Goal: Task Accomplishment & Management: Use online tool/utility

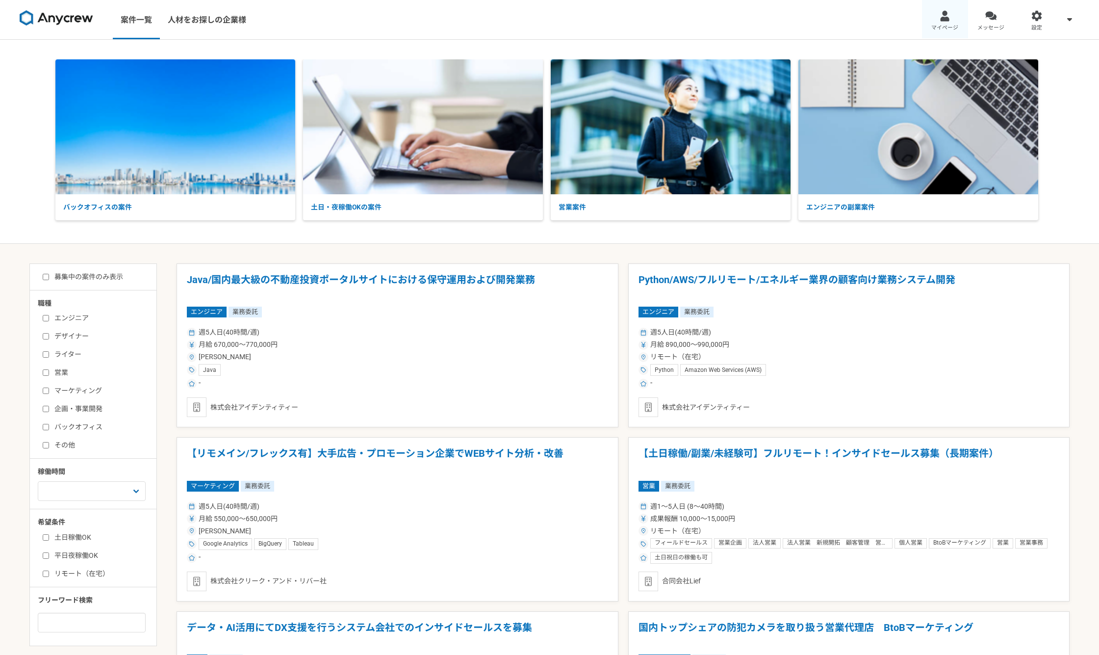
click at [947, 15] on div at bounding box center [944, 15] width 11 height 11
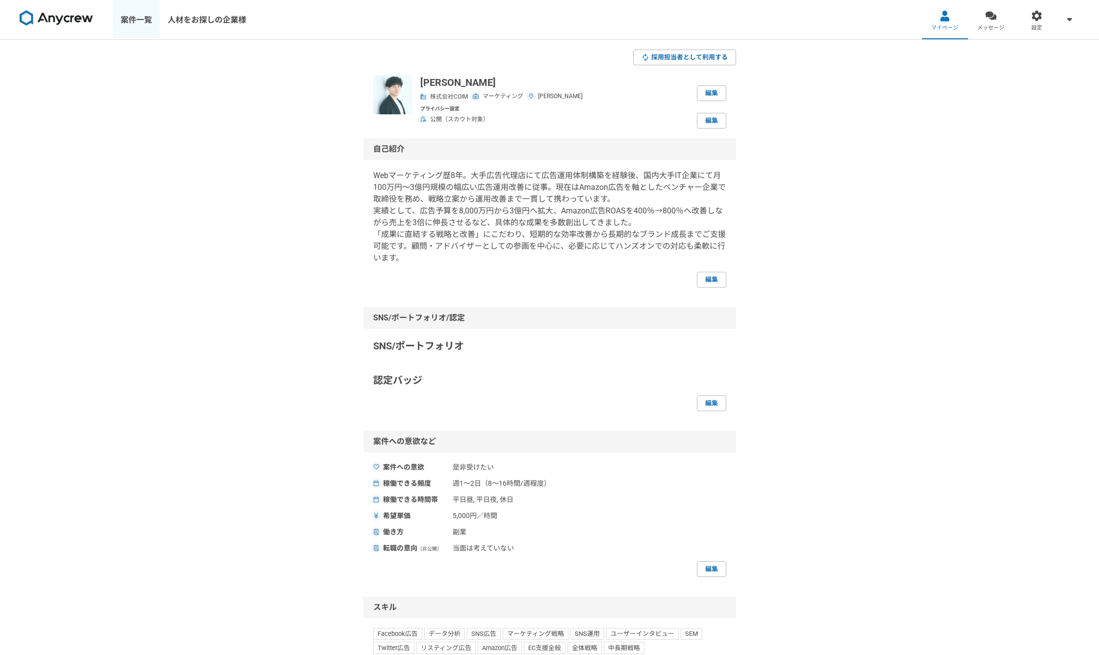
click at [142, 21] on link "案件一覧" at bounding box center [136, 19] width 47 height 39
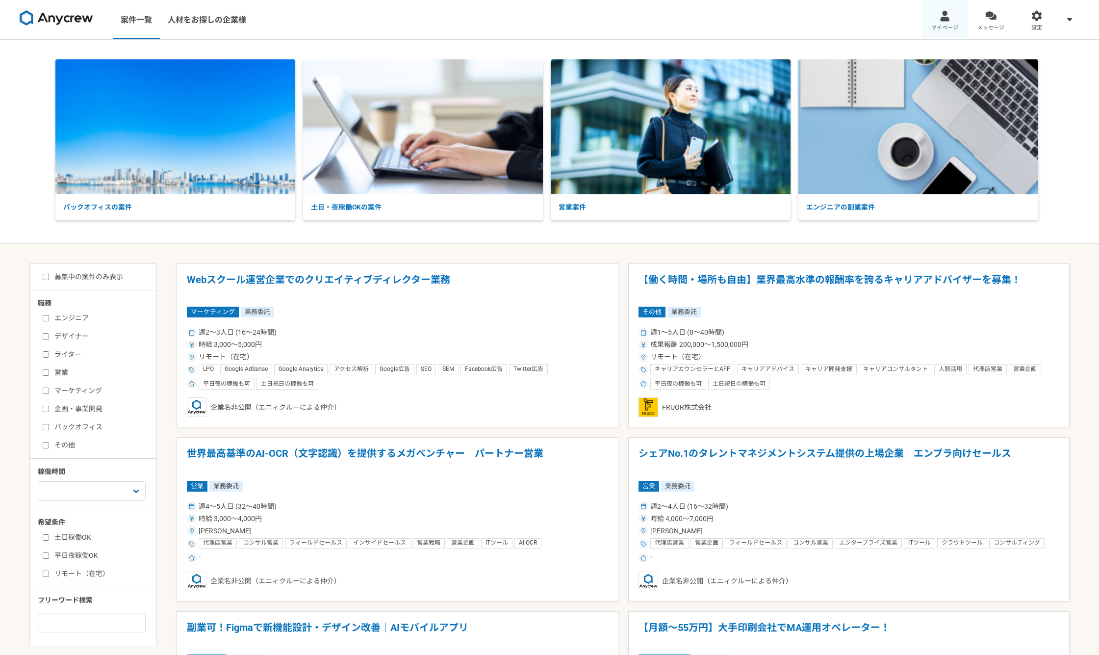
click at [949, 24] on span "マイページ" at bounding box center [944, 28] width 27 height 8
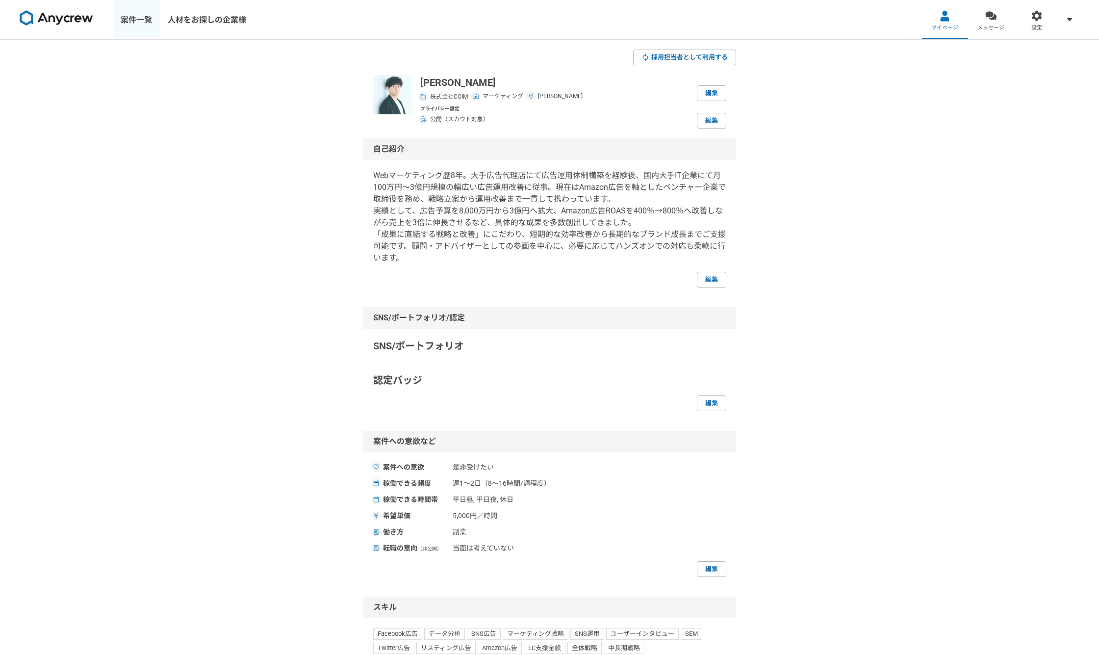
click at [141, 23] on link "案件一覧" at bounding box center [136, 19] width 47 height 39
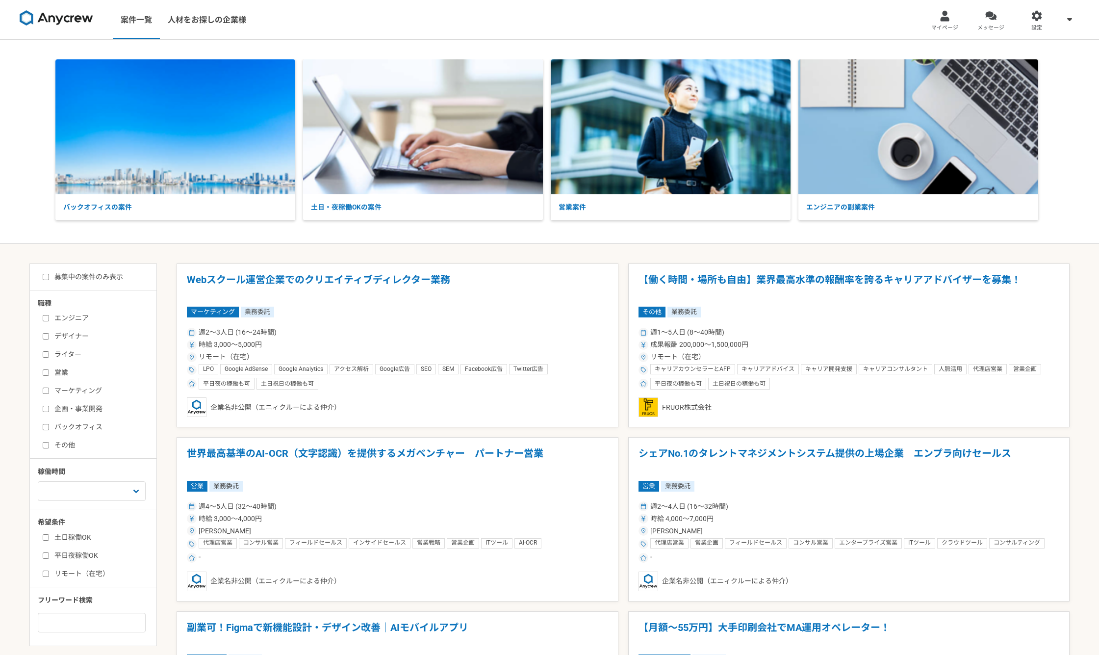
click at [35, 392] on div "職種 エンジニア デザイナー ライター 営業 マーケティング 企画・事業開発 バックオフィス その他 稼働時間 週1人日（8時間）以下 週2人日（16時間）以…" at bounding box center [93, 465] width 127 height 334
click at [42, 390] on div "エンジニア デザイナー ライター 営業 マーケティング 企画・事業開発 バックオフィス その他" at bounding box center [97, 380] width 118 height 140
click at [49, 388] on input "マーケティング" at bounding box center [46, 390] width 6 height 6
checkbox input "true"
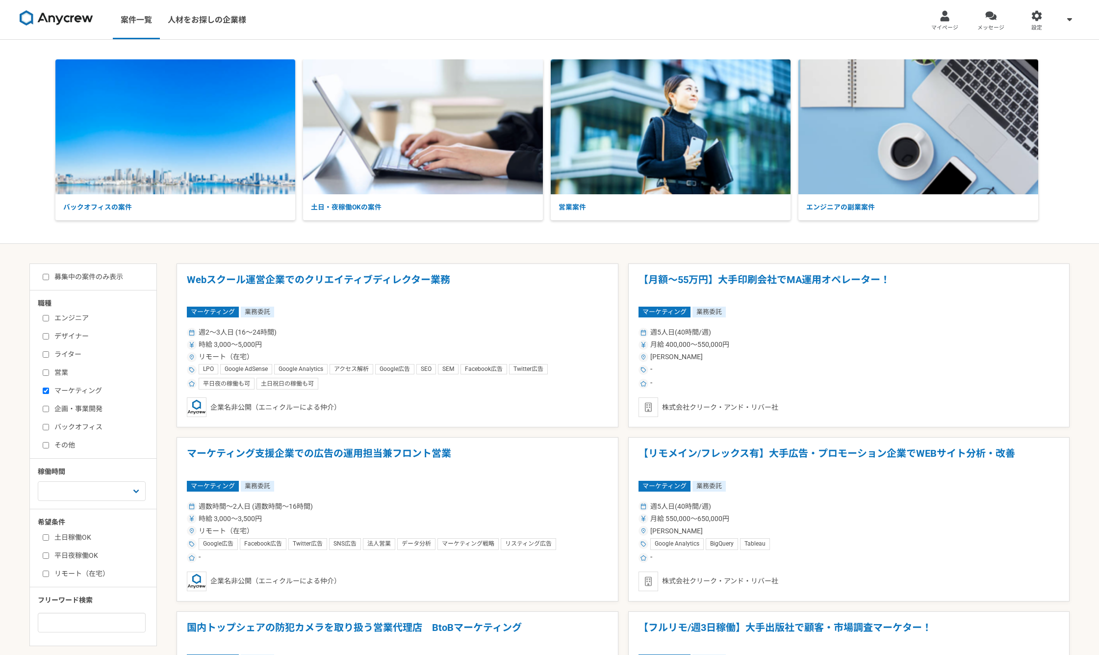
drag, startPoint x: 39, startPoint y: 278, endPoint x: 45, endPoint y: 280, distance: 6.2
click at [41, 279] on div "募集中の案件のみ表示" at bounding box center [97, 277] width 119 height 10
click at [45, 280] on input "募集中の案件のみ表示" at bounding box center [46, 277] width 6 height 6
checkbox input "true"
click at [382, 309] on div "マーケティング 業務委託" at bounding box center [397, 311] width 421 height 11
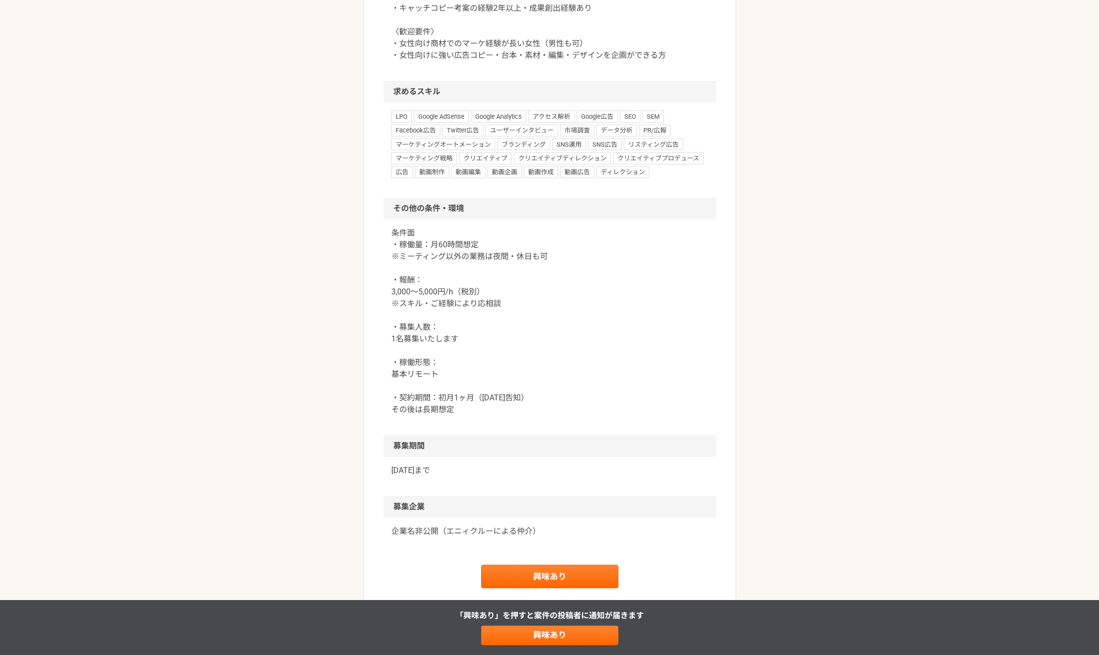
scroll to position [817, 0]
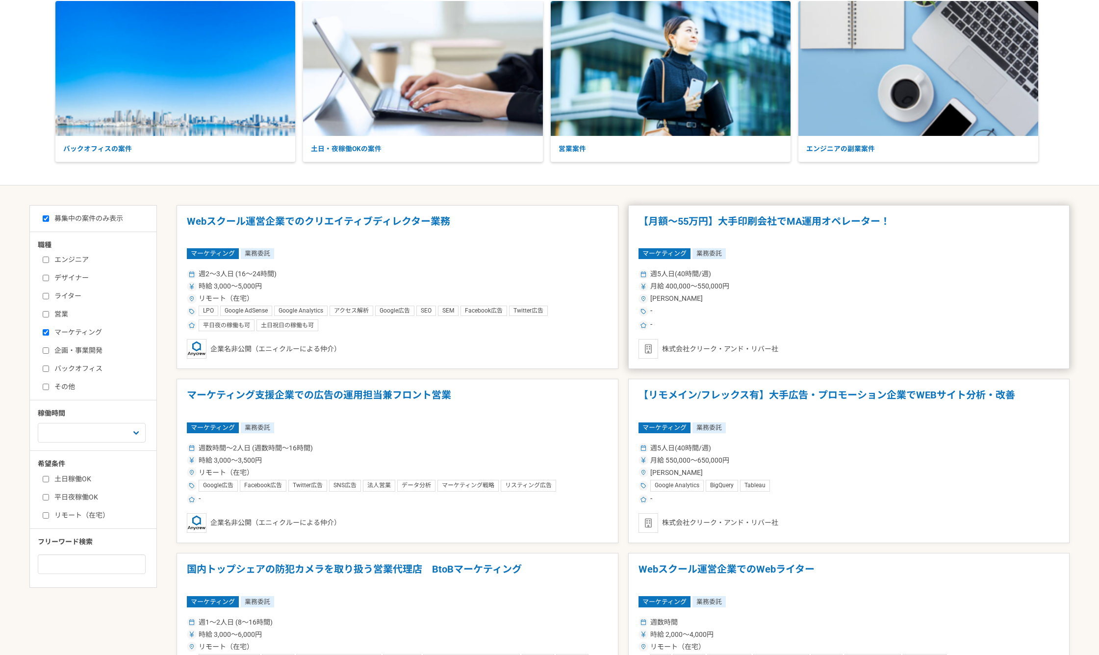
scroll to position [82, 0]
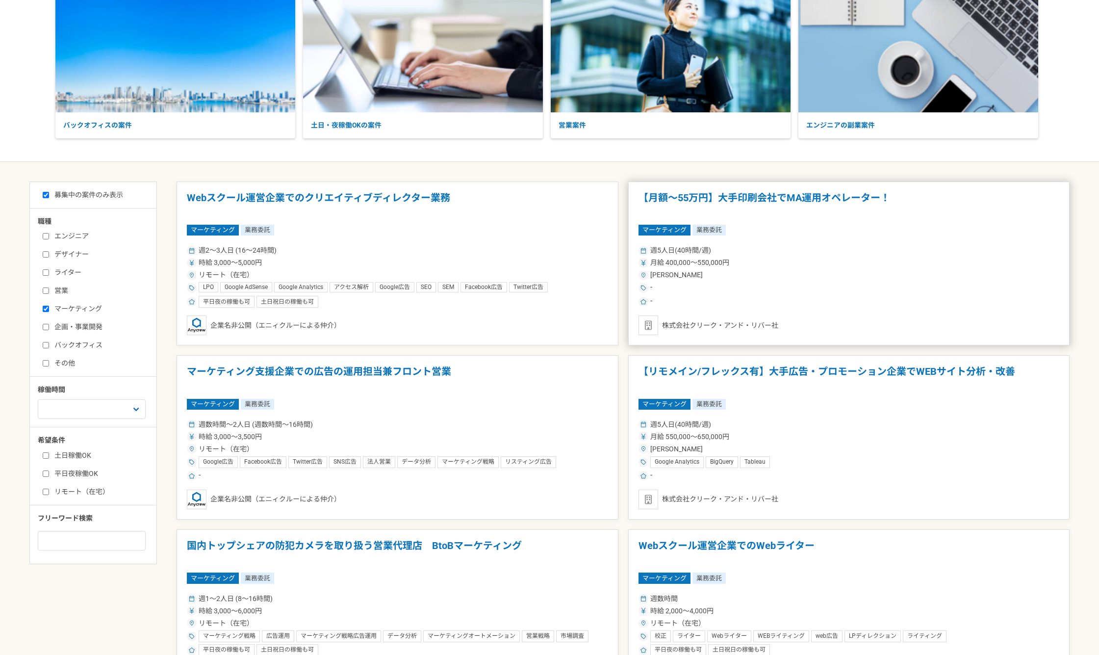
click at [776, 253] on div "週5人日(40時間/週)" at bounding box center [848, 250] width 421 height 10
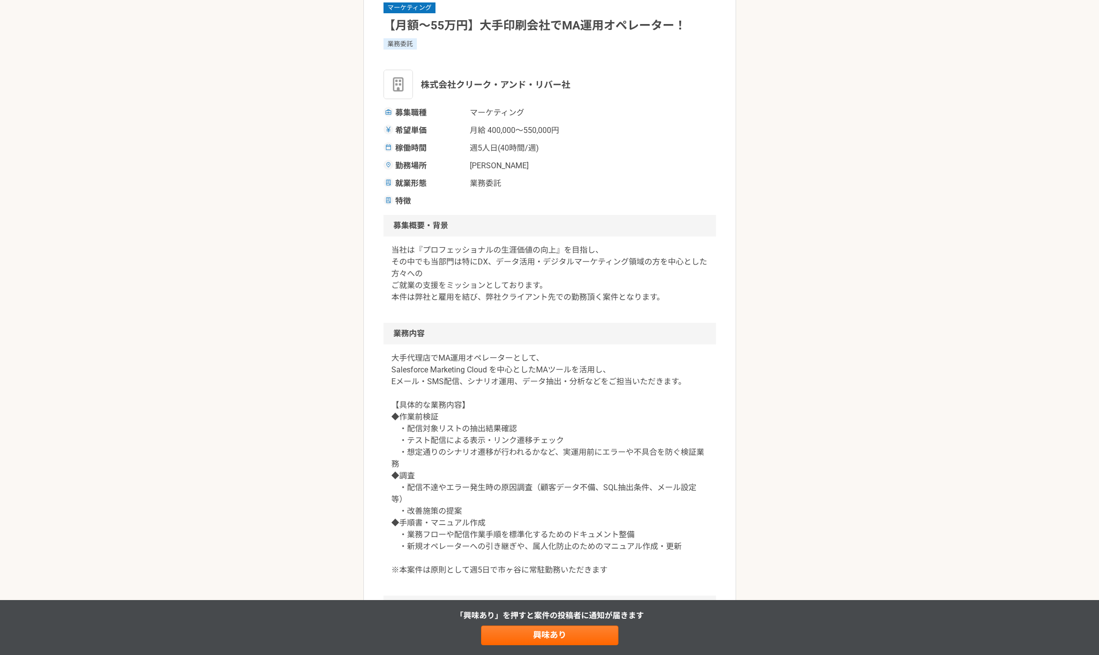
scroll to position [163, 0]
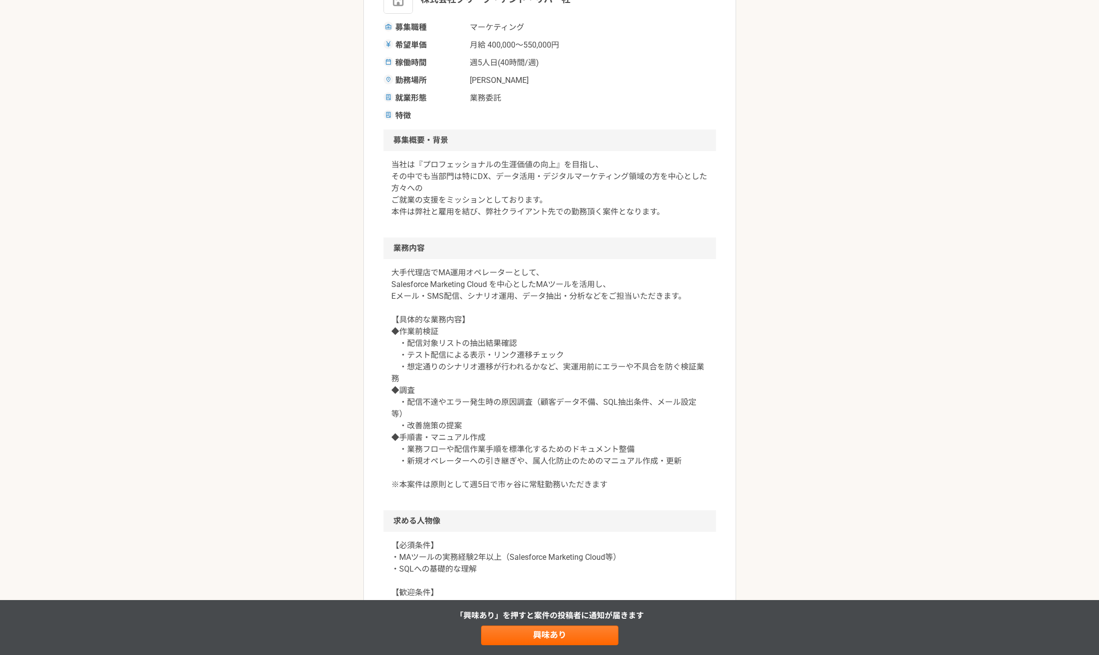
drag, startPoint x: 282, startPoint y: 338, endPoint x: 286, endPoint y: 335, distance: 5.2
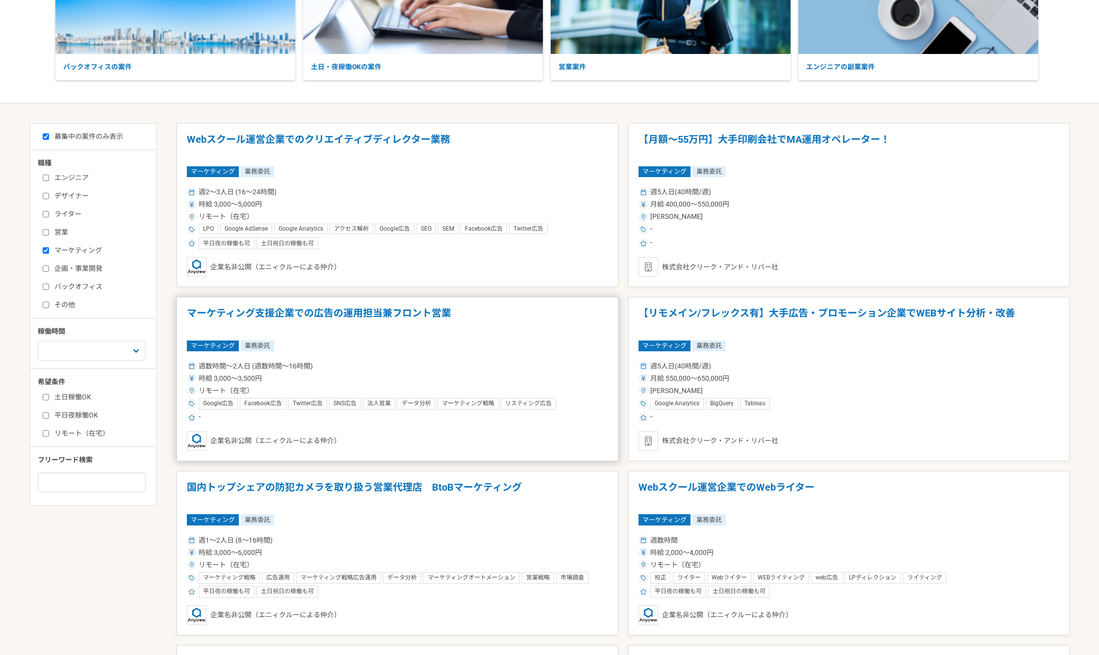
scroll to position [163, 0]
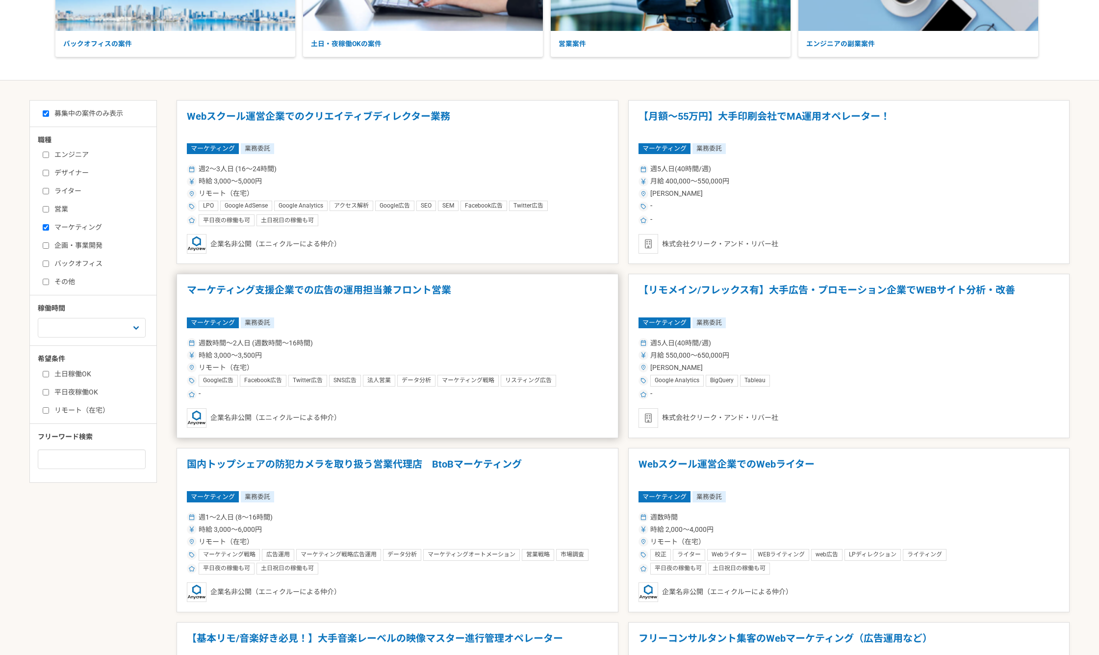
click at [462, 336] on div "週数時間〜2人日 (週数時間〜16時間) 時給 3,000〜3,500円 リモート（在宅） Google広告 Facebook広告 Twitter広告 SNS…" at bounding box center [397, 368] width 421 height 64
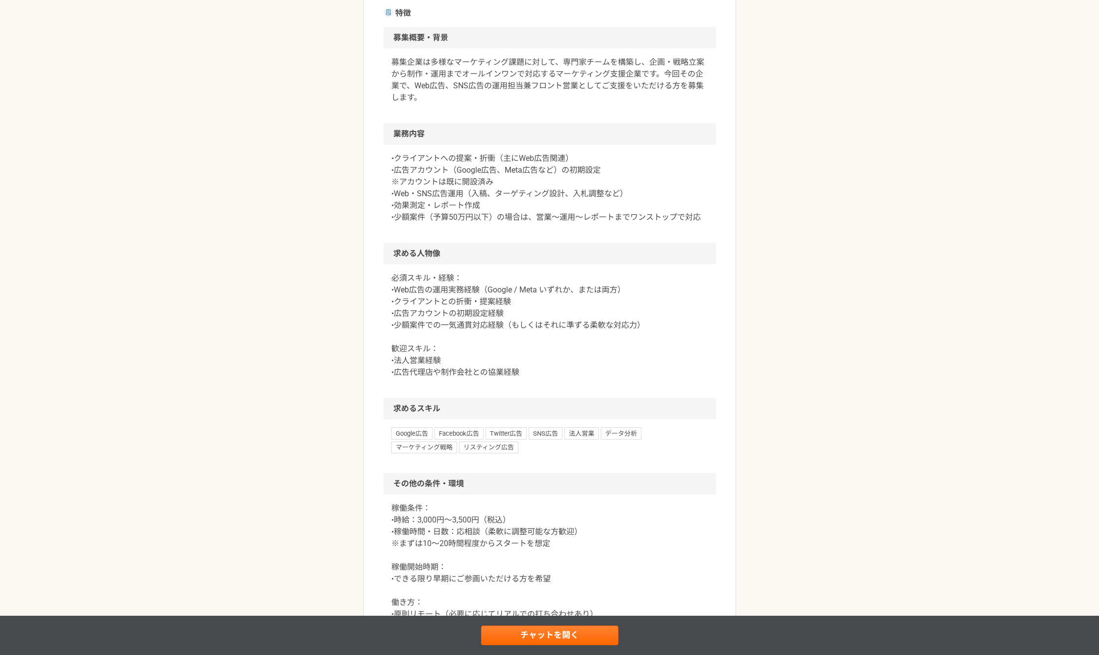
scroll to position [490, 0]
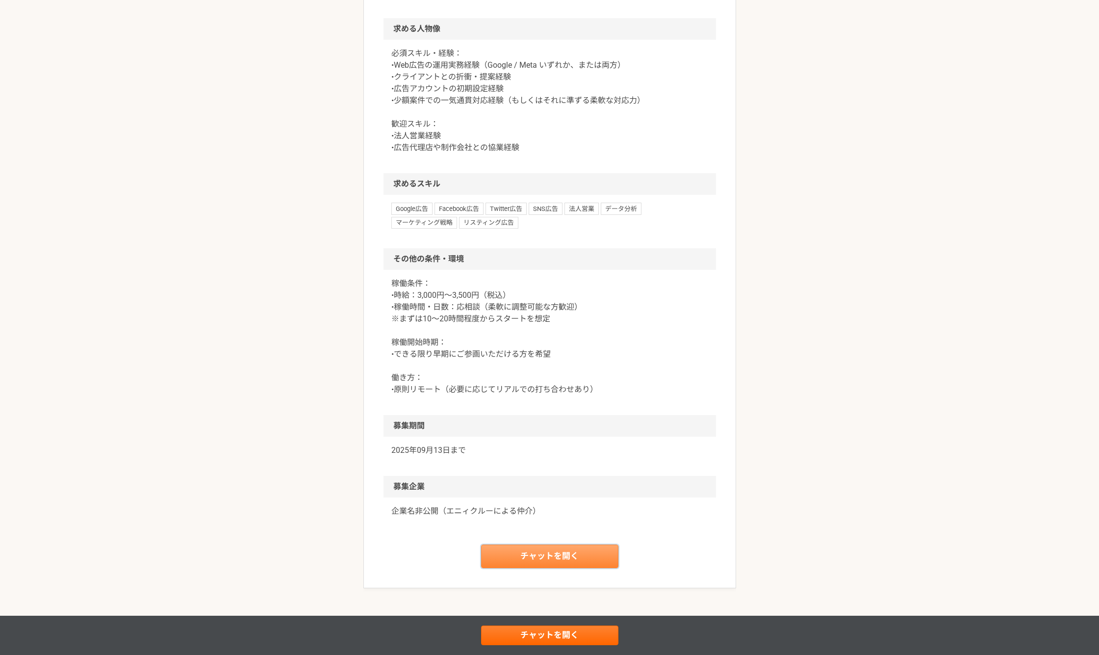
click at [566, 556] on link "チャットを開く" at bounding box center [549, 556] width 137 height 24
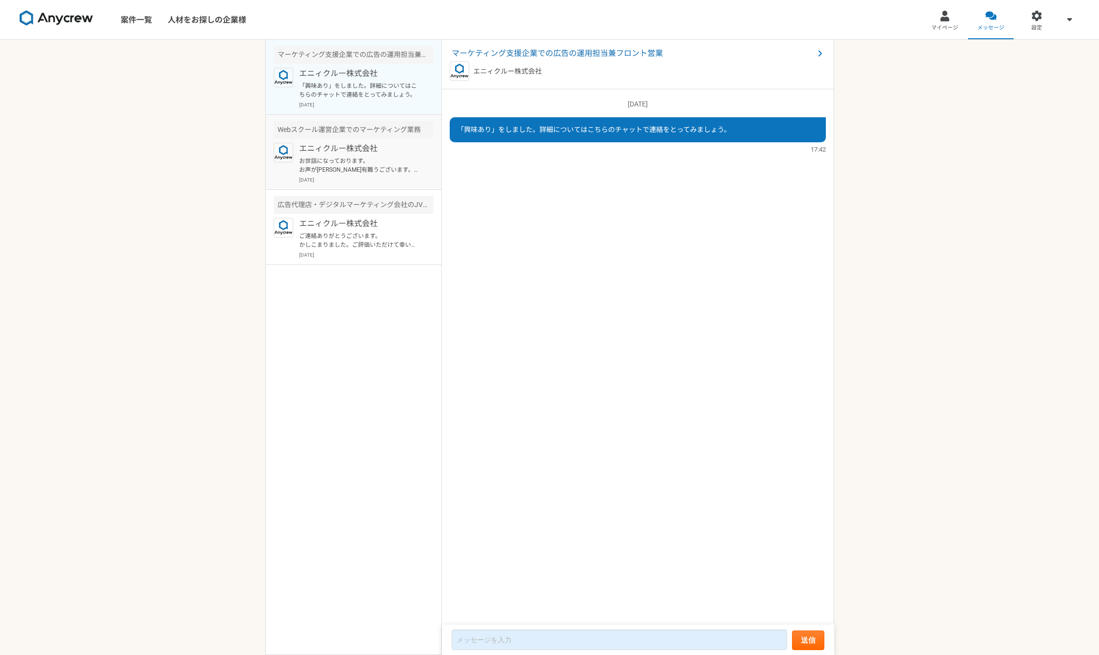
click at [368, 150] on p "エニィクルー株式会社" at bounding box center [359, 149] width 121 height 12
drag, startPoint x: 480, startPoint y: 76, endPoint x: 470, endPoint y: 80, distance: 10.8
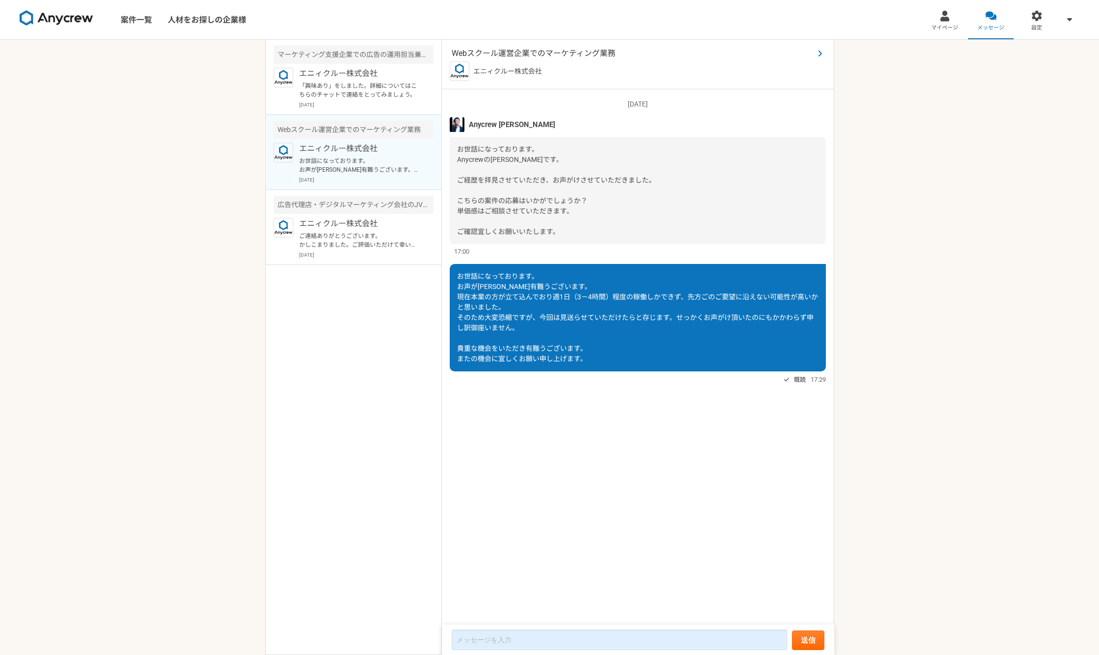
click at [550, 51] on span "Webスクール運営企業でのマーケティング業務" at bounding box center [633, 54] width 362 height 12
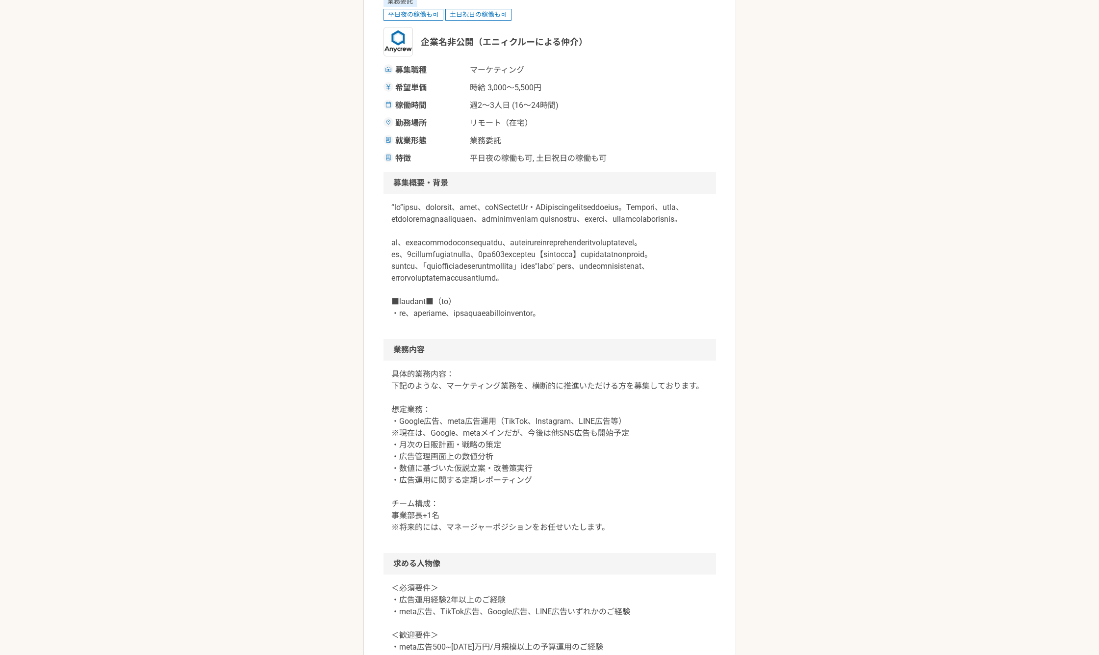
scroll to position [163, 0]
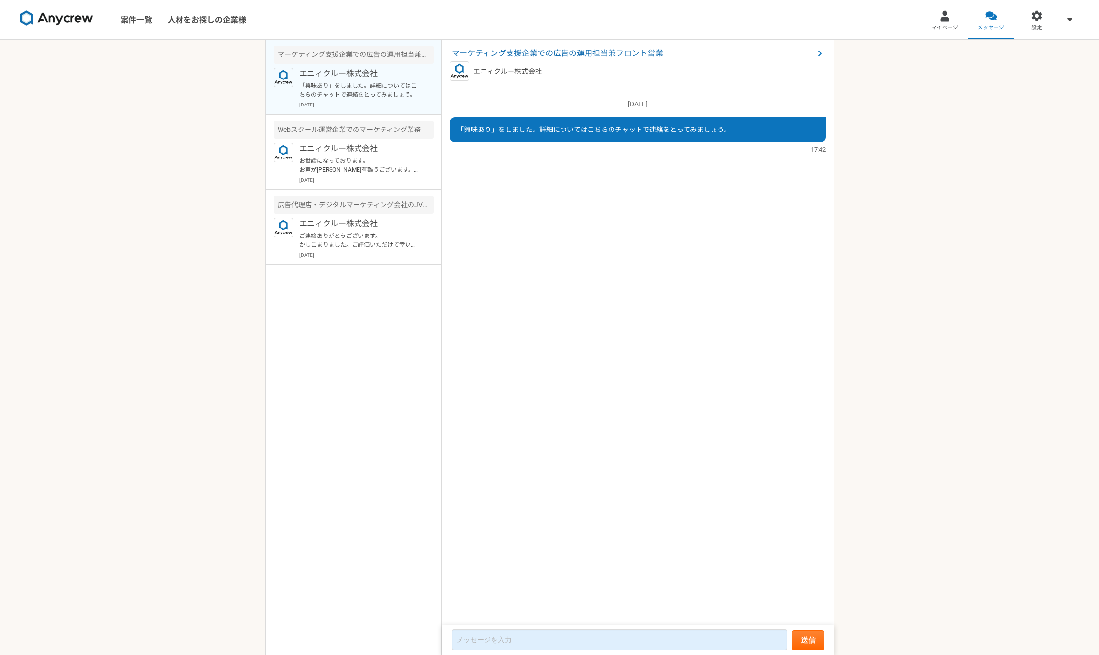
drag, startPoint x: 138, startPoint y: 15, endPoint x: 142, endPoint y: 90, distance: 75.1
click at [137, 15] on link "案件一覧" at bounding box center [136, 19] width 47 height 39
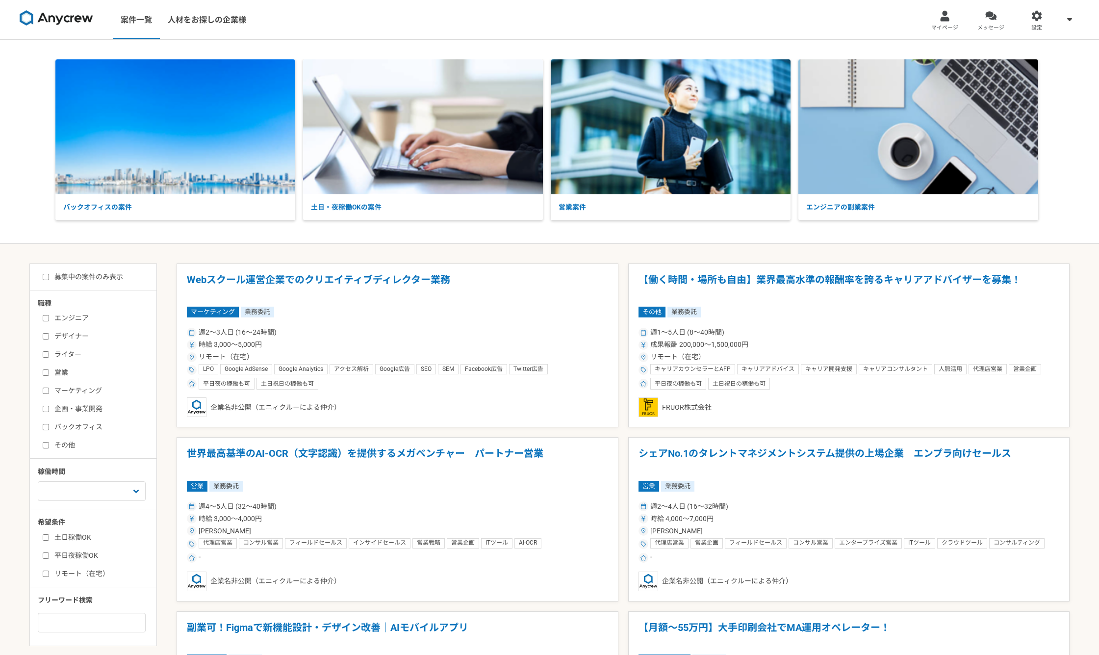
click at [53, 387] on label "マーケティング" at bounding box center [99, 390] width 113 height 10
click at [49, 387] on input "マーケティング" at bounding box center [46, 390] width 6 height 6
checkbox input "true"
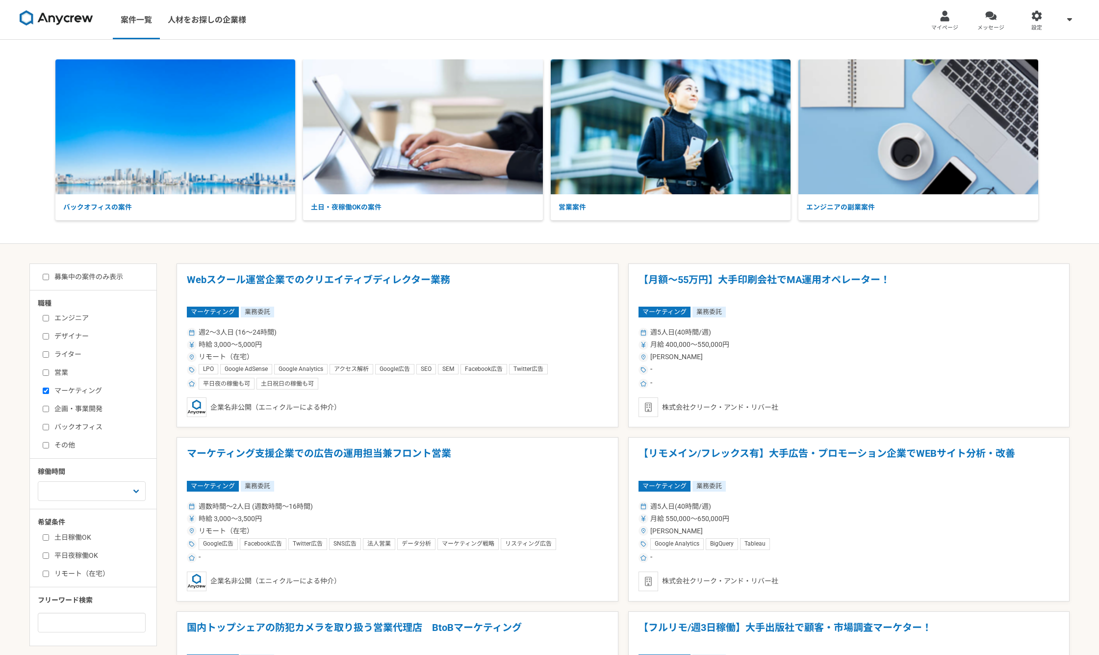
click at [73, 281] on label "募集中の案件のみ表示" at bounding box center [83, 277] width 80 height 10
click at [49, 280] on input "募集中の案件のみ表示" at bounding box center [46, 277] width 6 height 6
checkbox input "true"
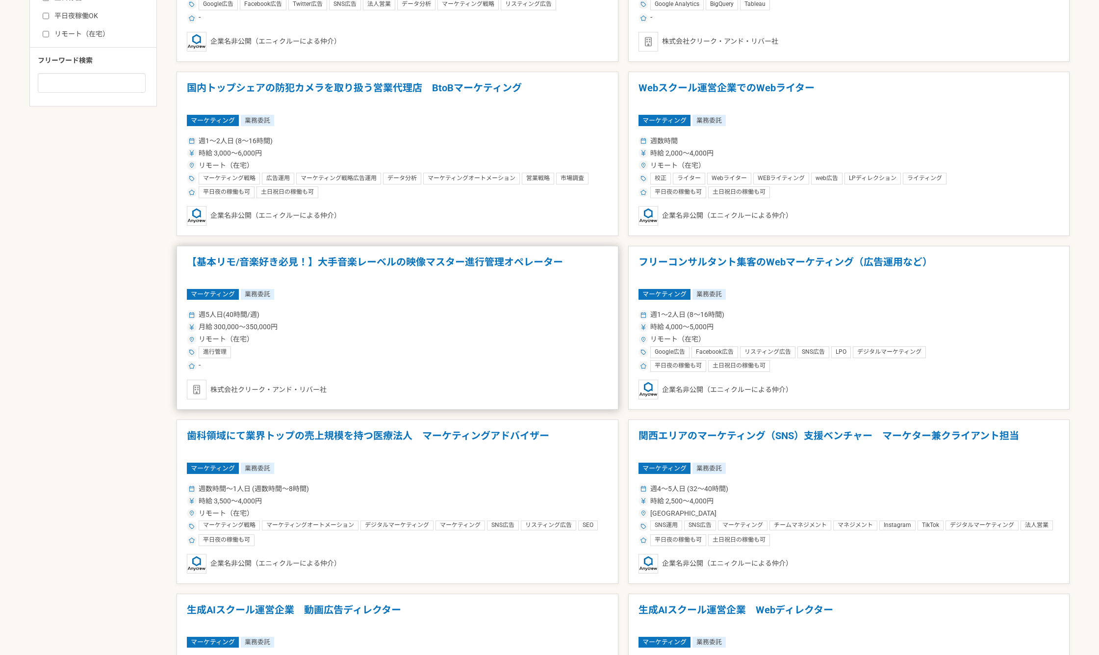
scroll to position [572, 0]
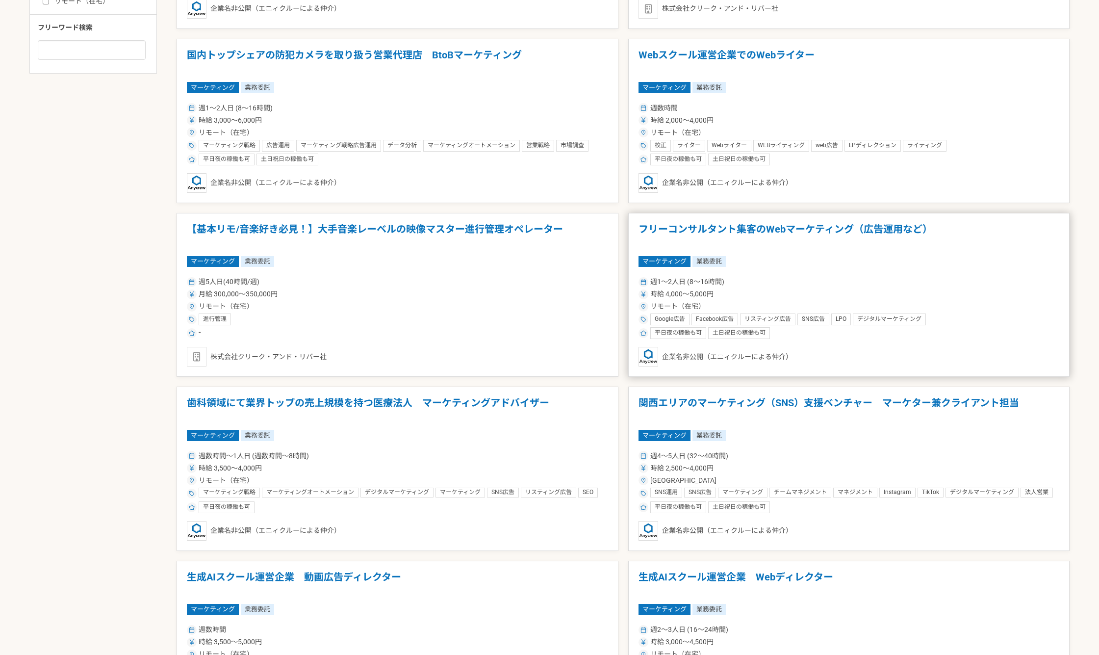
click at [789, 258] on div "マーケティング 業務委託" at bounding box center [848, 261] width 421 height 11
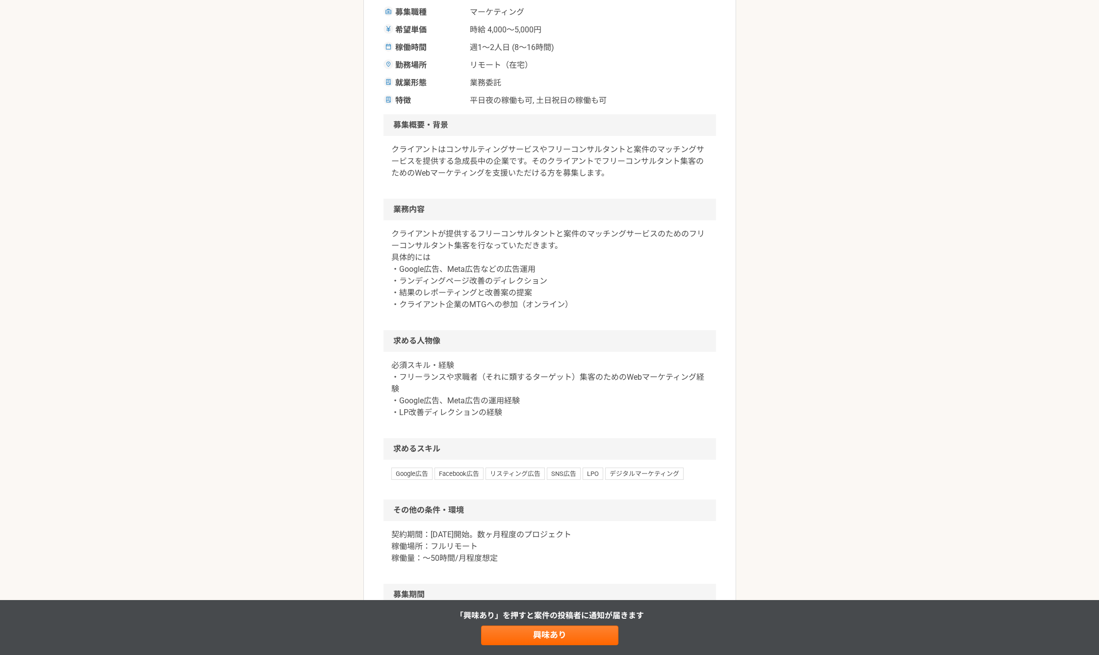
scroll to position [163, 0]
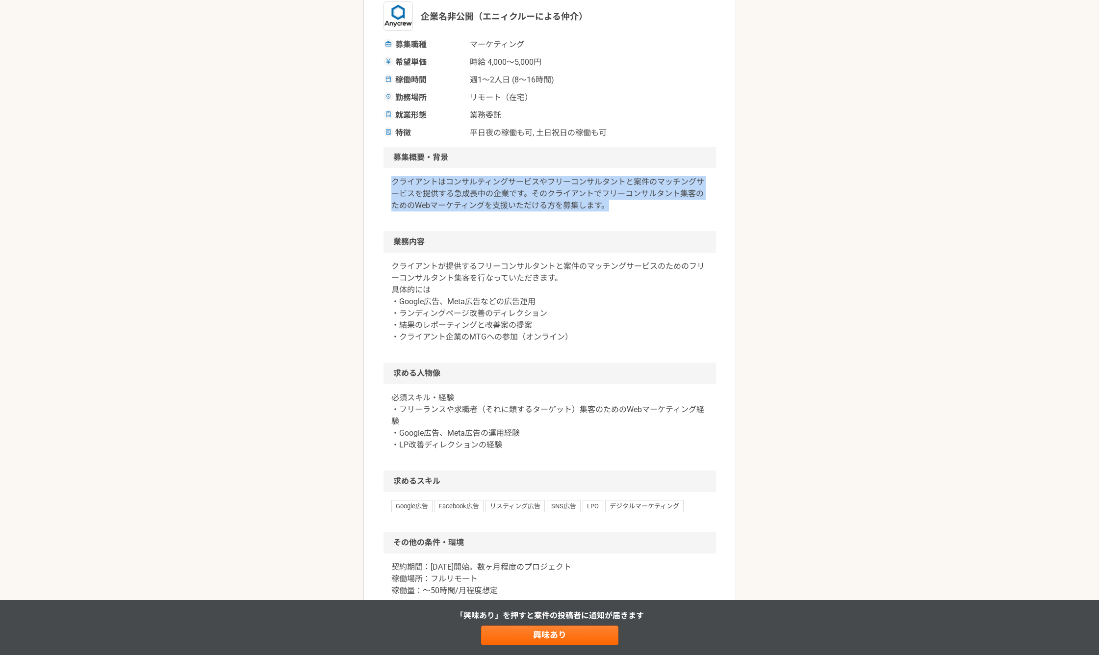
drag, startPoint x: 392, startPoint y: 183, endPoint x: 684, endPoint y: 210, distance: 293.5
click at [684, 210] on p "クライアントはコンサルティングサービスやフリーコンサルタントと案件のマッチングサービスを提供する急成長中の企業です。そのクライアントでフリーコンサルタント集客…" at bounding box center [549, 193] width 317 height 35
click at [641, 219] on div "クライアントはコンサルティングサービスやフリーコンサルタントと案件のマッチングサービスを提供する急成長中の企業です。そのクライアントでフリーコンサルタント集客…" at bounding box center [549, 199] width 332 height 63
drag, startPoint x: 646, startPoint y: 202, endPoint x: 392, endPoint y: 181, distance: 254.8
click at [392, 181] on p "クライアントはコンサルティングサービスやフリーコンサルタントと案件のマッチングサービスを提供する急成長中の企業です。そのクライアントでフリーコンサルタント集客…" at bounding box center [549, 193] width 317 height 35
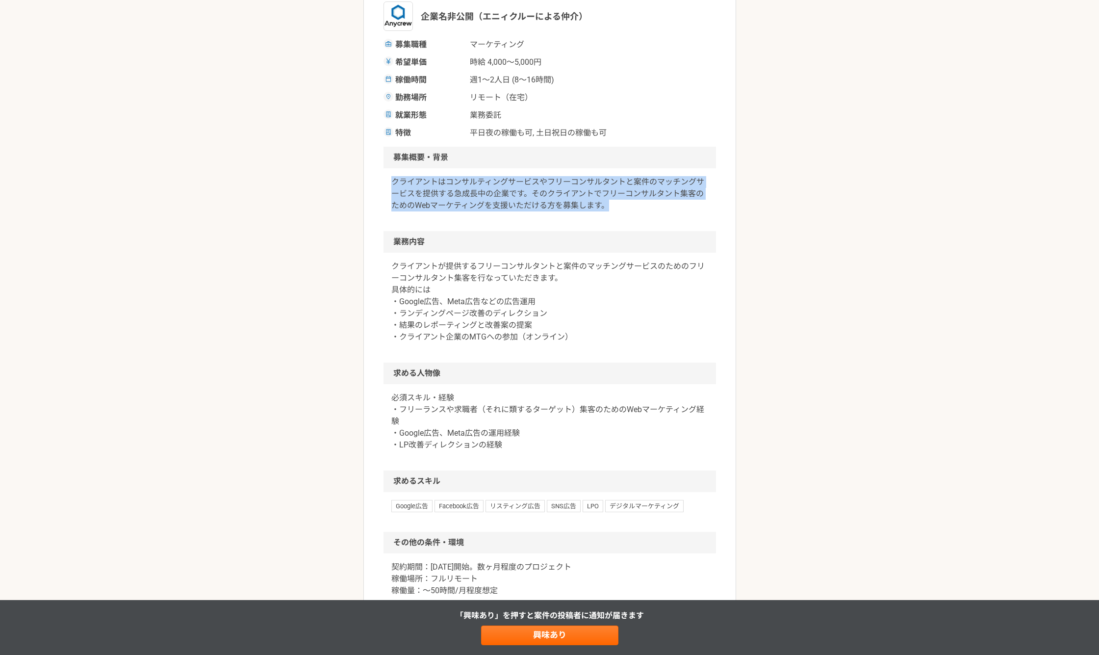
click at [392, 181] on p "クライアントはコンサルティングサービスやフリーコンサルタントと案件のマッチングサービスを提供する急成長中の企業です。そのクライアントでフリーコンサルタント集客…" at bounding box center [549, 193] width 317 height 35
drag, startPoint x: 392, startPoint y: 181, endPoint x: 634, endPoint y: 200, distance: 242.5
click at [634, 200] on p "クライアントはコンサルティングサービスやフリーコンサルタントと案件のマッチングサービスを提供する急成長中の企業です。そのクライアントでフリーコンサルタント集客…" at bounding box center [549, 193] width 317 height 35
click at [633, 202] on p "クライアントはコンサルティングサービスやフリーコンサルタントと案件のマッチングサービスを提供する急成長中の企業です。そのクライアントでフリーコンサルタント集客…" at bounding box center [549, 193] width 317 height 35
drag, startPoint x: 632, startPoint y: 204, endPoint x: 388, endPoint y: 184, distance: 245.0
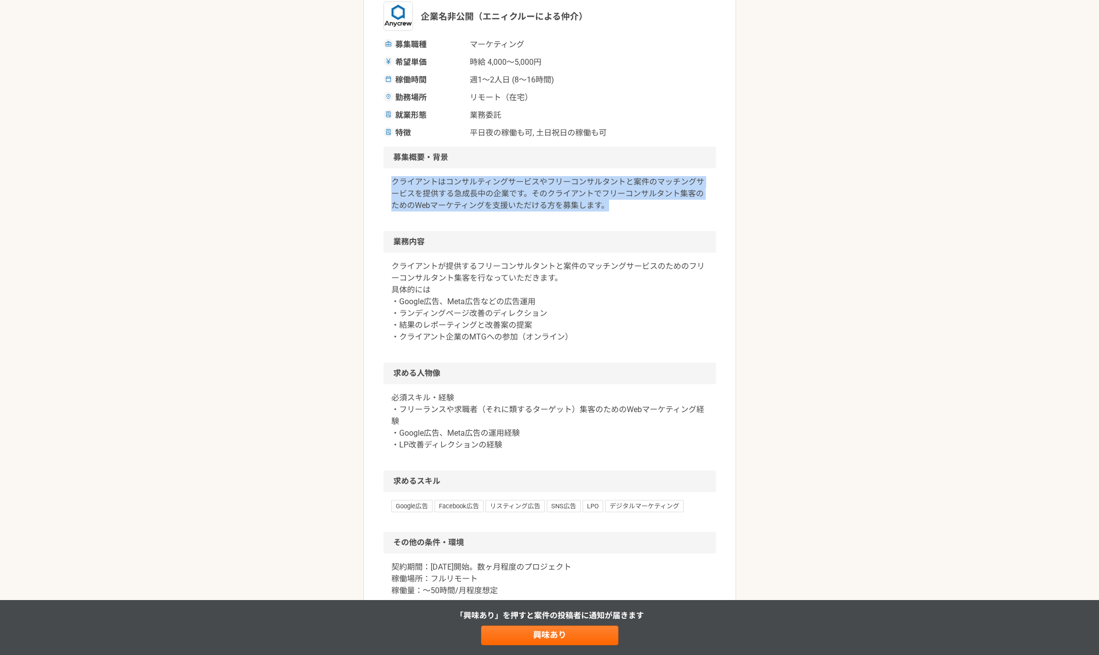
click at [388, 184] on div "クライアントはコンサルティングサービスやフリーコンサルタントと案件のマッチングサービスを提供する急成長中の企業です。そのクライアントでフリーコンサルタント集客…" at bounding box center [549, 199] width 332 height 63
drag, startPoint x: 379, startPoint y: 184, endPoint x: 647, endPoint y: 215, distance: 269.5
click at [647, 215] on article "マーケティング フリーコンサルタント集客のWebマーケティング（広告運用など） 業務委託 平日夜の稼働も可 土日祝日の稼働も可 企業名非公開（エニィクルーによ…" at bounding box center [549, 342] width 373 height 893
click at [647, 215] on div "クライアントはコンサルティングサービスやフリーコンサルタントと案件のマッチングサービスを提供する急成長中の企業です。そのクライアントでフリーコンサルタント集客…" at bounding box center [549, 199] width 332 height 63
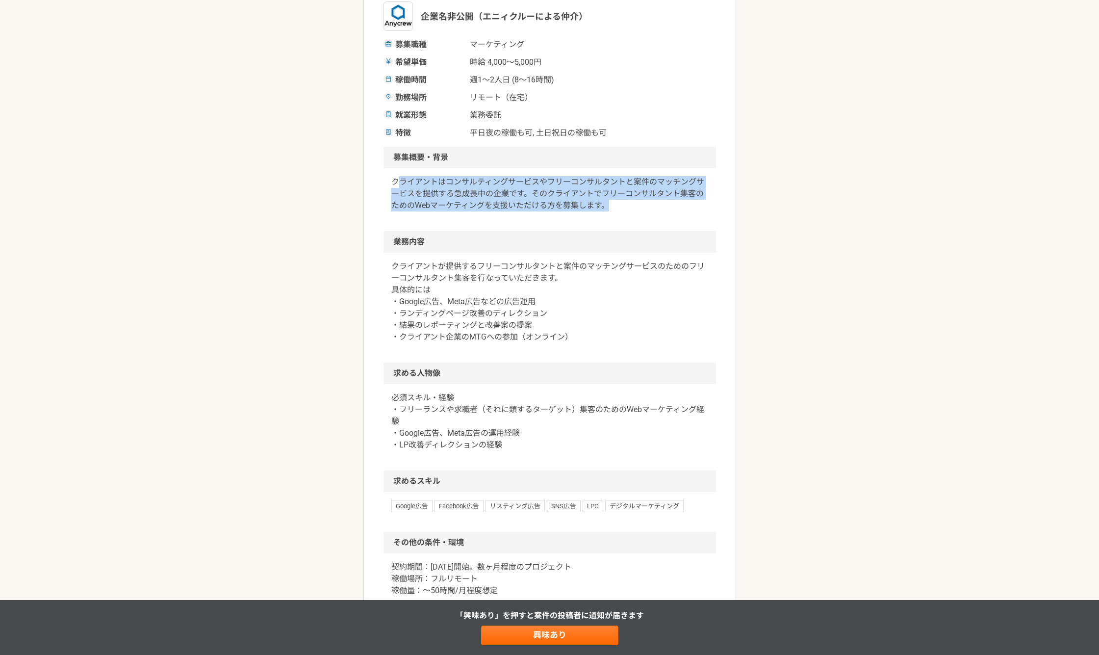
drag, startPoint x: 650, startPoint y: 213, endPoint x: 395, endPoint y: 187, distance: 255.8
click at [395, 187] on div "クライアントはコンサルティングサービスやフリーコンサルタントと案件のマッチングサービスを提供する急成長中の企業です。そのクライアントでフリーコンサルタント集客…" at bounding box center [549, 199] width 332 height 63
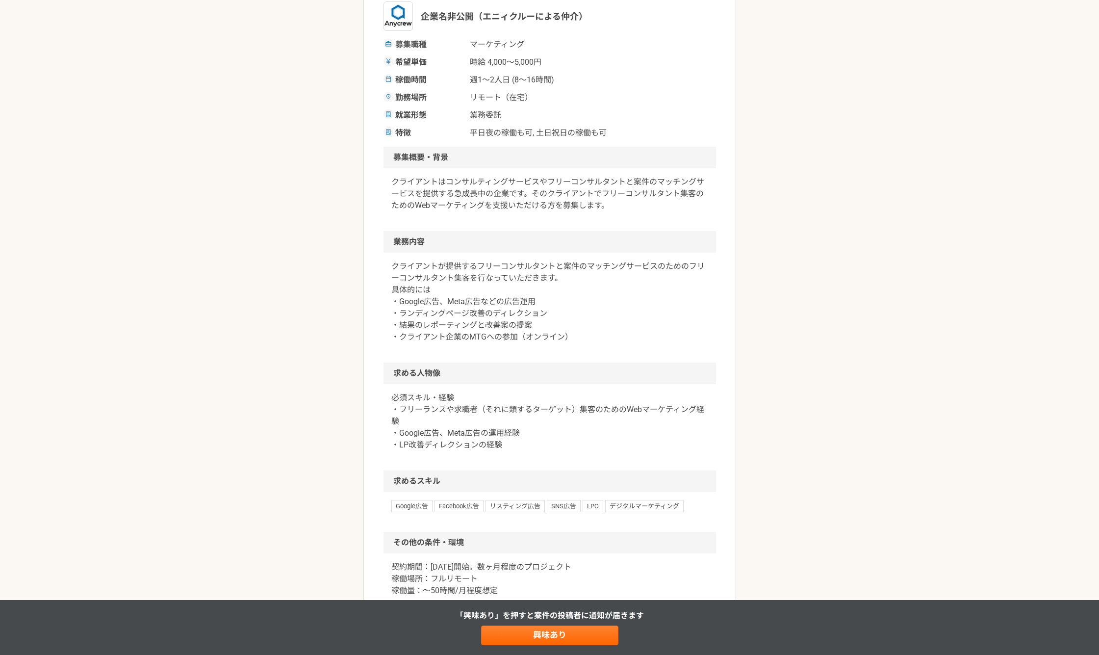
click at [385, 181] on div "クライアントはコンサルティングサービスやフリーコンサルタントと案件のマッチングサービスを提供する急成長中の企業です。そのクライアントでフリーコンサルタント集客…" at bounding box center [549, 199] width 332 height 63
drag, startPoint x: 385, startPoint y: 181, endPoint x: 657, endPoint y: 195, distance: 272.0
click at [657, 195] on div "クライアントはコンサルティングサービスやフリーコンサルタントと案件のマッチングサービスを提供する急成長中の企業です。そのクライアントでフリーコンサルタント集客…" at bounding box center [549, 199] width 332 height 63
click at [660, 199] on p "クライアントはコンサルティングサービスやフリーコンサルタントと案件のマッチングサービスを提供する急成長中の企業です。そのクライアントでフリーコンサルタント集客…" at bounding box center [549, 193] width 317 height 35
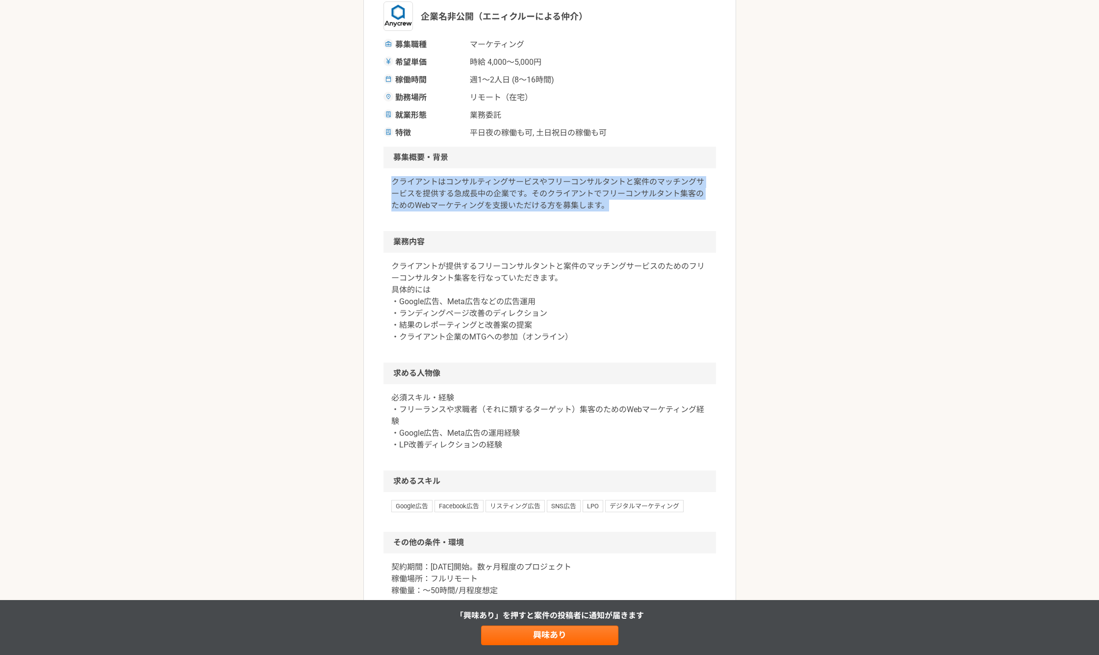
drag, startPoint x: 615, startPoint y: 207, endPoint x: 371, endPoint y: 181, distance: 246.1
click at [366, 180] on article "マーケティング フリーコンサルタント集客のWebマーケティング（広告運用など） 業務委託 平日夜の稼働も可 土日祝日の稼働も可 企業名非公開（エニィクルーによ…" at bounding box center [549, 342] width 373 height 893
click at [387, 180] on div "クライアントはコンサルティングサービスやフリーコンサルタントと案件のマッチングサービスを提供する急成長中の企業です。そのクライアントでフリーコンサルタント集客…" at bounding box center [549, 199] width 332 height 63
drag, startPoint x: 381, startPoint y: 181, endPoint x: 657, endPoint y: 213, distance: 277.9
click at [657, 213] on article "マーケティング フリーコンサルタント集客のWebマーケティング（広告運用など） 業務委託 平日夜の稼働も可 土日祝日の稼働も可 企業名非公開（エニィクルーによ…" at bounding box center [549, 342] width 373 height 893
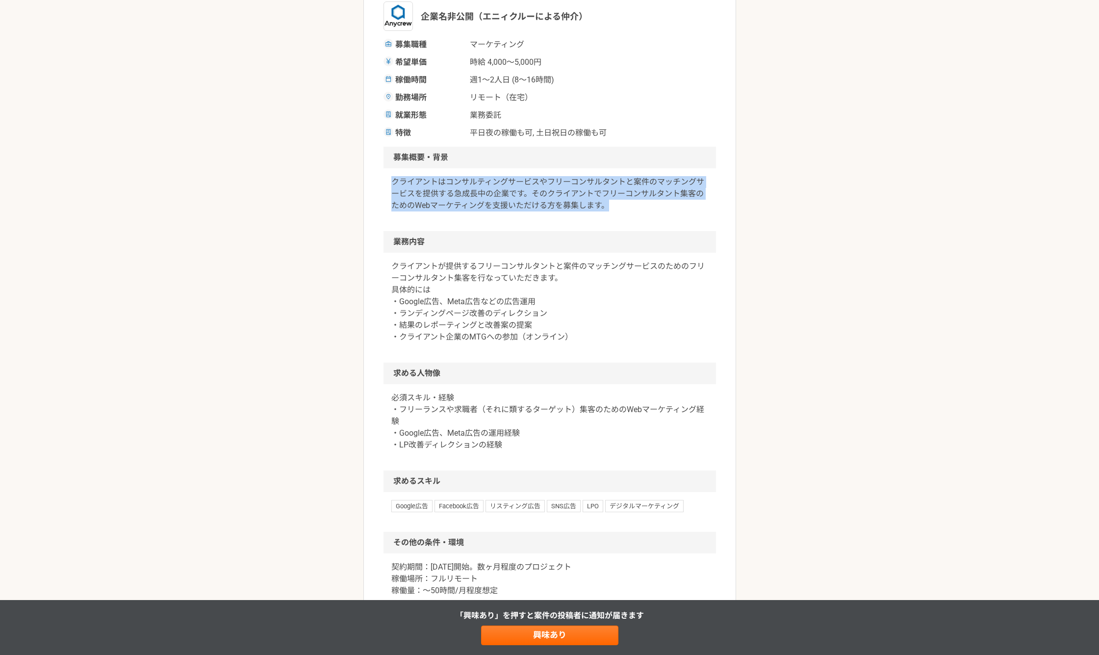
click at [647, 213] on div "クライアントはコンサルティングサービスやフリーコンサルタントと案件のマッチングサービスを提供する急成長中の企業です。そのクライアントでフリーコンサルタント集客…" at bounding box center [549, 199] width 332 height 63
drag, startPoint x: 614, startPoint y: 203, endPoint x: 368, endPoint y: 178, distance: 247.4
click at [367, 178] on article "マーケティング フリーコンサルタント集客のWebマーケティング（広告運用など） 業務委託 平日夜の稼働も可 土日祝日の稼働も可 企業名非公開（エニィクルーによ…" at bounding box center [549, 342] width 373 height 893
click at [386, 184] on div "クライアントはコンサルティングサービスやフリーコンサルタントと案件のマッチングサービスを提供する急成長中の企業です。そのクライアントでフリーコンサルタント集客…" at bounding box center [549, 199] width 332 height 63
drag, startPoint x: 392, startPoint y: 181, endPoint x: 655, endPoint y: 210, distance: 264.9
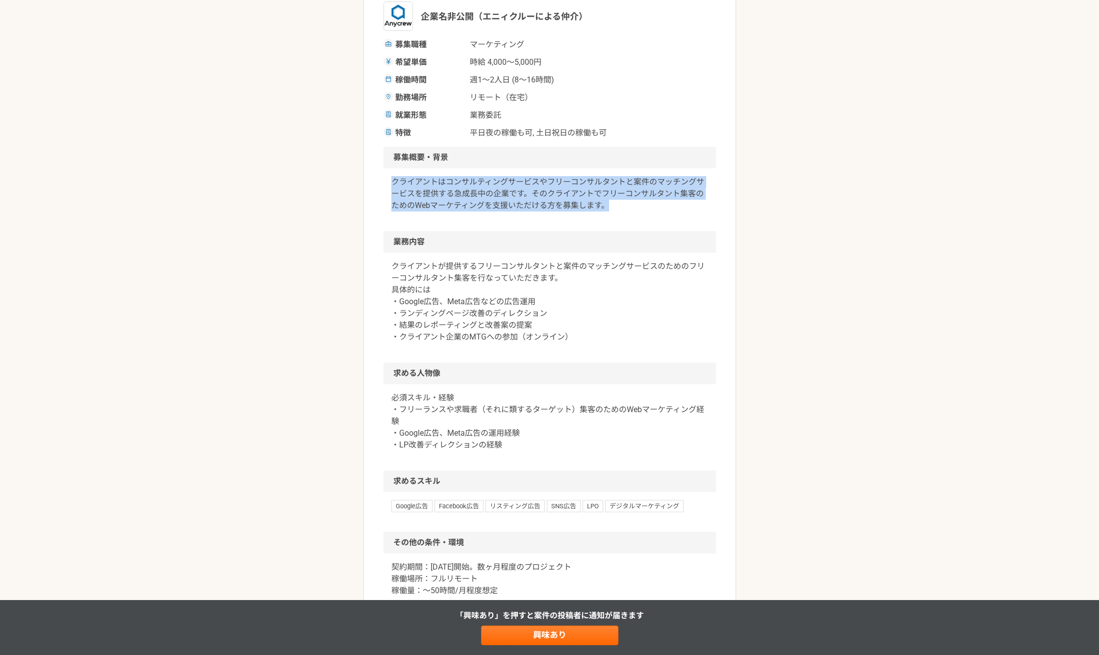
click at [655, 210] on article "マーケティング フリーコンサルタント集客のWebマーケティング（広告運用など） 業務委託 平日夜の稼働も可 土日祝日の稼働も可 企業名非公開（エニィクルーによ…" at bounding box center [549, 342] width 373 height 893
click at [634, 209] on p "クライアントはコンサルティングサービスやフリーコンサルタントと案件のマッチングサービスを提供する急成長中の企業です。そのクライアントでフリーコンサルタント集客…" at bounding box center [549, 193] width 317 height 35
drag, startPoint x: 630, startPoint y: 208, endPoint x: 376, endPoint y: 182, distance: 254.8
click at [376, 182] on article "マーケティング フリーコンサルタント集客のWebマーケティング（広告運用など） 業務委託 平日夜の稼働も可 土日祝日の稼働も可 企業名非公開（エニィクルーによ…" at bounding box center [549, 342] width 373 height 893
click at [383, 182] on div "クライアントはコンサルティングサービスやフリーコンサルタントと案件のマッチングサービスを提供する急成長中の企業です。そのクライアントでフリーコンサルタント集客…" at bounding box center [549, 199] width 332 height 63
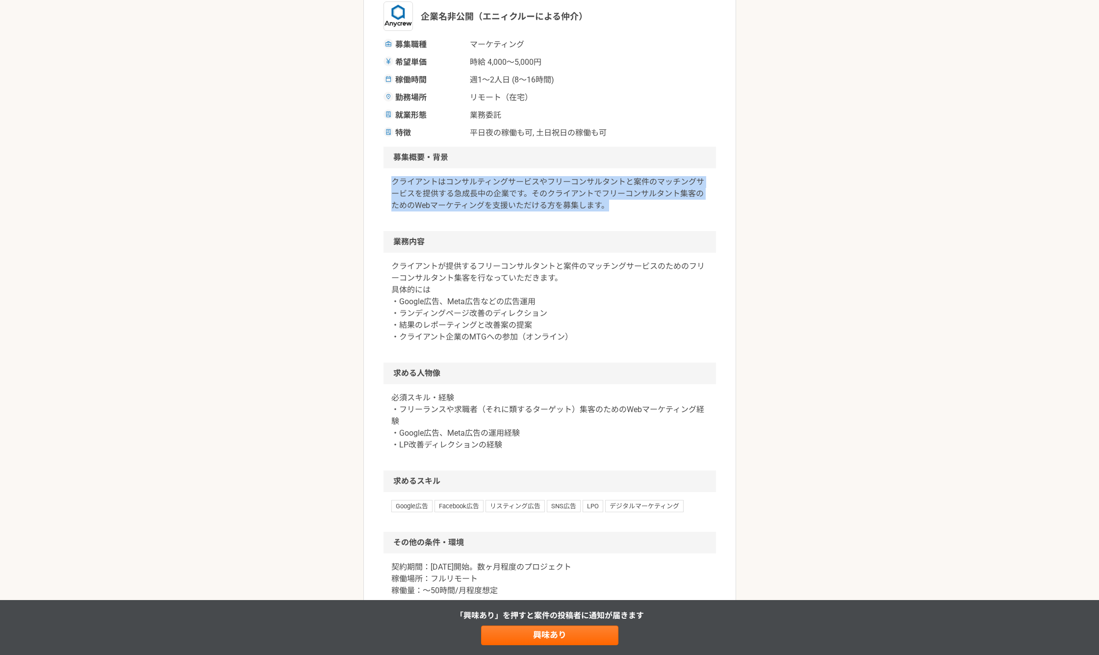
drag, startPoint x: 381, startPoint y: 181, endPoint x: 657, endPoint y: 211, distance: 278.1
click at [657, 211] on article "マーケティング フリーコンサルタント集客のWebマーケティング（広告運用など） 業務委託 平日夜の稼働も可 土日祝日の稼働も可 企業名非公開（エニィクルーによ…" at bounding box center [549, 342] width 373 height 893
click at [657, 211] on p "クライアントはコンサルティングサービスやフリーコンサルタントと案件のマッチングサービスを提供する急成長中の企業です。そのクライアントでフリーコンサルタント集客…" at bounding box center [549, 193] width 317 height 35
drag, startPoint x: 626, startPoint y: 210, endPoint x: 375, endPoint y: 186, distance: 252.7
click at [375, 186] on article "マーケティング フリーコンサルタント集客のWebマーケティング（広告運用など） 業務委託 平日夜の稼働も可 土日祝日の稼働も可 企業名非公開（エニィクルーによ…" at bounding box center [549, 342] width 373 height 893
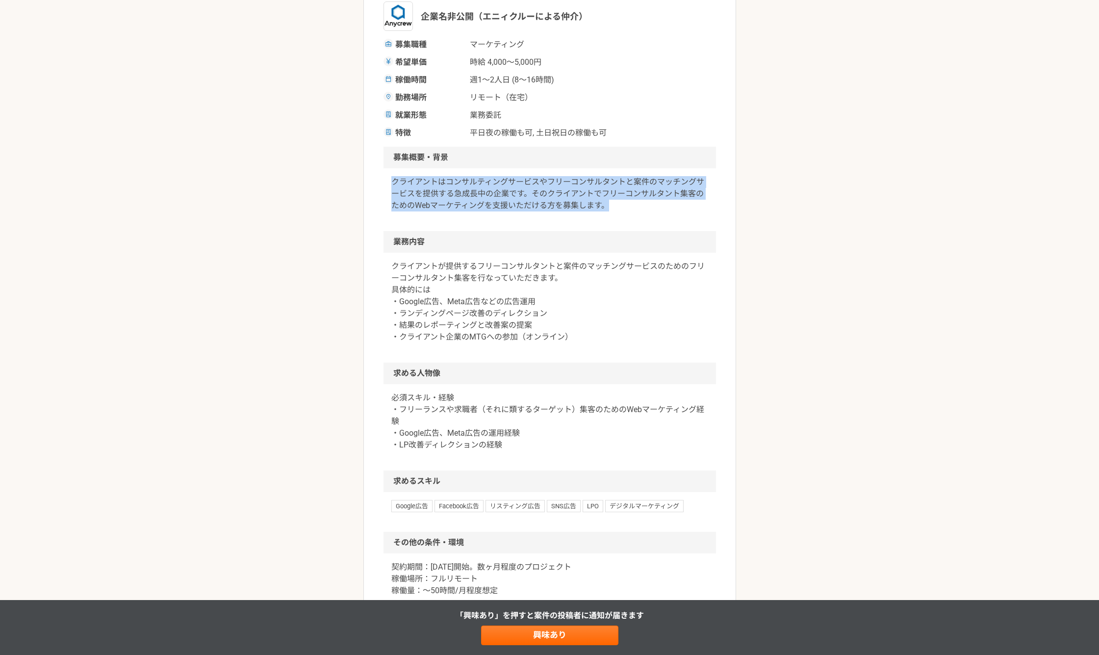
click at [375, 182] on article "マーケティング フリーコンサルタント集客のWebマーケティング（広告運用など） 業務委託 平日夜の稼働も可 土日祝日の稼働も可 企業名非公開（エニィクルーによ…" at bounding box center [549, 342] width 373 height 893
drag, startPoint x: 387, startPoint y: 180, endPoint x: 660, endPoint y: 210, distance: 274.7
click at [660, 210] on div "クライアントはコンサルティングサービスやフリーコンサルタントと案件のマッチングサービスを提供する急成長中の企業です。そのクライアントでフリーコンサルタント集客…" at bounding box center [549, 199] width 332 height 63
click at [660, 210] on p "クライアントはコンサルティングサービスやフリーコンサルタントと案件のマッチングサービスを提供する急成長中の企業です。そのクライアントでフリーコンサルタント集客…" at bounding box center [549, 193] width 317 height 35
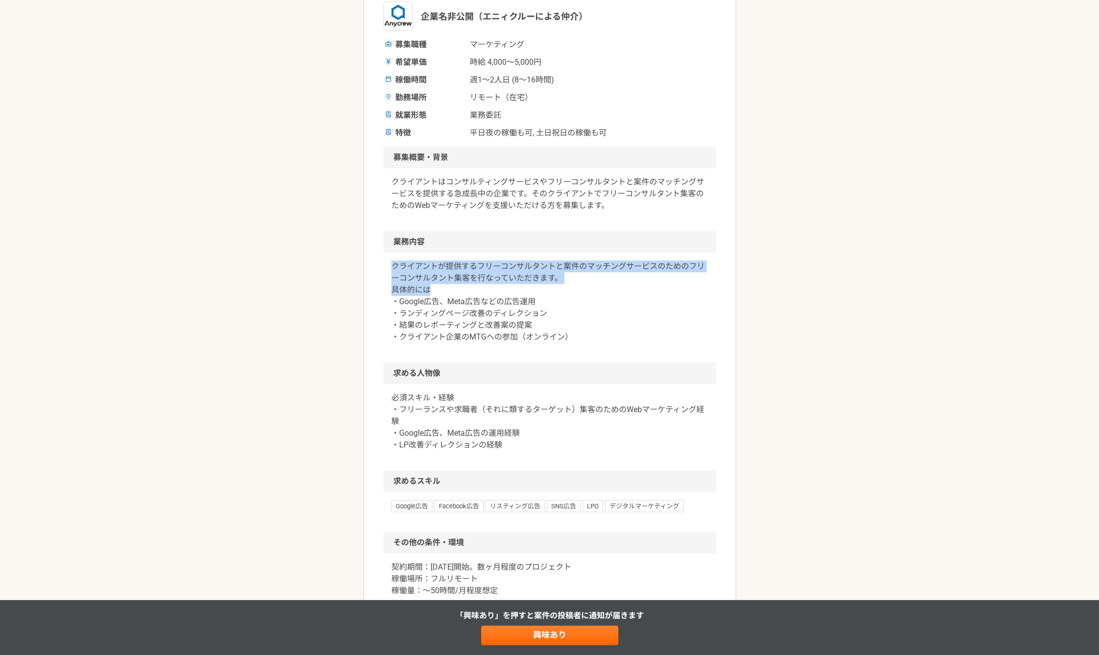
drag, startPoint x: 389, startPoint y: 261, endPoint x: 622, endPoint y: 286, distance: 233.7
click at [622, 286] on div "クライアントが提供するフリーコンサルタントと案件のマッチングサービスのためのフリーコンサルタント集客を行なっていただきます。 具体的には ・Google広告、…" at bounding box center [549, 308] width 332 height 110
click at [630, 292] on p "クライアントが提供するフリーコンサルタントと案件のマッチングサービスのためのフリーコンサルタント集客を行なっていただきます。 具体的には ・Google広告、…" at bounding box center [549, 301] width 317 height 82
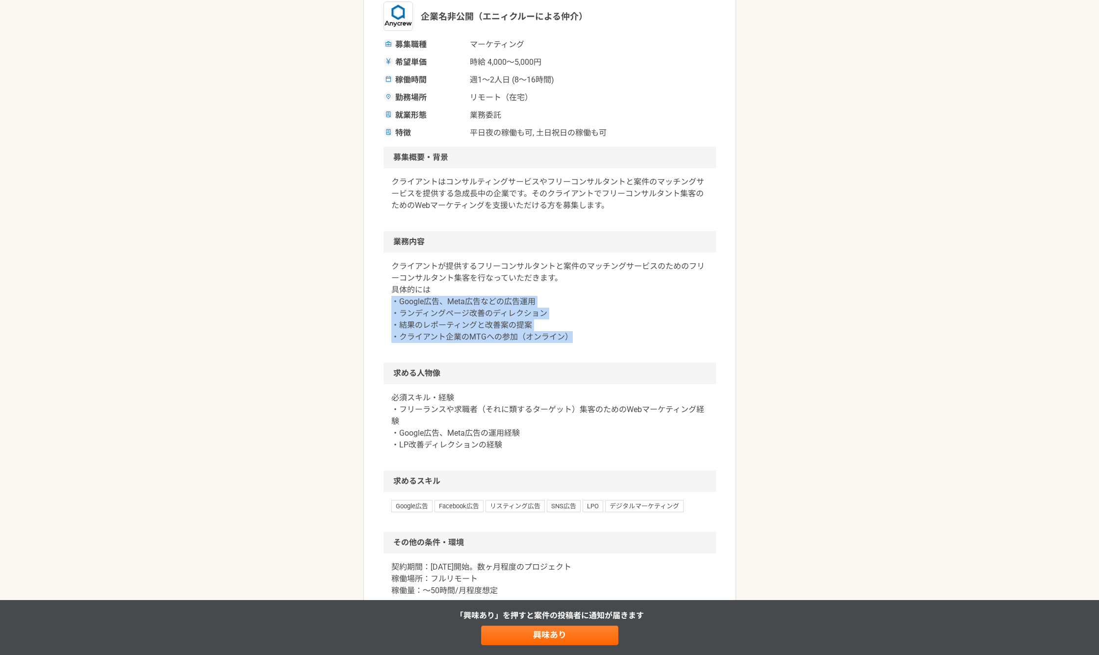
drag, startPoint x: 408, startPoint y: 304, endPoint x: 644, endPoint y: 334, distance: 238.4
click at [644, 334] on article "マーケティング フリーコンサルタント集客のWebマーケティング（広告運用など） 業務委託 平日夜の稼働も可 土日祝日の稼働も可 企業名非公開（エニィクルーによ…" at bounding box center [549, 342] width 373 height 893
click at [614, 333] on p "クライアントが提供するフリーコンサルタントと案件のマッチングサービスのためのフリーコンサルタント集客を行なっていただきます。 具体的には ・Google広告、…" at bounding box center [549, 301] width 317 height 82
drag, startPoint x: 382, startPoint y: 304, endPoint x: 648, endPoint y: 332, distance: 266.8
click at [648, 332] on article "マーケティング フリーコンサルタント集客のWebマーケティング（広告運用など） 業務委託 平日夜の稼働も可 土日祝日の稼働も可 企業名非公開（エニィクルーによ…" at bounding box center [549, 342] width 373 height 893
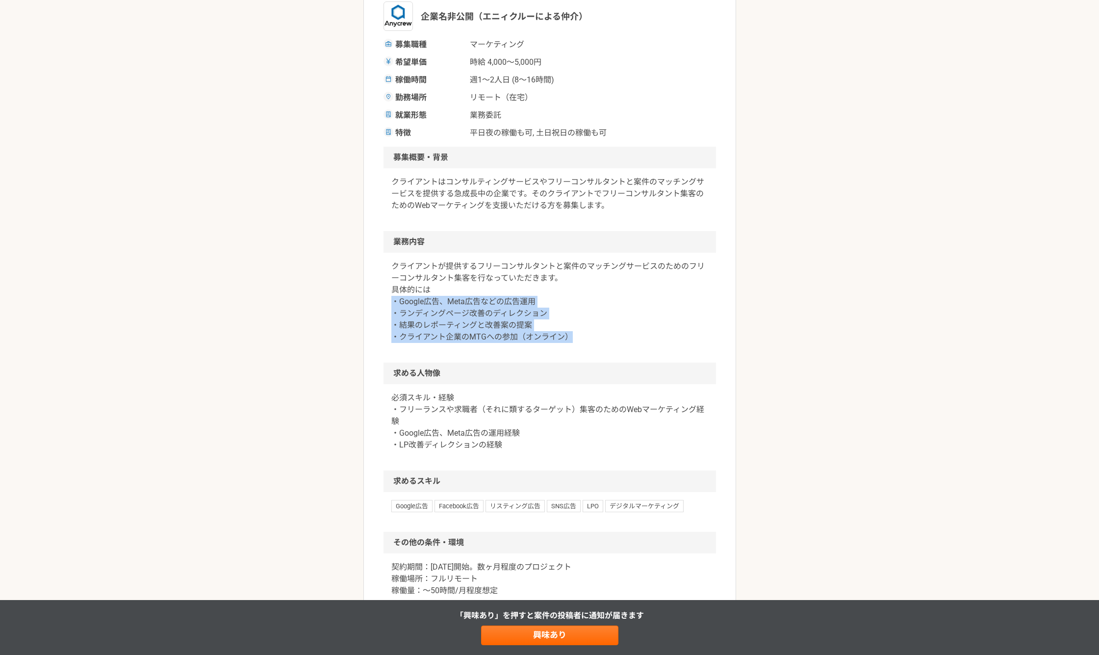
click at [641, 335] on p "クライアントが提供するフリーコンサルタントと案件のマッチングサービスのためのフリーコンサルタント集客を行なっていただきます。 具体的には ・Google広告、…" at bounding box center [549, 301] width 317 height 82
drag, startPoint x: 392, startPoint y: 302, endPoint x: 628, endPoint y: 341, distance: 239.5
click at [628, 341] on p "クライアントが提供するフリーコンサルタントと案件のマッチングサービスのためのフリーコンサルタント集客を行なっていただきます。 具体的には ・Google広告、…" at bounding box center [549, 301] width 317 height 82
click at [627, 339] on p "クライアントが提供するフリーコンサルタントと案件のマッチングサービスのためのフリーコンサルタント集客を行なっていただきます。 具体的には ・Google広告、…" at bounding box center [549, 301] width 317 height 82
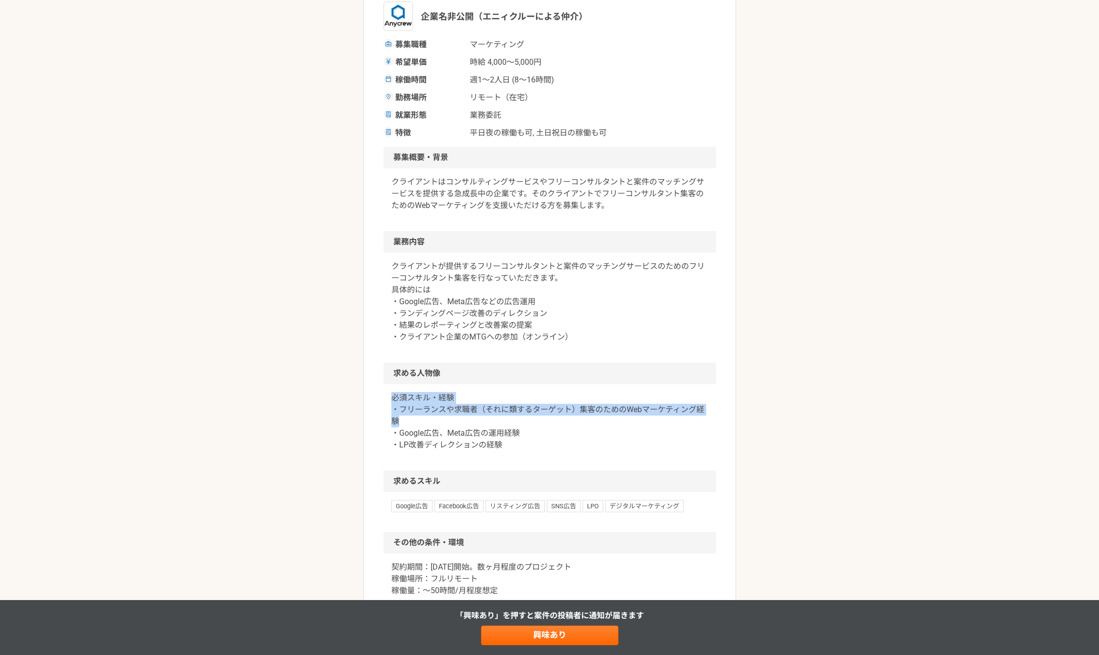
drag, startPoint x: 388, startPoint y: 400, endPoint x: 532, endPoint y: 419, distance: 144.9
click at [532, 419] on div "必須スキル・経験 ・フリーランスや求職者（それに類するターゲット）集客のためのWebマーケティング経験 ・Google広告、Meta広告の運用経験 ・LP改善…" at bounding box center [549, 427] width 332 height 86
click at [532, 423] on p "必須スキル・経験 ・フリーランスや求職者（それに類するターゲット）集客のためのWebマーケティング経験 ・Google広告、Meta広告の運用経験 ・LP改善…" at bounding box center [549, 421] width 317 height 59
drag, startPoint x: 415, startPoint y: 420, endPoint x: 386, endPoint y: 397, distance: 37.0
click at [386, 397] on div "必須スキル・経験 ・フリーランスや求職者（それに類するターゲット）集客のためのWebマーケティング経験 ・Google広告、Meta広告の運用経験 ・LP改善…" at bounding box center [549, 427] width 332 height 86
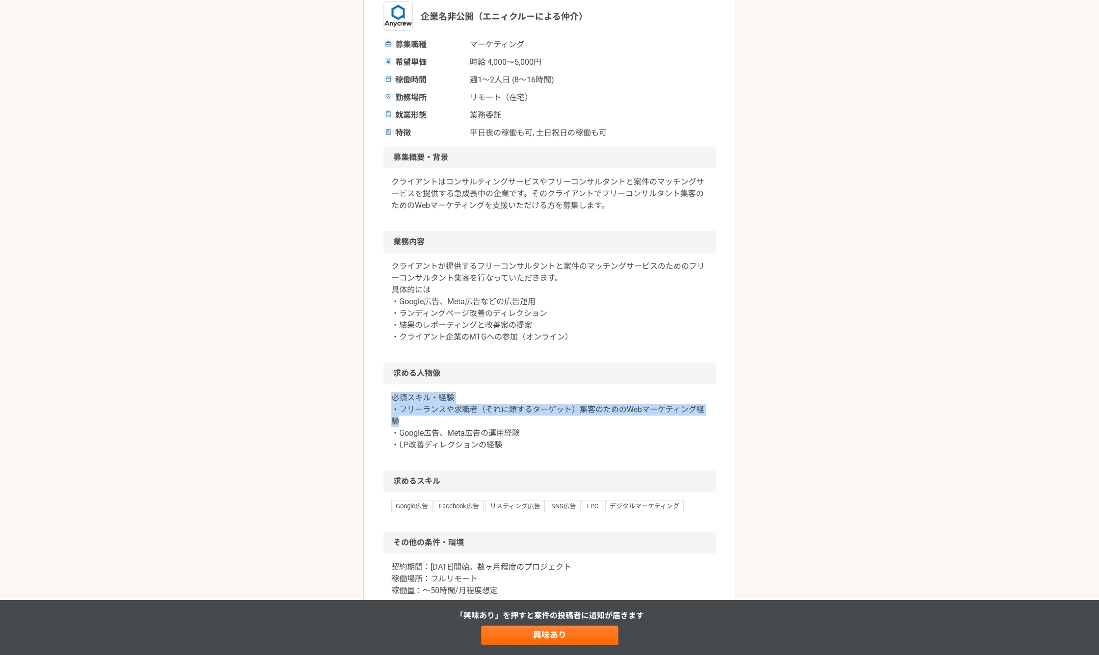
click at [386, 397] on div "必須スキル・経験 ・フリーランスや求職者（それに類するターゲット）集客のためのWebマーケティング経験 ・Google広告、Meta広告の運用経験 ・LP改善…" at bounding box center [549, 427] width 332 height 86
drag, startPoint x: 386, startPoint y: 397, endPoint x: 435, endPoint y: 423, distance: 55.5
click at [435, 422] on div "必須スキル・経験 ・フリーランスや求職者（それに類するターゲット）集客のためのWebマーケティング経験 ・Google広告、Meta広告の運用経験 ・LP改善…" at bounding box center [549, 427] width 332 height 86
click at [418, 424] on p "必須スキル・経験 ・フリーランスや求職者（それに類するターゲット）集客のためのWebマーケティング経験 ・Google広告、Meta広告の運用経験 ・LP改善…" at bounding box center [549, 421] width 317 height 59
drag, startPoint x: 386, startPoint y: 399, endPoint x: 425, endPoint y: 428, distance: 48.3
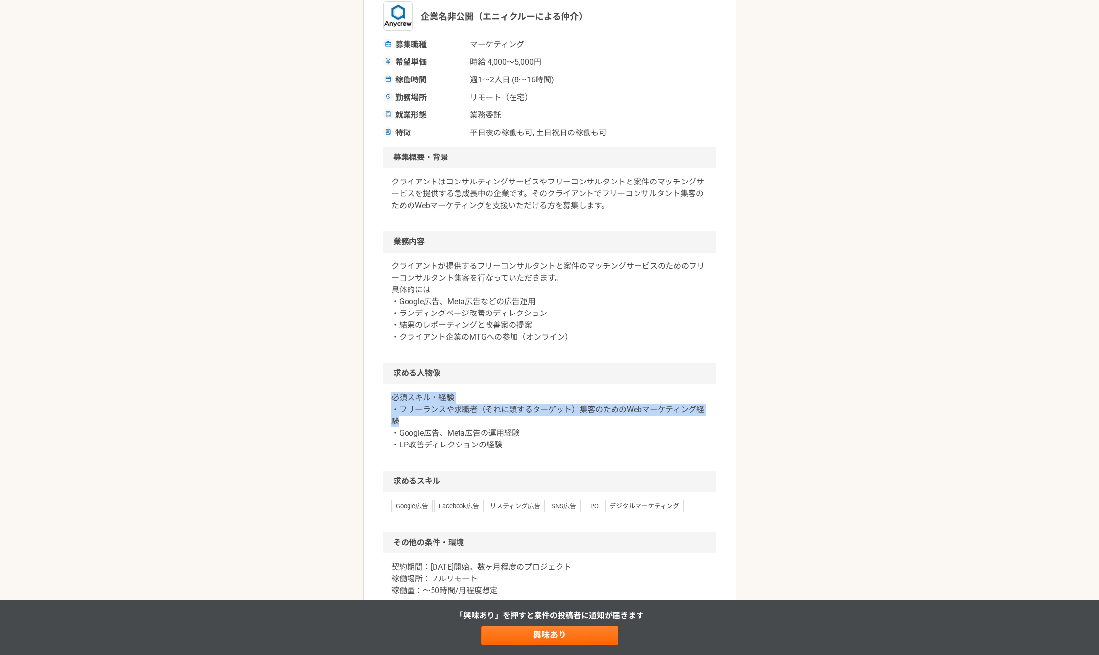
click at [425, 428] on div "必須スキル・経験 ・フリーランスや求職者（それに類するターゲット）集客のためのWebマーケティング経験 ・Google広告、Meta広告の運用経験 ・LP改善…" at bounding box center [549, 427] width 332 height 86
click at [425, 428] on p "必須スキル・経験 ・フリーランスや求職者（それに類するターゲット）集客のためのWebマーケティング経験 ・Google広告、Meta広告の運用経験 ・LP改善…" at bounding box center [549, 421] width 317 height 59
drag, startPoint x: 386, startPoint y: 401, endPoint x: 551, endPoint y: 448, distance: 170.9
click at [551, 448] on div "必須スキル・経験 ・フリーランスや求職者（それに類するターゲット）集客のためのWebマーケティング経験 ・Google広告、Meta広告の運用経験 ・LP改善…" at bounding box center [549, 427] width 332 height 86
click at [538, 451] on p "必須スキル・経験 ・フリーランスや求職者（それに類するターゲット）集客のためのWebマーケティング経験 ・Google広告、Meta広告の運用経験 ・LP改善…" at bounding box center [549, 421] width 317 height 59
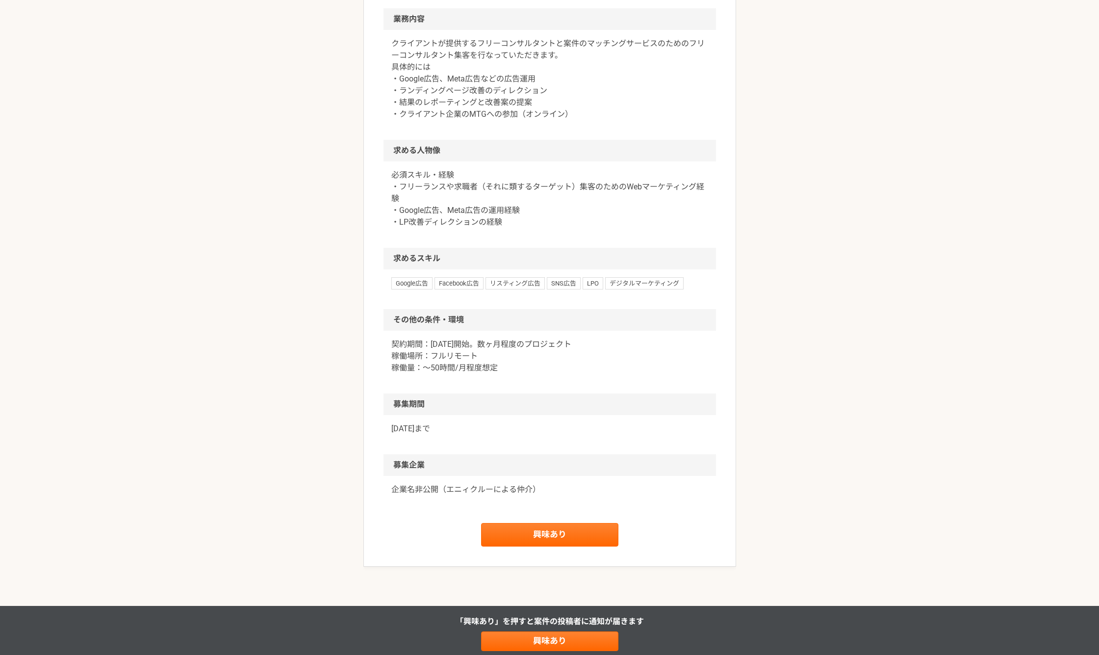
scroll to position [434, 0]
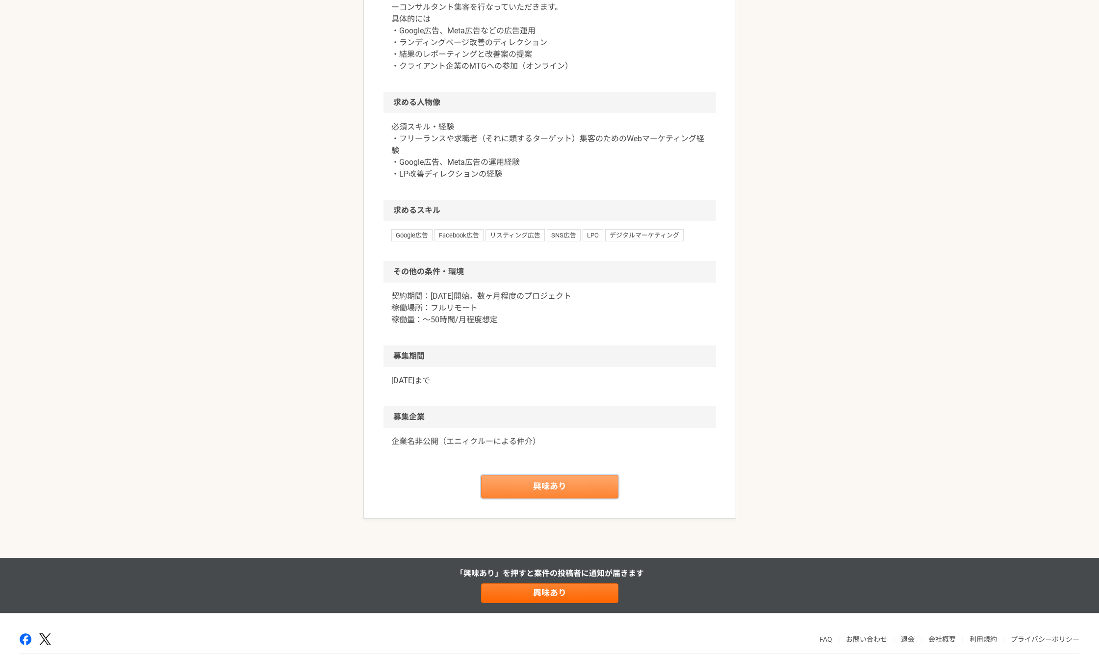
click at [544, 491] on link "興味あり" at bounding box center [549, 487] width 137 height 24
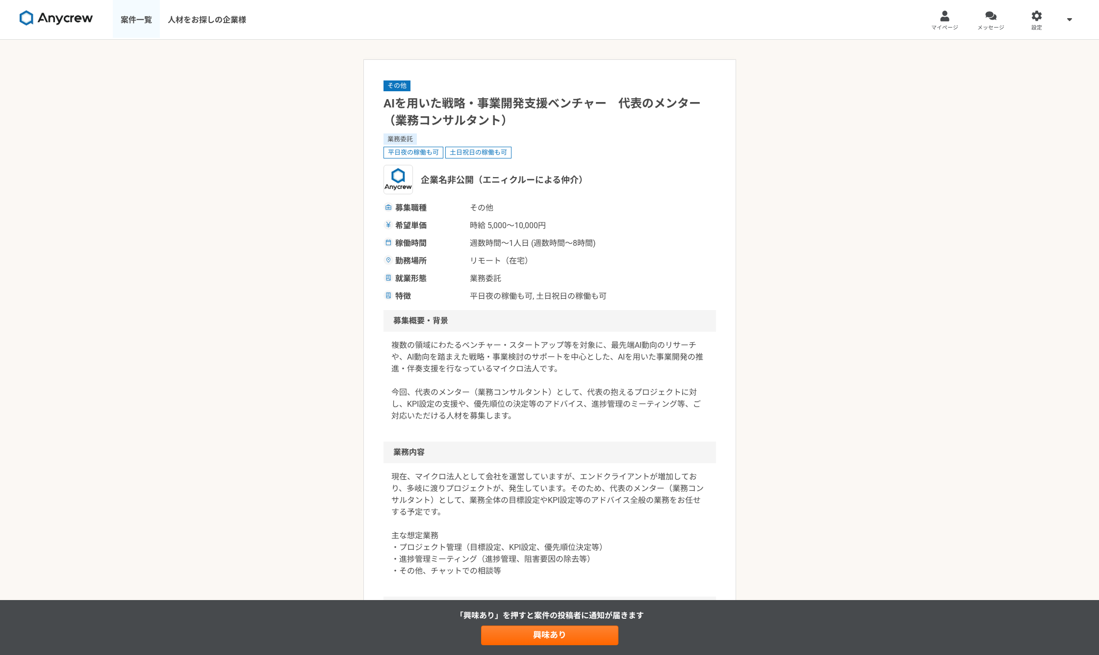
click at [131, 22] on link "案件一覧" at bounding box center [136, 19] width 47 height 39
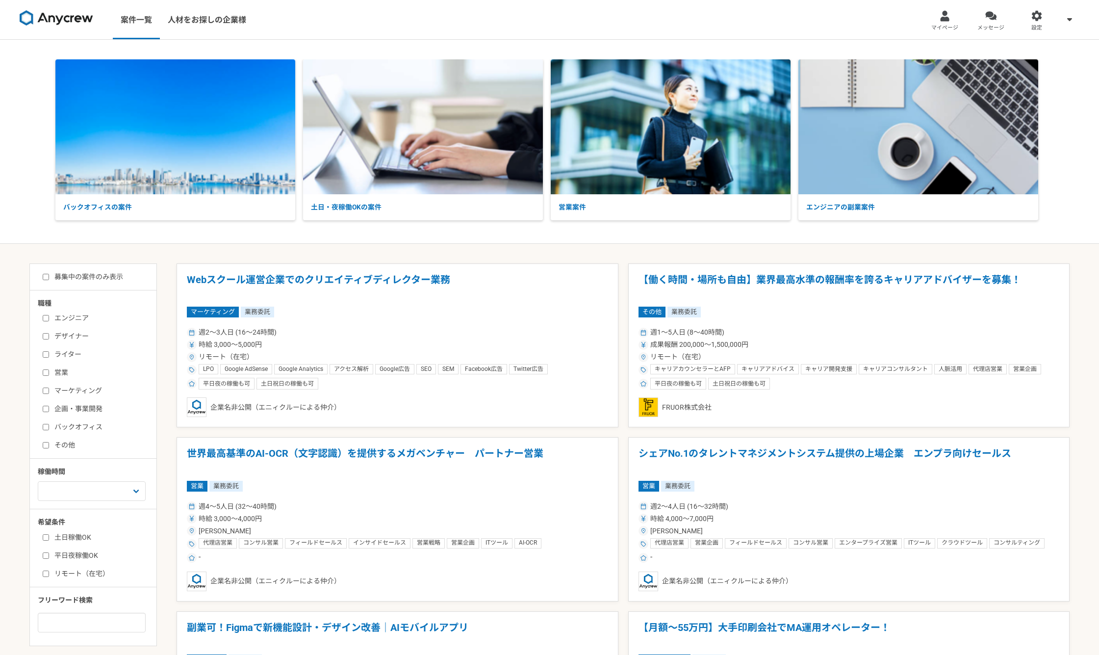
click at [44, 392] on input "マーケティング" at bounding box center [46, 390] width 6 height 6
checkbox input "true"
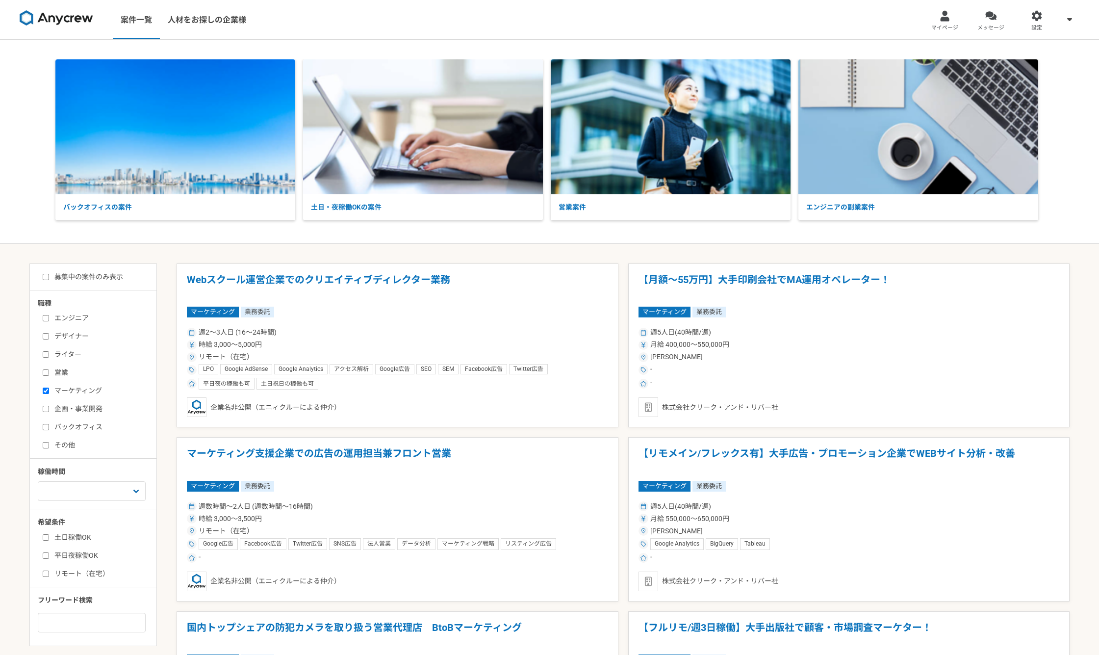
click at [37, 280] on div "募集中の案件のみ表示 職種 エンジニア デザイナー ライター 営業 マーケティング 企画・事業開発 バックオフィス その他 稼働時間 週1人日（8時間）以下 …" at bounding box center [92, 454] width 127 height 382
click at [42, 277] on div "募集中の案件のみ表示" at bounding box center [97, 277] width 119 height 10
click at [43, 277] on input "募集中の案件のみ表示" at bounding box center [46, 277] width 6 height 6
click at [46, 276] on input "募集中の案件のみ表示" at bounding box center [46, 277] width 6 height 6
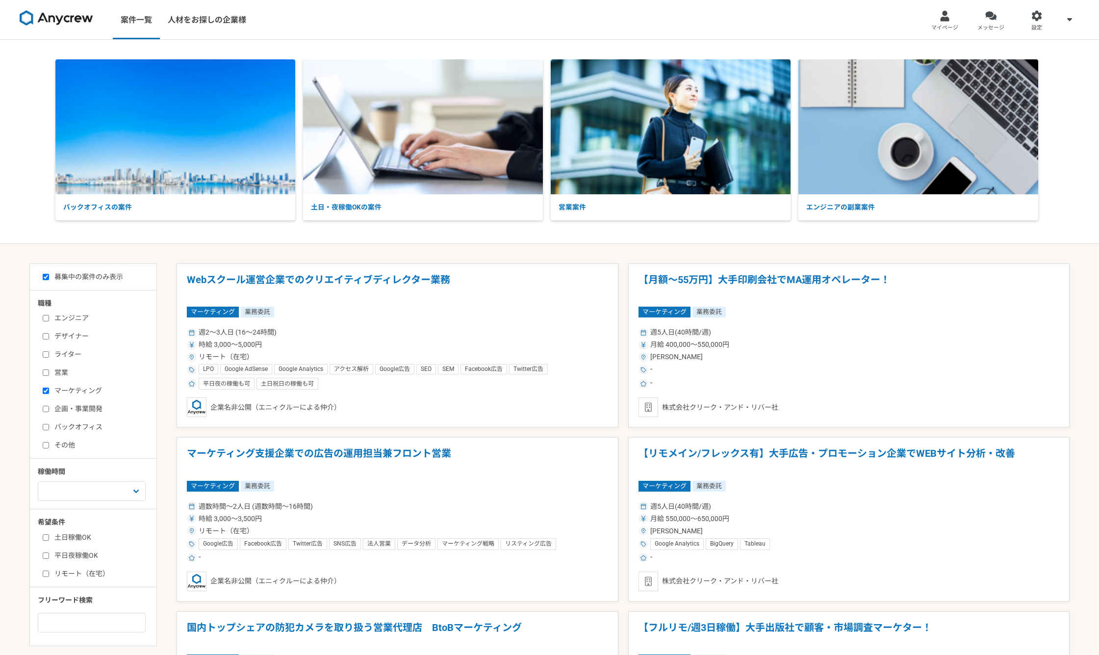
checkbox input "true"
click at [49, 445] on label "その他" at bounding box center [99, 445] width 113 height 10
click at [49, 445] on input "その他" at bounding box center [46, 445] width 6 height 6
checkbox input "true"
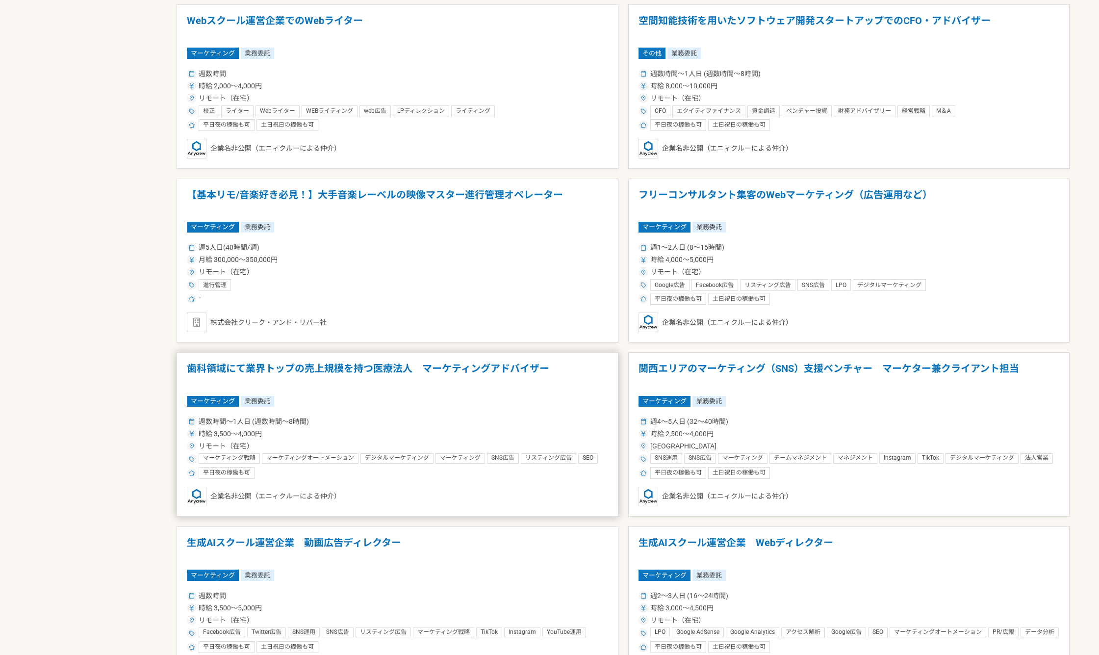
scroll to position [981, 0]
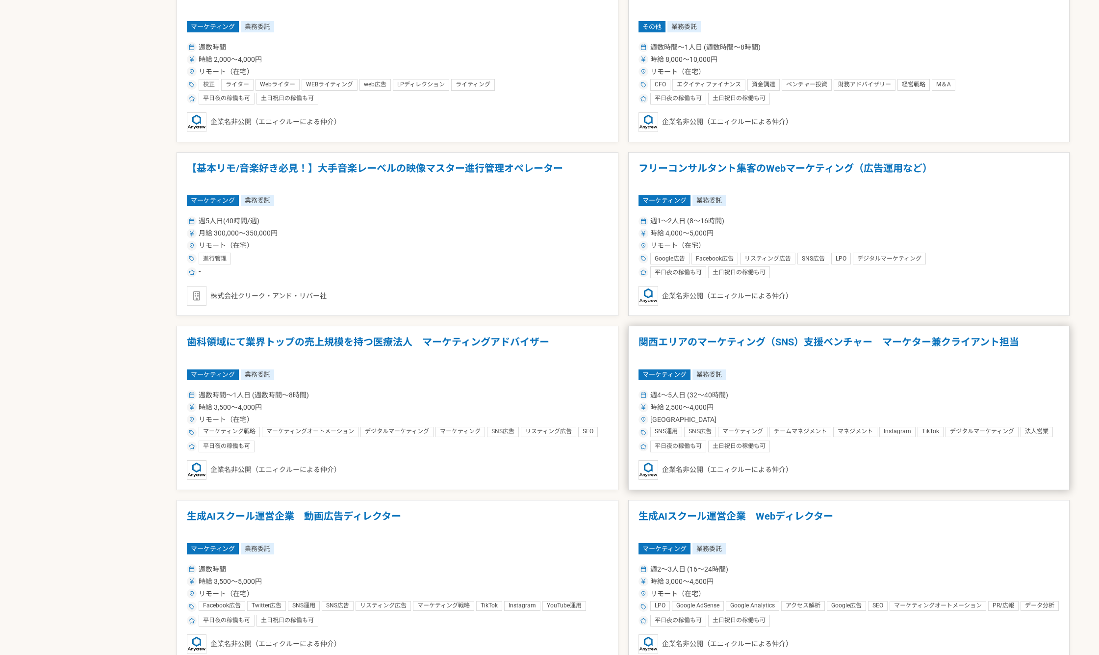
click at [802, 392] on div "週4〜5人日 (32〜40時間)" at bounding box center [848, 395] width 421 height 10
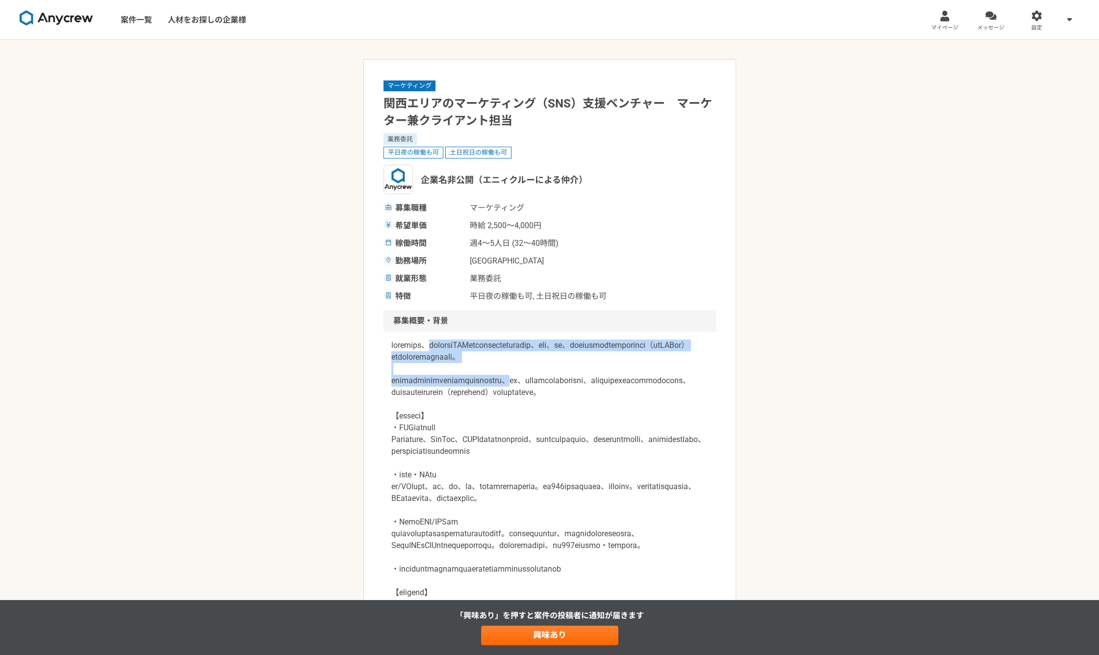
drag, startPoint x: 462, startPoint y: 350, endPoint x: 607, endPoint y: 403, distance: 153.4
click at [608, 395] on p at bounding box center [549, 474] width 317 height 271
click at [499, 419] on p at bounding box center [549, 474] width 317 height 271
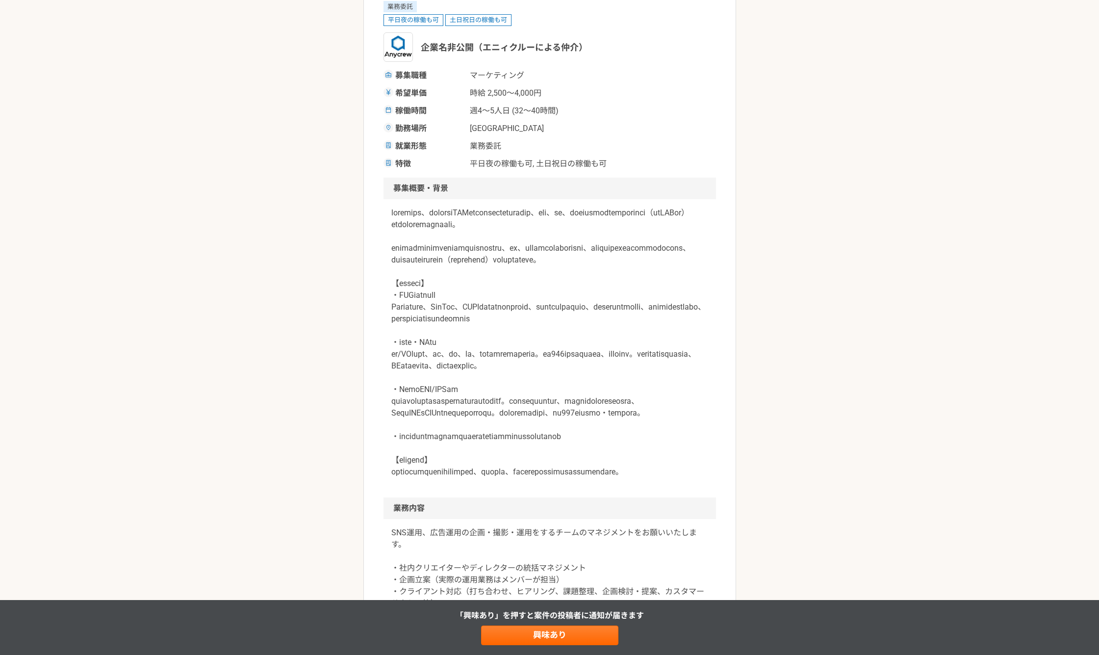
scroll to position [163, 0]
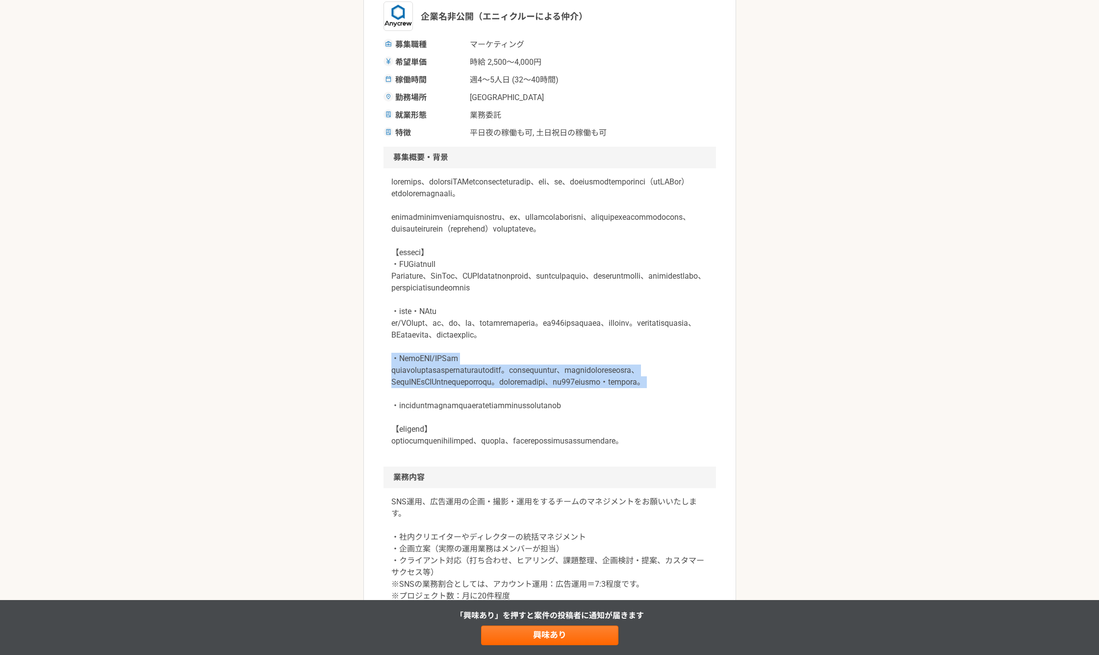
drag, startPoint x: 400, startPoint y: 405, endPoint x: 659, endPoint y: 465, distance: 265.8
click at [659, 447] on p at bounding box center [549, 311] width 317 height 271
drag, startPoint x: 554, startPoint y: 484, endPoint x: 540, endPoint y: 458, distance: 28.7
click at [554, 447] on p at bounding box center [549, 311] width 317 height 271
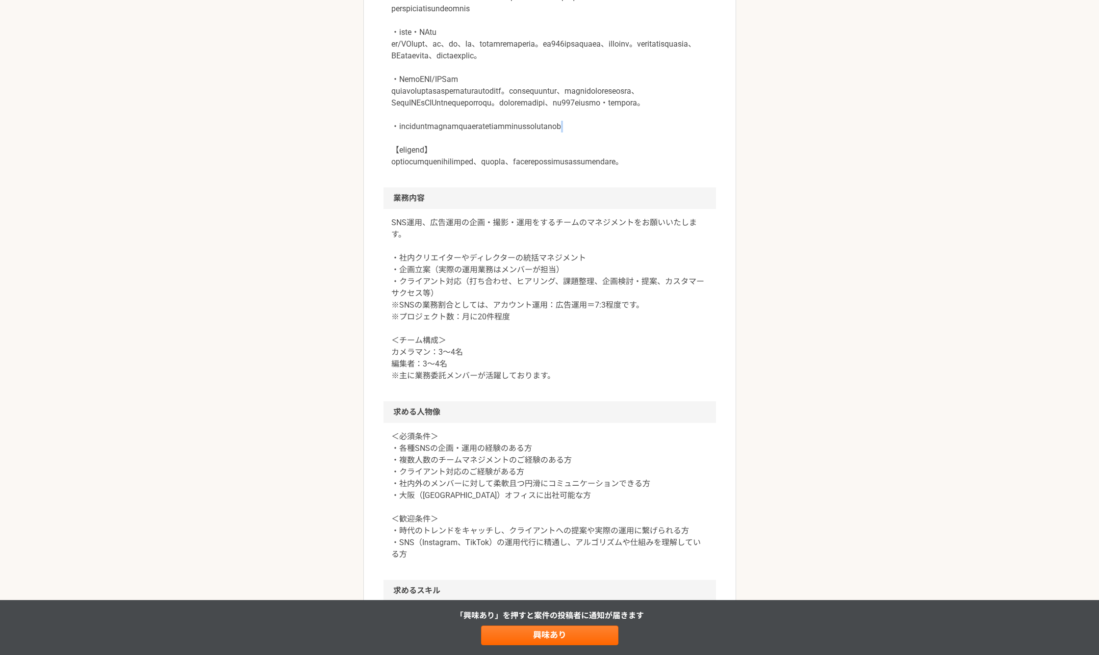
scroll to position [490, 0]
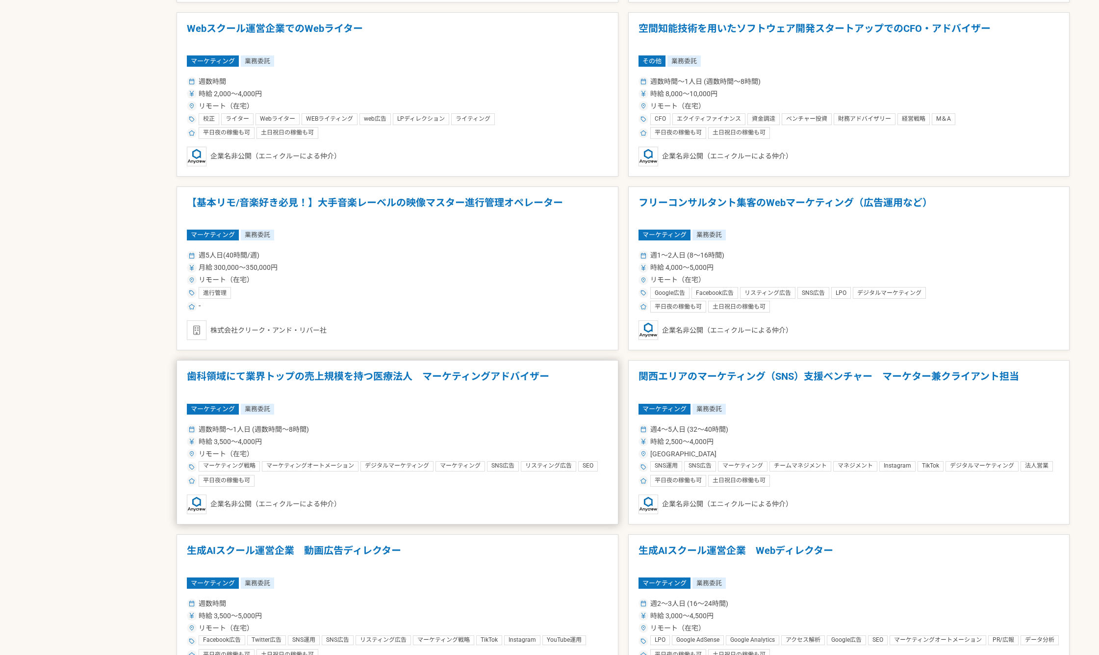
scroll to position [981, 0]
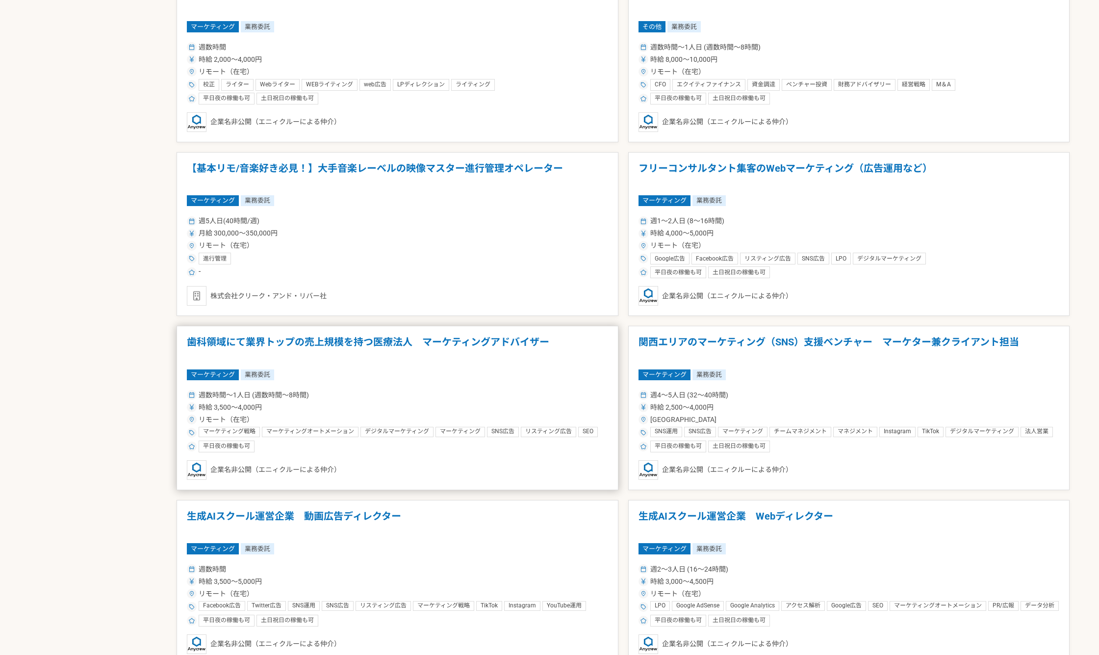
click at [384, 368] on article "歯科領域にて業界トップの売上規模を持つ医療法人　マーケティングアドバイザー マーケティング 業務委託 週数時間〜1人日 (週数時間〜8時間) 時給 3,500…" at bounding box center [398, 408] width 442 height 164
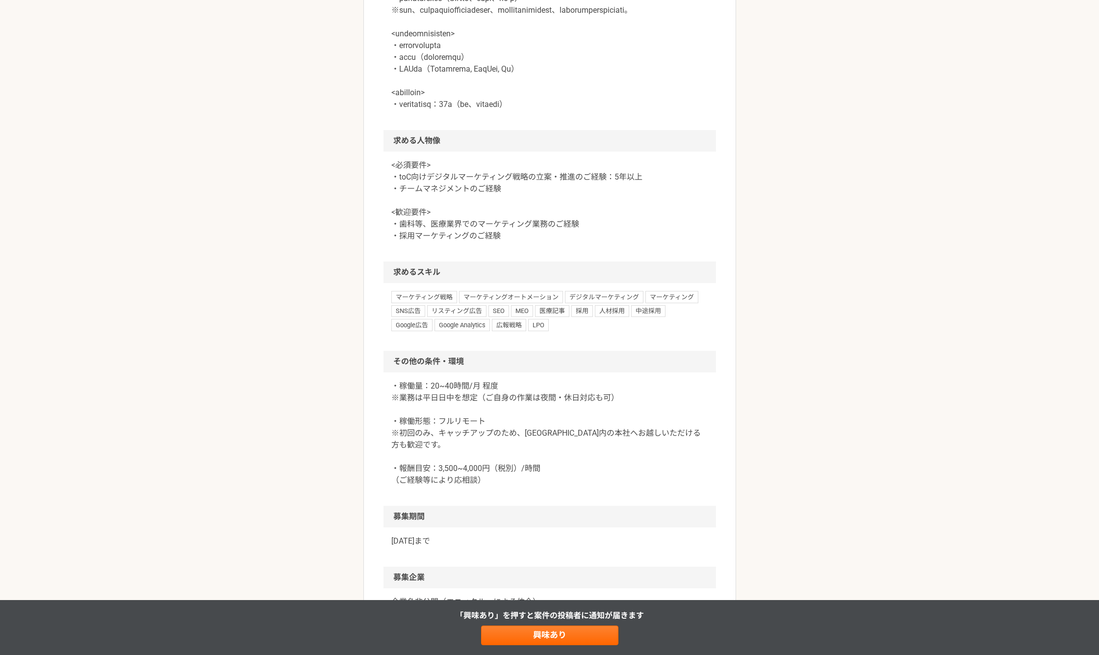
scroll to position [572, 0]
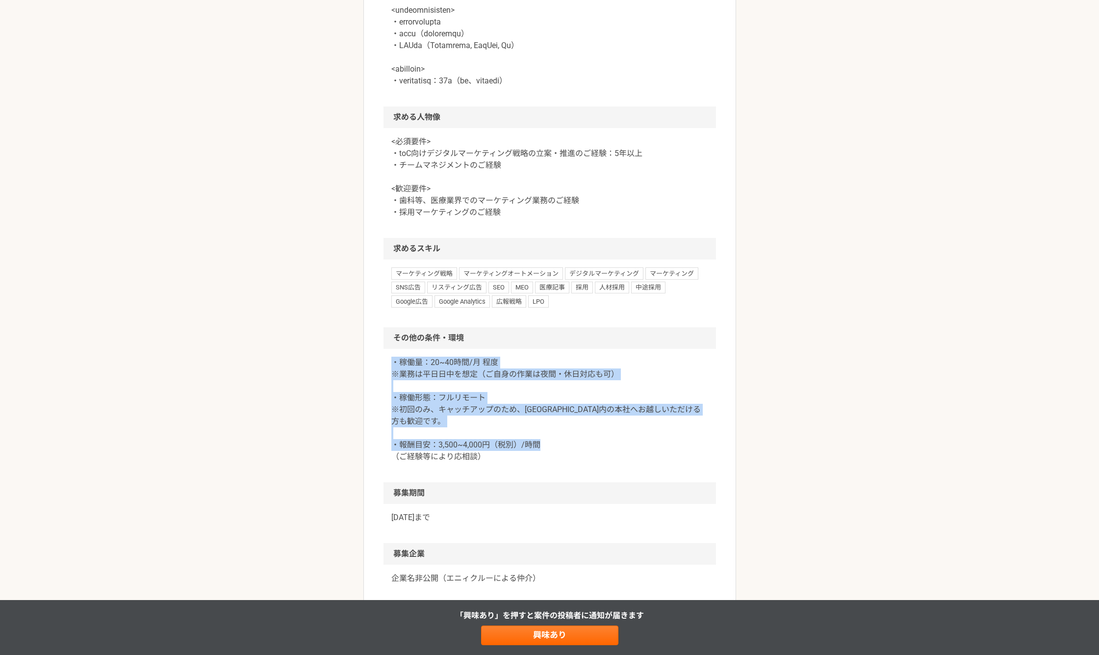
drag, startPoint x: 384, startPoint y: 396, endPoint x: 532, endPoint y: 494, distance: 176.8
click at [531, 482] on div "・稼働量：20~40時間/月 程度 ※業務は平日日中を想定（ご自身の作業は夜間・休日対応も可） ・稼働形態：フルリモート ※初回のみ、キャッチアップのため、[…" at bounding box center [549, 415] width 332 height 133
click at [525, 482] on div "・稼働量：20~40時間/月 程度 ※業務は平日日中を想定（ご自身の作業は夜間・休日対応も可） ・稼働形態：フルリモート ※初回のみ、キャッチアップのため、[…" at bounding box center [549, 415] width 332 height 133
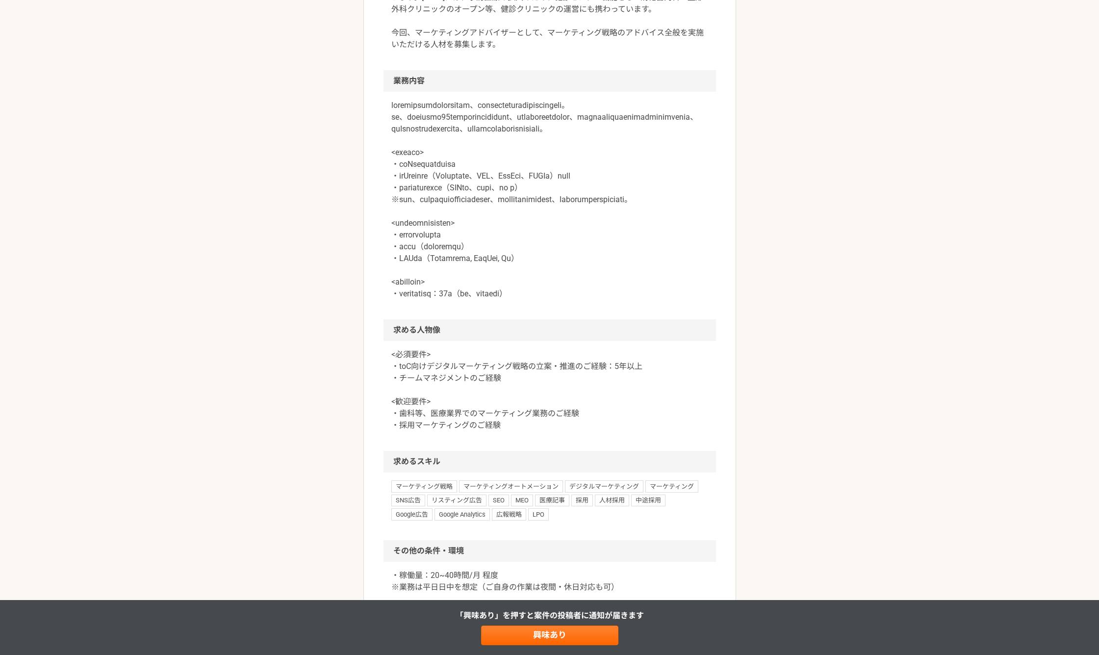
scroll to position [327, 0]
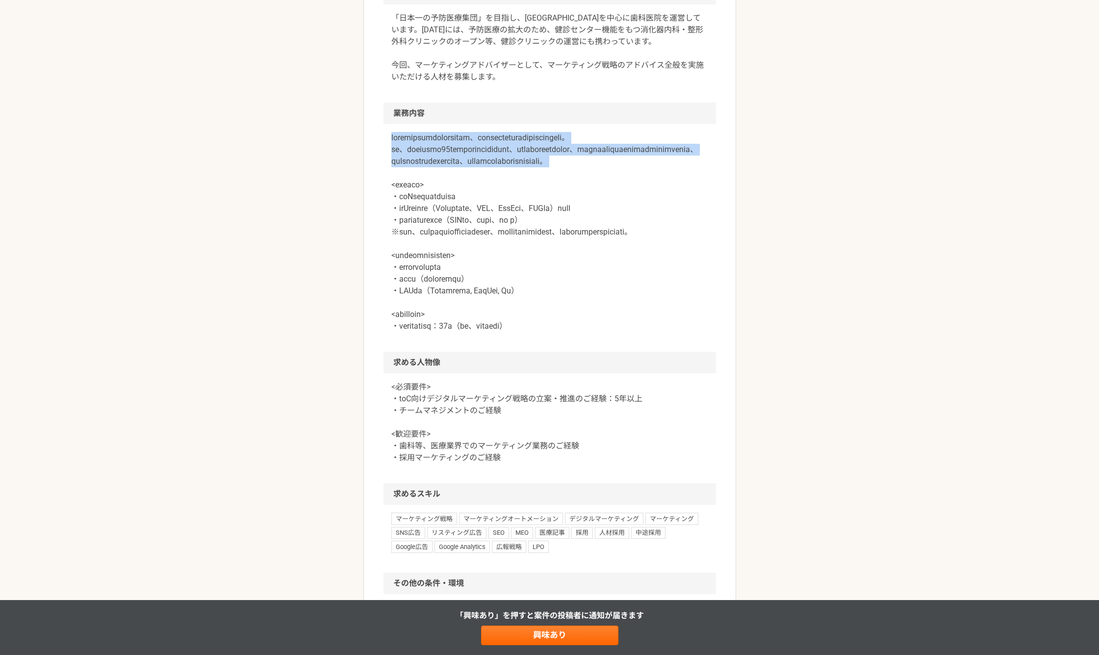
drag, startPoint x: 481, startPoint y: 147, endPoint x: 662, endPoint y: 194, distance: 187.4
click at [663, 194] on p at bounding box center [549, 232] width 317 height 200
click at [654, 188] on p at bounding box center [549, 232] width 317 height 200
drag, startPoint x: 661, startPoint y: 186, endPoint x: 385, endPoint y: 135, distance: 280.3
click at [386, 136] on div at bounding box center [549, 238] width 332 height 228
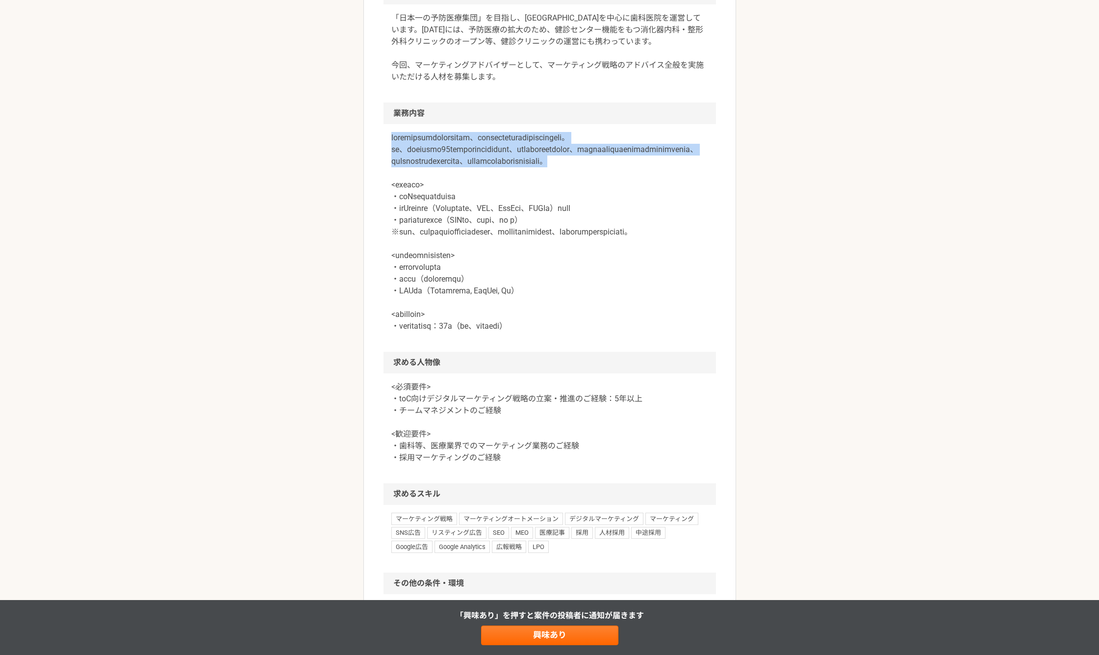
click at [385, 134] on div at bounding box center [549, 238] width 332 height 228
drag, startPoint x: 396, startPoint y: 137, endPoint x: 659, endPoint y: 184, distance: 266.5
click at [659, 182] on div at bounding box center [549, 238] width 332 height 228
click at [659, 184] on p at bounding box center [549, 232] width 317 height 200
drag, startPoint x: 624, startPoint y: 177, endPoint x: 391, endPoint y: 143, distance: 235.9
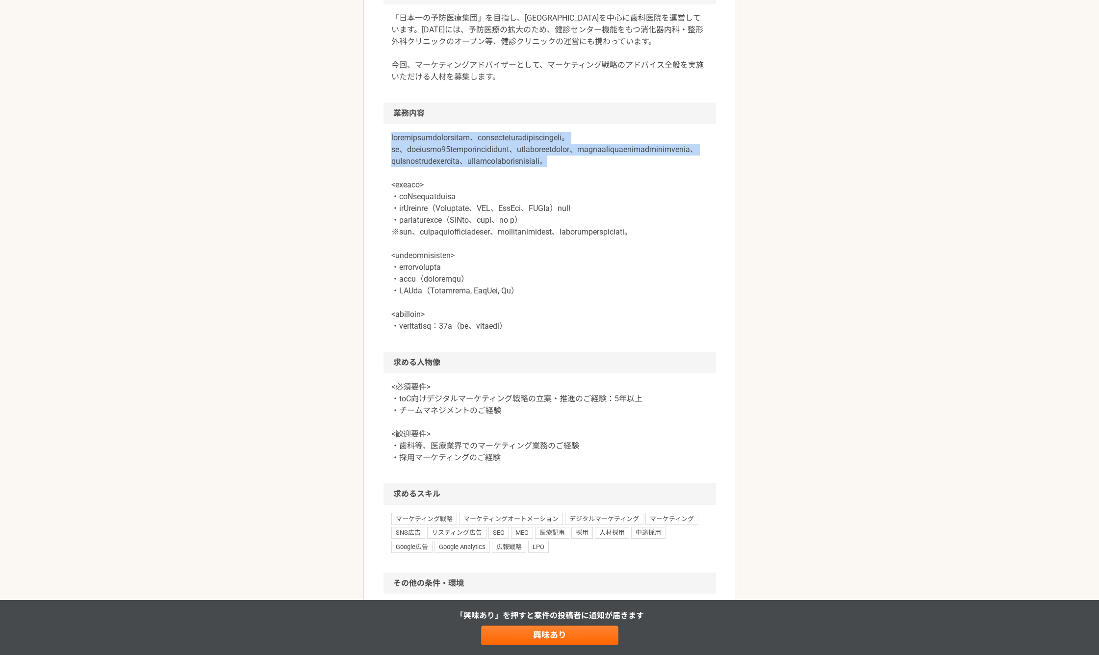
click at [391, 143] on p at bounding box center [549, 232] width 317 height 200
drag, startPoint x: 388, startPoint y: 137, endPoint x: 670, endPoint y: 187, distance: 286.3
click at [670, 187] on div at bounding box center [549, 238] width 332 height 228
click at [670, 187] on p at bounding box center [549, 232] width 317 height 200
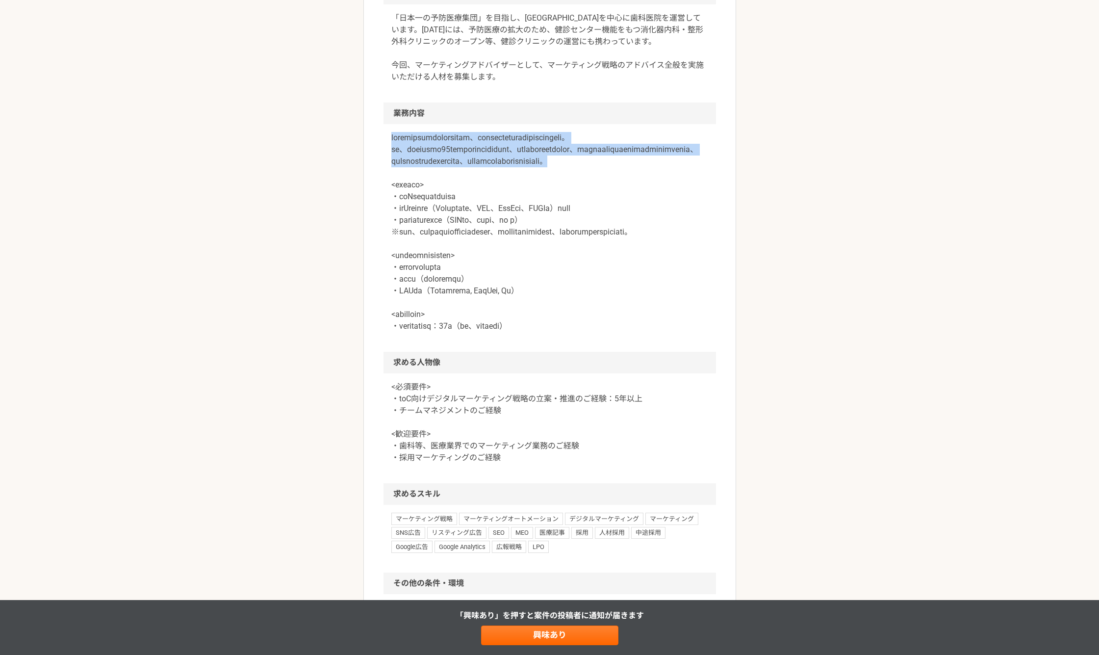
drag, startPoint x: 627, startPoint y: 180, endPoint x: 390, endPoint y: 139, distance: 240.8
click at [390, 139] on div at bounding box center [549, 238] width 332 height 228
drag, startPoint x: 392, startPoint y: 140, endPoint x: 686, endPoint y: 187, distance: 297.0
click at [686, 187] on div at bounding box center [549, 238] width 332 height 228
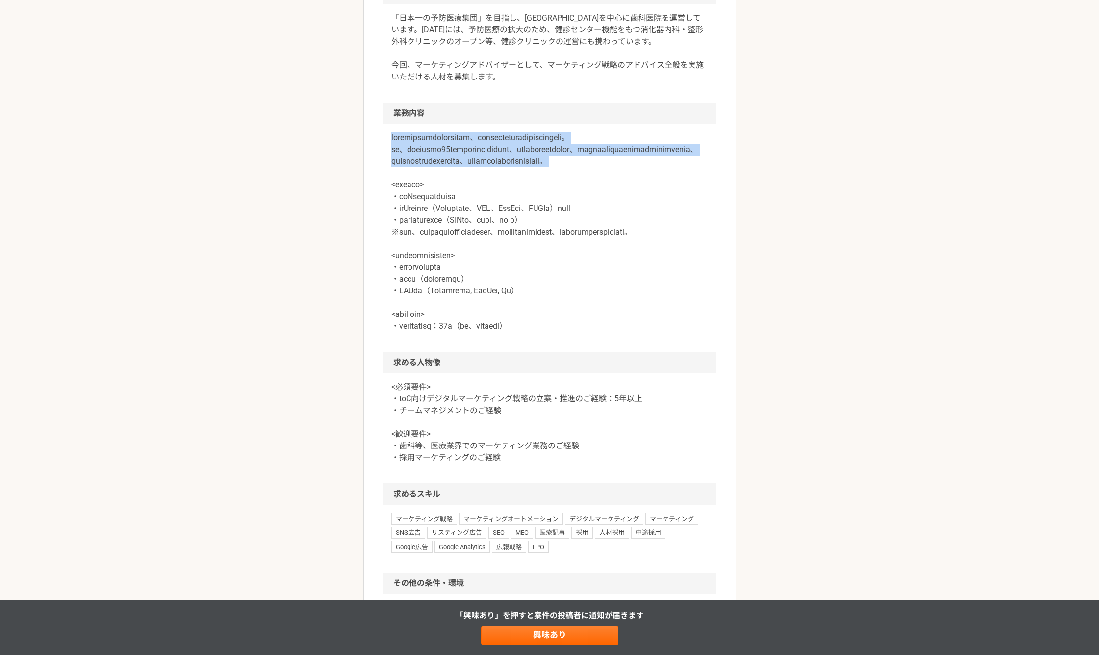
click at [686, 187] on p at bounding box center [549, 232] width 317 height 200
drag, startPoint x: 662, startPoint y: 186, endPoint x: 386, endPoint y: 135, distance: 280.3
click at [386, 135] on div at bounding box center [549, 238] width 332 height 228
drag, startPoint x: 386, startPoint y: 135, endPoint x: 657, endPoint y: 185, distance: 275.8
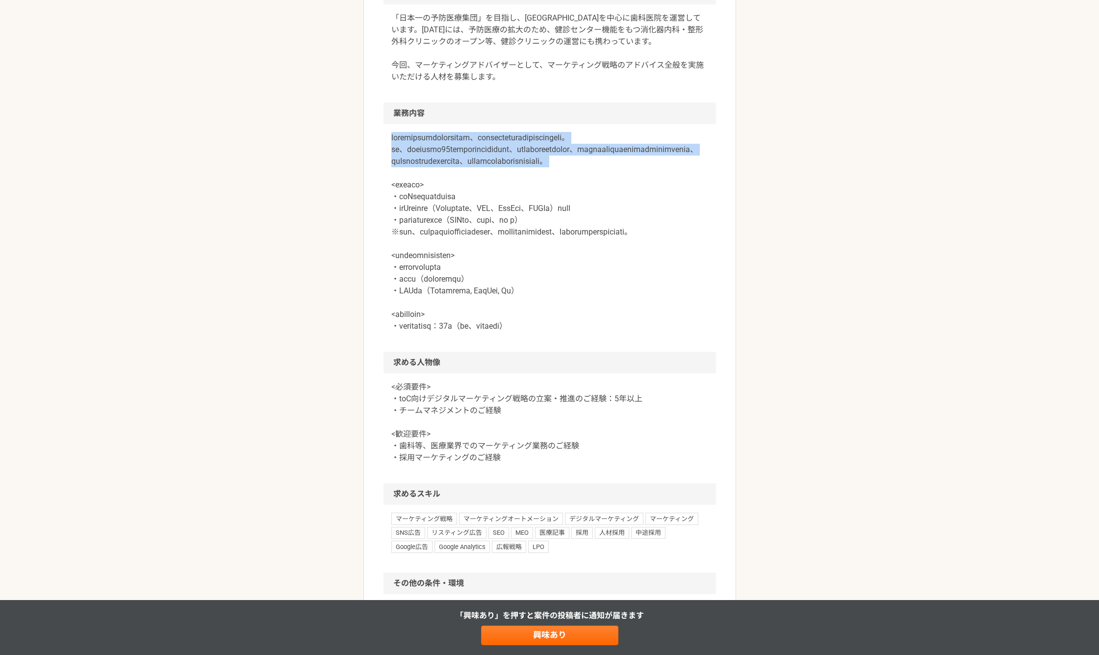
click at [662, 187] on div at bounding box center [549, 238] width 332 height 228
click at [656, 184] on p at bounding box center [549, 232] width 317 height 200
drag, startPoint x: 634, startPoint y: 184, endPoint x: 387, endPoint y: 137, distance: 251.2
click at [387, 137] on div at bounding box center [549, 238] width 332 height 228
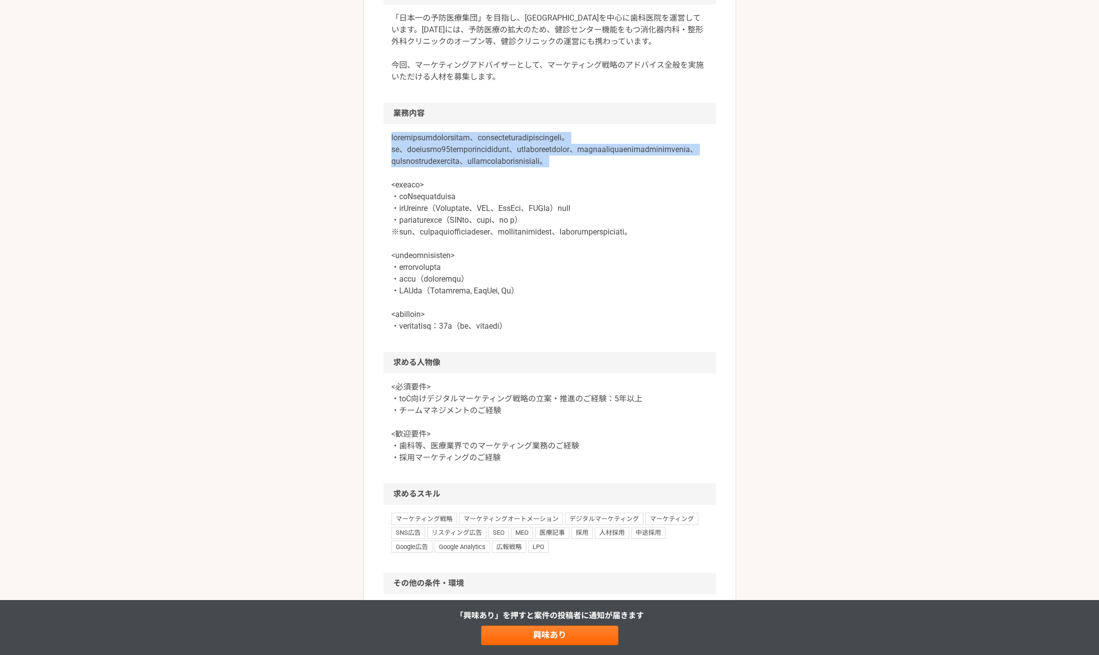
drag, startPoint x: 387, startPoint y: 137, endPoint x: 657, endPoint y: 180, distance: 273.1
click at [657, 180] on div at bounding box center [549, 238] width 332 height 228
click at [657, 180] on p at bounding box center [549, 232] width 317 height 200
drag, startPoint x: 659, startPoint y: 180, endPoint x: 376, endPoint y: 133, distance: 286.8
click at [376, 133] on article "マーケティング 歯科領域にて業界トップの売上規模を持つ医療法人　マーケティングアドバイザー 業務委託 平日夜の稼働も可 企業名非公開（エニィクルーによる仲介）…" at bounding box center [549, 316] width 373 height 1168
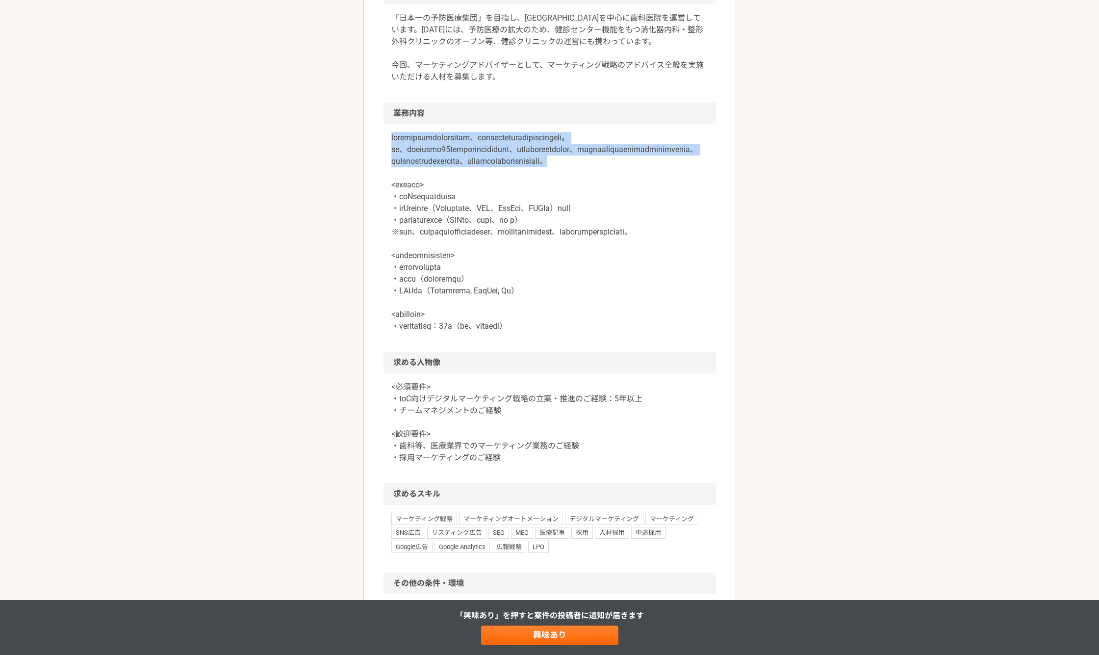
click at [393, 136] on p at bounding box center [549, 232] width 317 height 200
drag, startPoint x: 387, startPoint y: 136, endPoint x: 679, endPoint y: 191, distance: 296.4
click at [681, 194] on div at bounding box center [549, 238] width 332 height 228
click at [675, 187] on p at bounding box center [549, 232] width 317 height 200
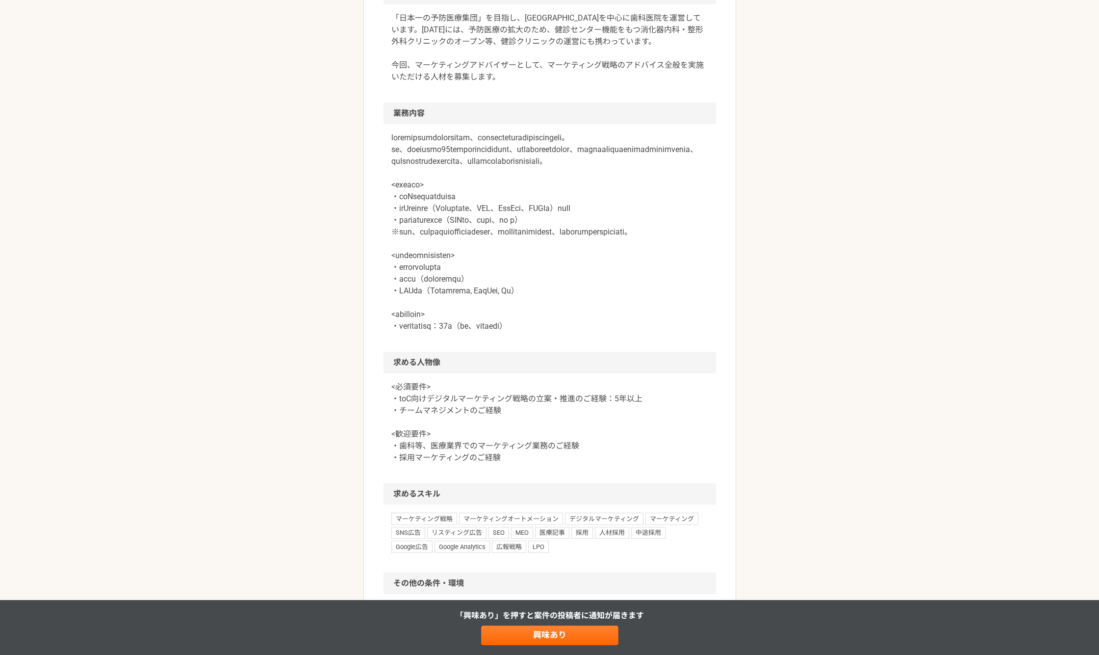
click at [571, 204] on p at bounding box center [549, 232] width 317 height 200
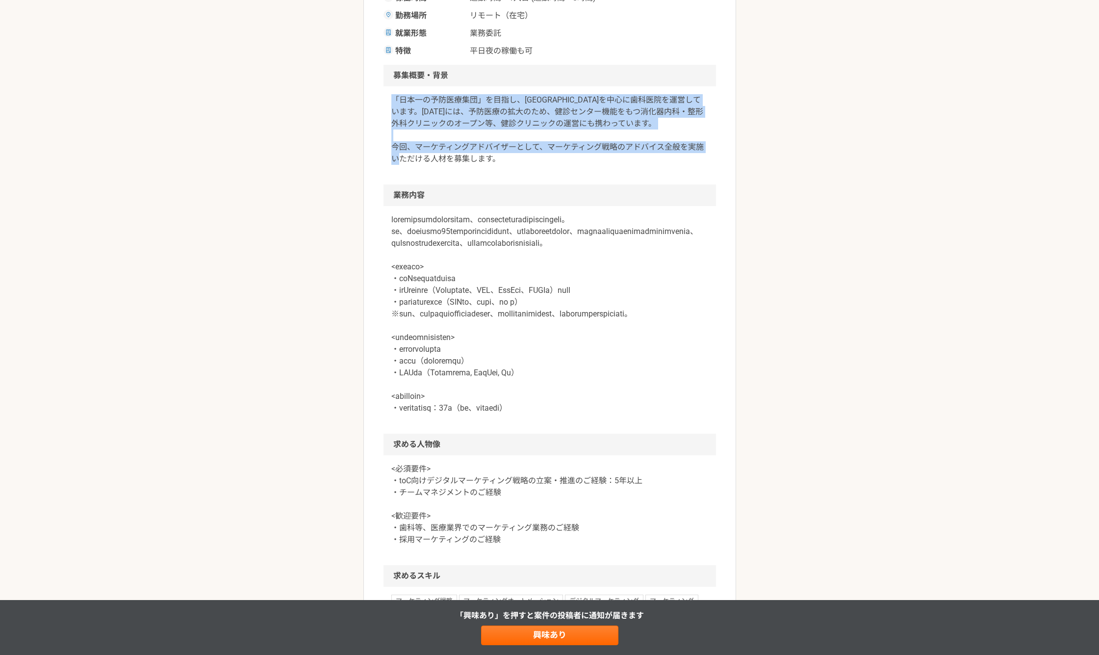
drag, startPoint x: 388, startPoint y: 100, endPoint x: 532, endPoint y: 162, distance: 156.8
click at [532, 162] on div "「日本一の予防医療集団」を目指し、[GEOGRAPHIC_DATA]を中心に歯科医院を運営しています。[DATE]には、予防医療の拡大のため、健診センター機能…" at bounding box center [549, 135] width 332 height 98
click at [532, 163] on p "「日本一の予防医療集団」を目指し、[GEOGRAPHIC_DATA]を中心に歯科医院を運営しています。[DATE]には、予防医療の拡大のため、健診センター機能…" at bounding box center [549, 129] width 317 height 71
drag, startPoint x: 536, startPoint y: 161, endPoint x: 388, endPoint y: 100, distance: 160.3
click at [388, 100] on div "「日本一の予防医療集団」を目指し、[GEOGRAPHIC_DATA]を中心に歯科医院を運営しています。[DATE]には、予防医療の拡大のため、健診センター機能…" at bounding box center [549, 135] width 332 height 98
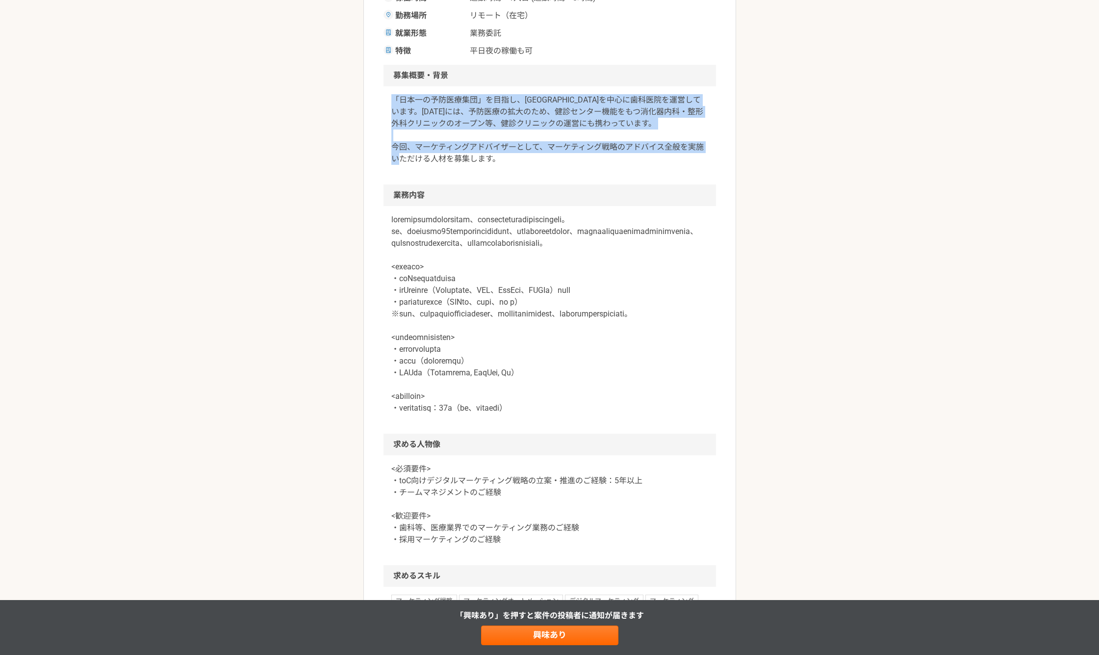
click at [387, 100] on div "「日本一の予防医療集団」を目指し、[GEOGRAPHIC_DATA]を中心に歯科医院を運営しています。[DATE]には、予防医療の拡大のため、健診センター機能…" at bounding box center [549, 135] width 332 height 98
drag, startPoint x: 380, startPoint y: 100, endPoint x: 495, endPoint y: 155, distance: 127.9
click at [495, 155] on article "マーケティング 歯科領域にて業界トップの売上規模を持つ医療法人　マーケティングアドバイザー 業務委託 平日夜の稼働も可 企業名非公開（エニィクルーによる仲介）…" at bounding box center [549, 398] width 373 height 1168
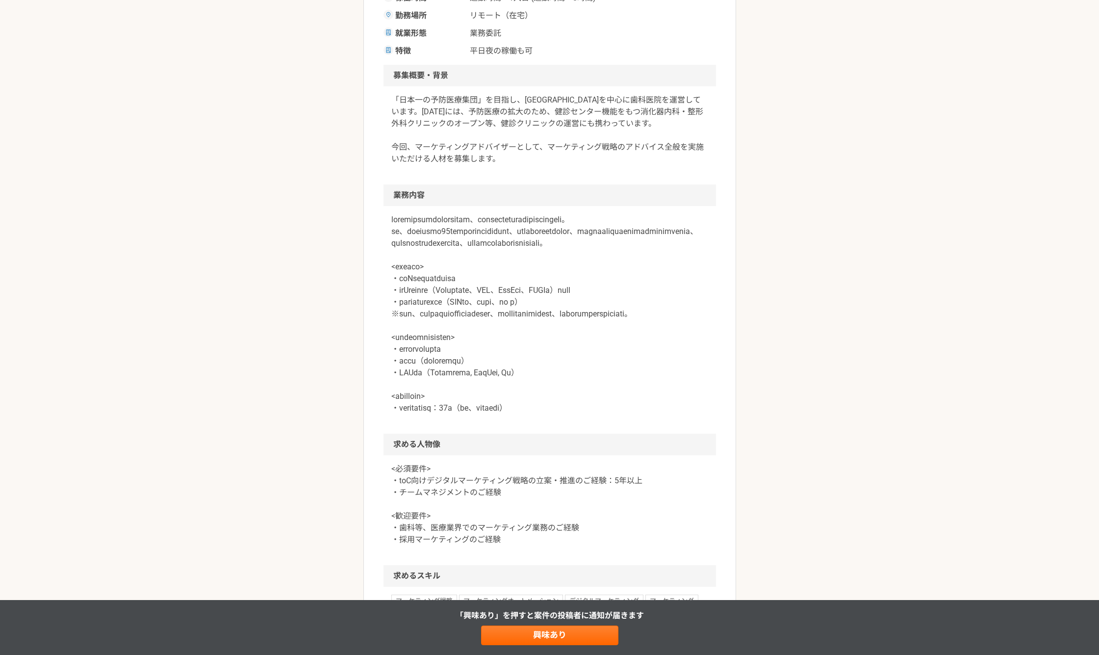
click at [509, 157] on p "「日本一の予防医療集団」を目指し、[GEOGRAPHIC_DATA]を中心に歯科医院を運営しています。[DATE]には、予防医療の拡大のため、健診センター機能…" at bounding box center [549, 129] width 317 height 71
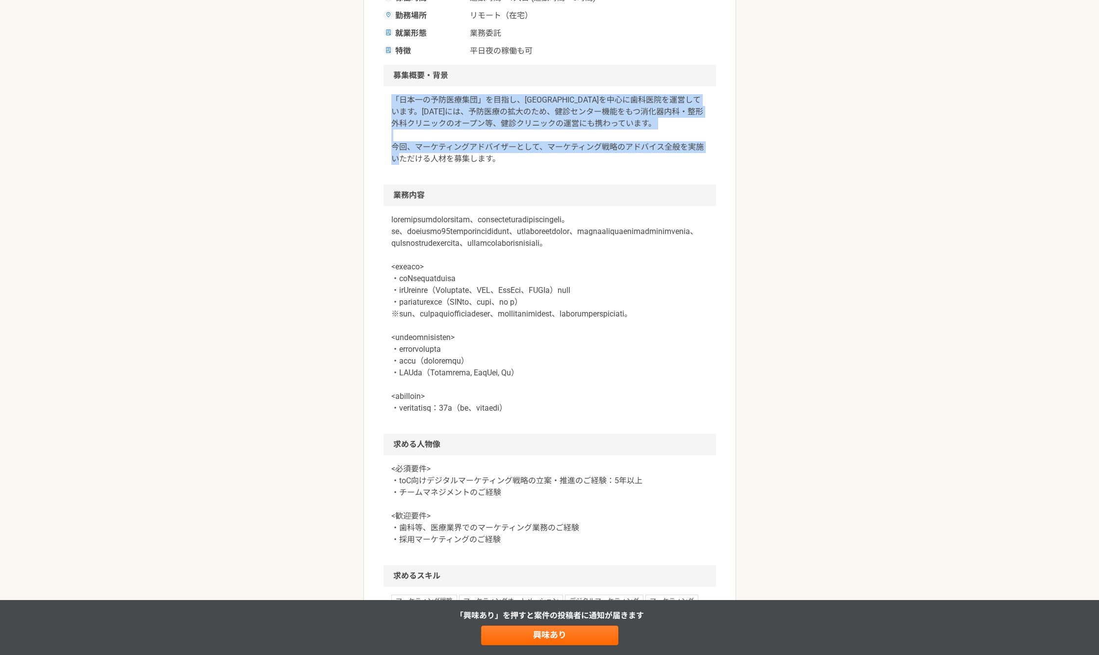
drag, startPoint x: 515, startPoint y: 160, endPoint x: 386, endPoint y: 98, distance: 142.6
click at [386, 98] on div "「日本一の予防医療集団」を目指し、[GEOGRAPHIC_DATA]を中心に歯科医院を運営しています。[DATE]には、予防医療の拡大のため、健診センター機能…" at bounding box center [549, 135] width 332 height 98
click at [382, 98] on article "マーケティング 歯科領域にて業界トップの売上規模を持つ医療法人　マーケティングアドバイザー 業務委託 平日夜の稼働も可 企業名非公開（エニィクルーによる仲介）…" at bounding box center [549, 398] width 373 height 1168
drag, startPoint x: 382, startPoint y: 98, endPoint x: 545, endPoint y: 165, distance: 176.4
click at [547, 165] on article "マーケティング 歯科領域にて業界トップの売上規模を持つ医療法人　マーケティングアドバイザー 業務委託 平日夜の稼働も可 企業名非公開（エニィクルーによる仲介）…" at bounding box center [549, 398] width 373 height 1168
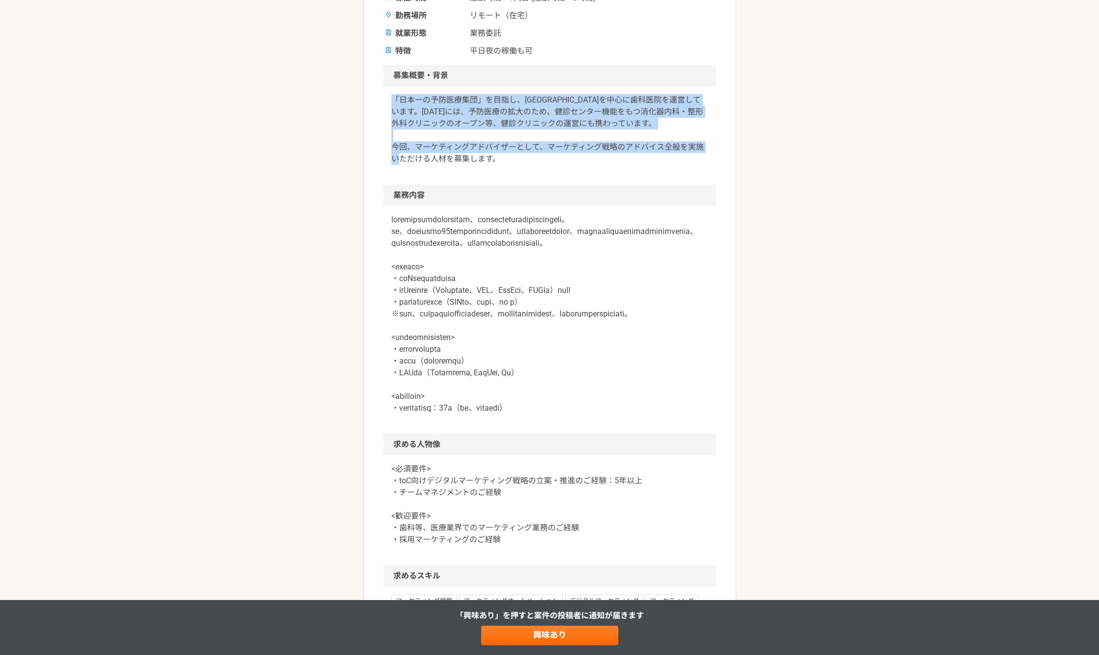
click at [544, 165] on p "「日本一の予防医療集団」を目指し、[GEOGRAPHIC_DATA]を中心に歯科医院を運営しています。[DATE]には、予防医療の拡大のため、健診センター機能…" at bounding box center [549, 129] width 317 height 71
drag, startPoint x: 547, startPoint y: 163, endPoint x: 383, endPoint y: 97, distance: 177.1
click at [383, 97] on div "「日本一の予防医療集団」を目指し、[GEOGRAPHIC_DATA]を中心に歯科医院を運営しています。[DATE]には、予防医療の拡大のため、健診センター機能…" at bounding box center [549, 135] width 332 height 98
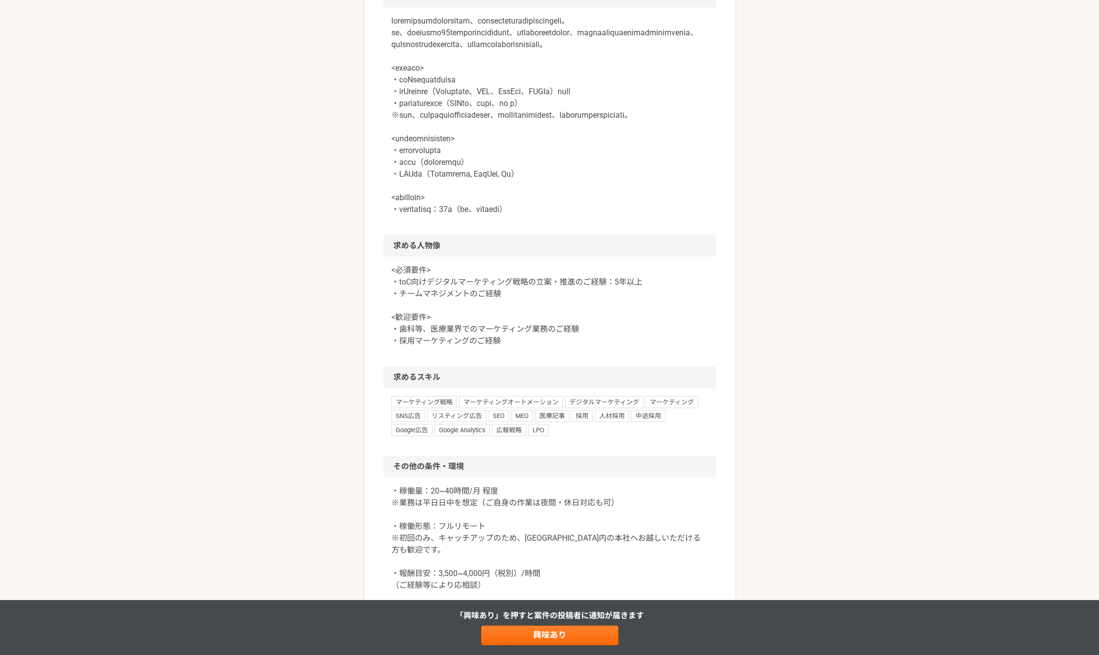
scroll to position [408, 0]
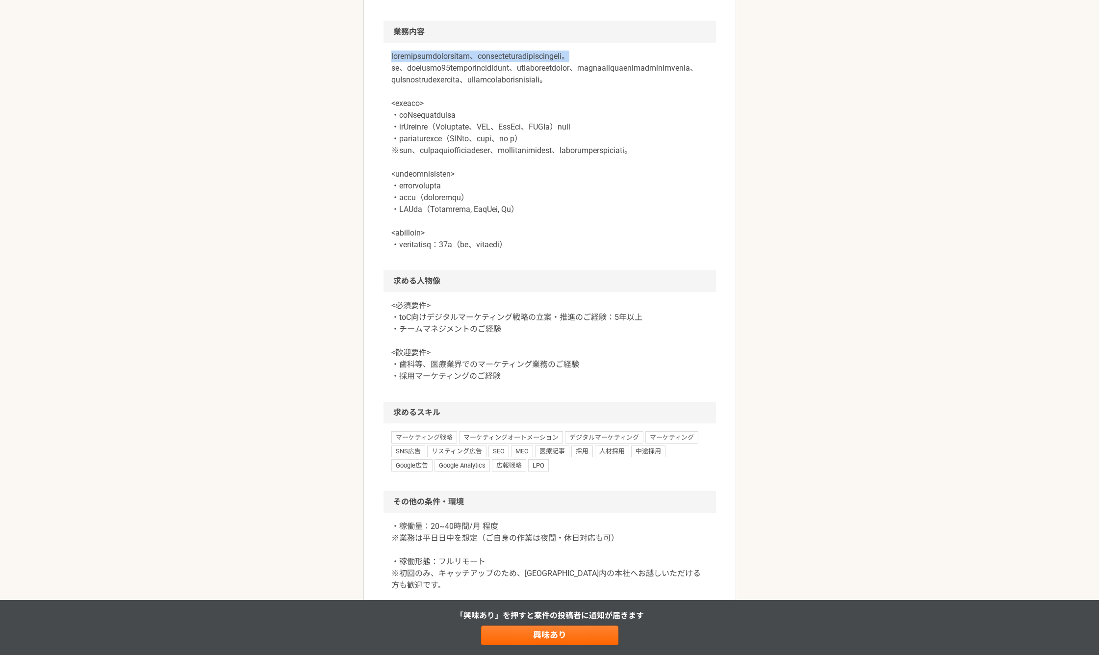
drag, startPoint x: 394, startPoint y: 58, endPoint x: 480, endPoint y: 74, distance: 87.2
click at [480, 74] on p at bounding box center [549, 151] width 317 height 200
click at [480, 101] on p at bounding box center [549, 151] width 317 height 200
drag, startPoint x: 389, startPoint y: 54, endPoint x: 629, endPoint y: 85, distance: 241.7
click at [629, 85] on div at bounding box center [549, 157] width 332 height 228
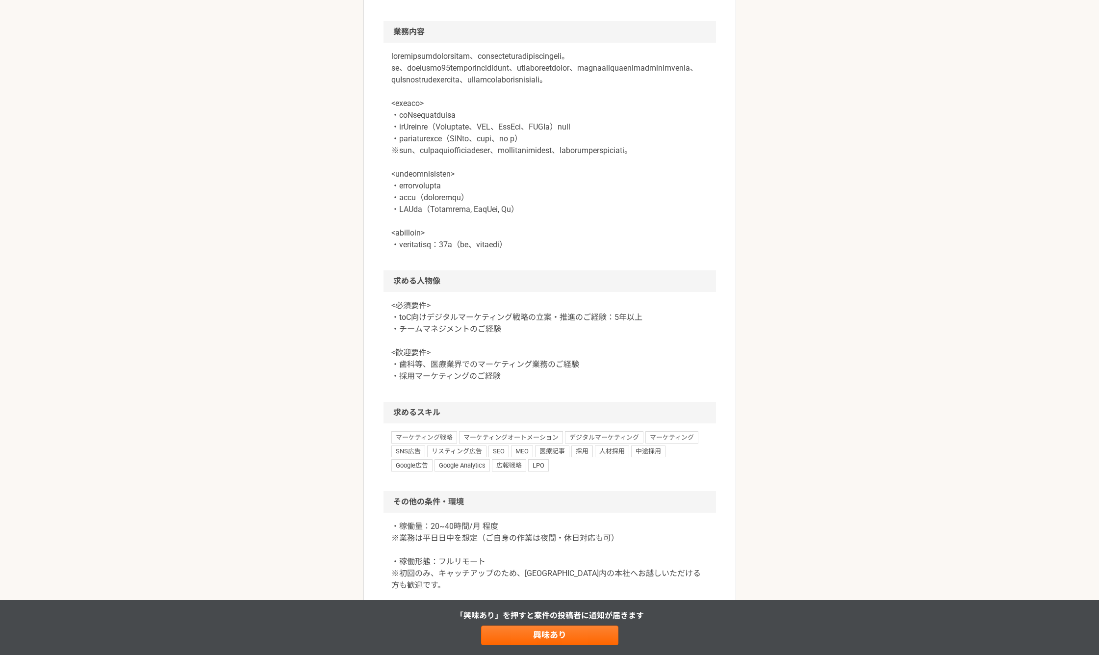
click at [660, 103] on p at bounding box center [549, 151] width 317 height 200
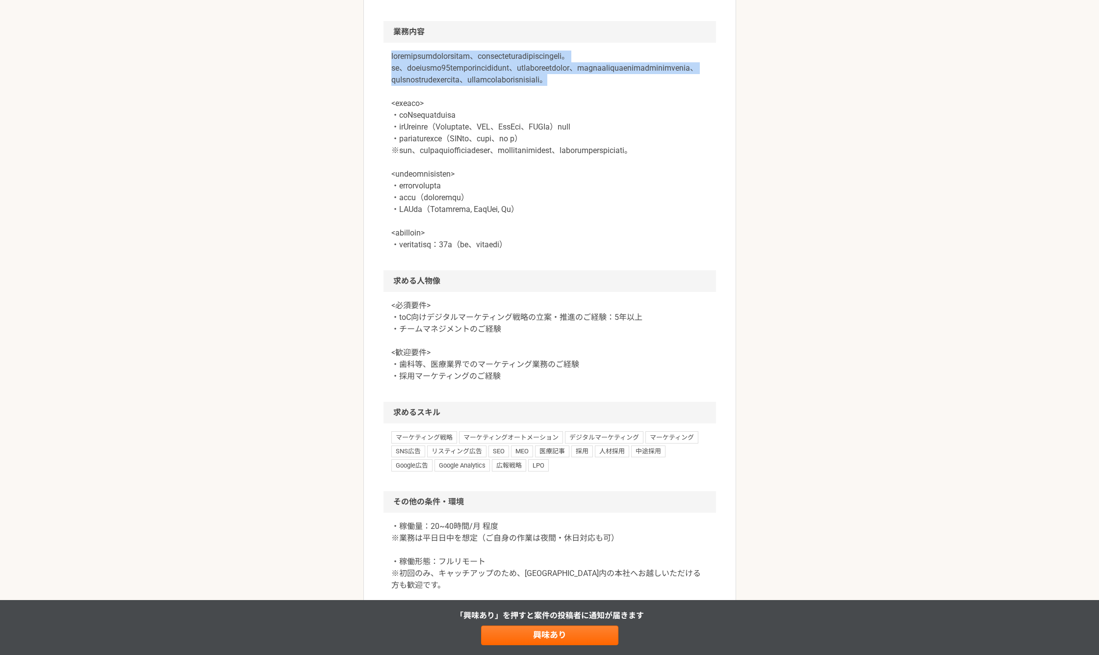
drag, startPoint x: 681, startPoint y: 104, endPoint x: 393, endPoint y: 58, distance: 292.0
click at [393, 58] on p at bounding box center [549, 151] width 317 height 200
drag, startPoint x: 389, startPoint y: 56, endPoint x: 660, endPoint y: 109, distance: 275.3
click at [661, 109] on div at bounding box center [549, 157] width 332 height 228
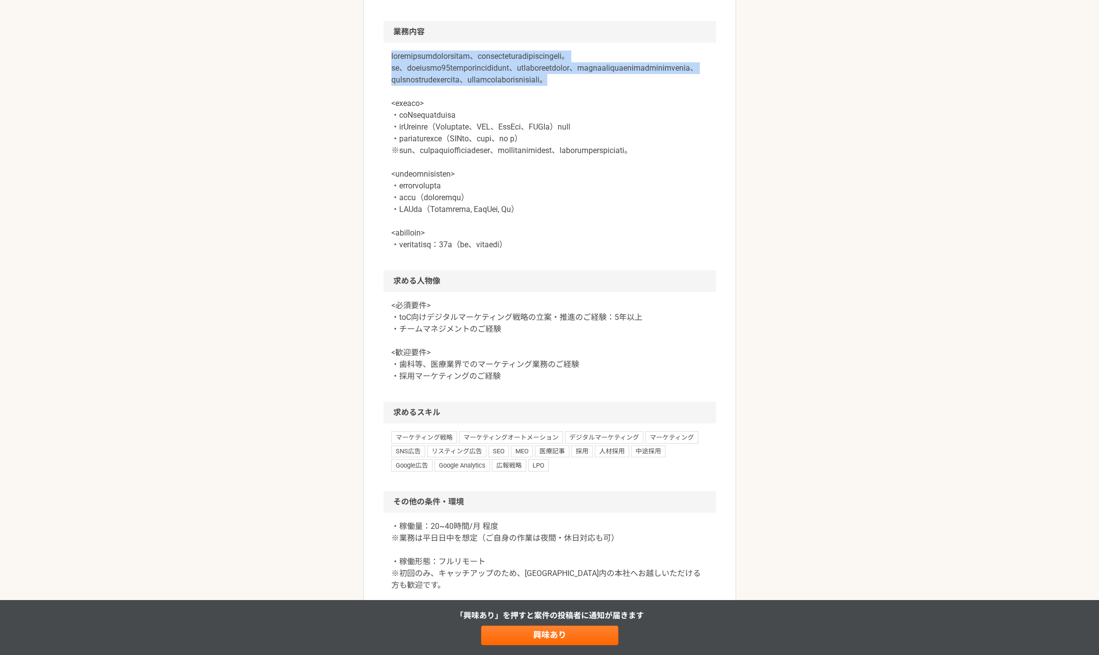
click at [657, 102] on p at bounding box center [549, 151] width 317 height 200
drag, startPoint x: 674, startPoint y: 101, endPoint x: 384, endPoint y: 50, distance: 293.8
click at [390, 51] on div at bounding box center [549, 157] width 332 height 228
click at [382, 51] on article "マーケティング 歯科領域にて業界トップの売上規模を持つ医療法人　マーケティングアドバイザー 業務委託 平日夜の稼働も可 企業名非公開（エニィクルーによる仲介）…" at bounding box center [549, 235] width 373 height 1168
drag, startPoint x: 378, startPoint y: 56, endPoint x: 684, endPoint y: 117, distance: 312.1
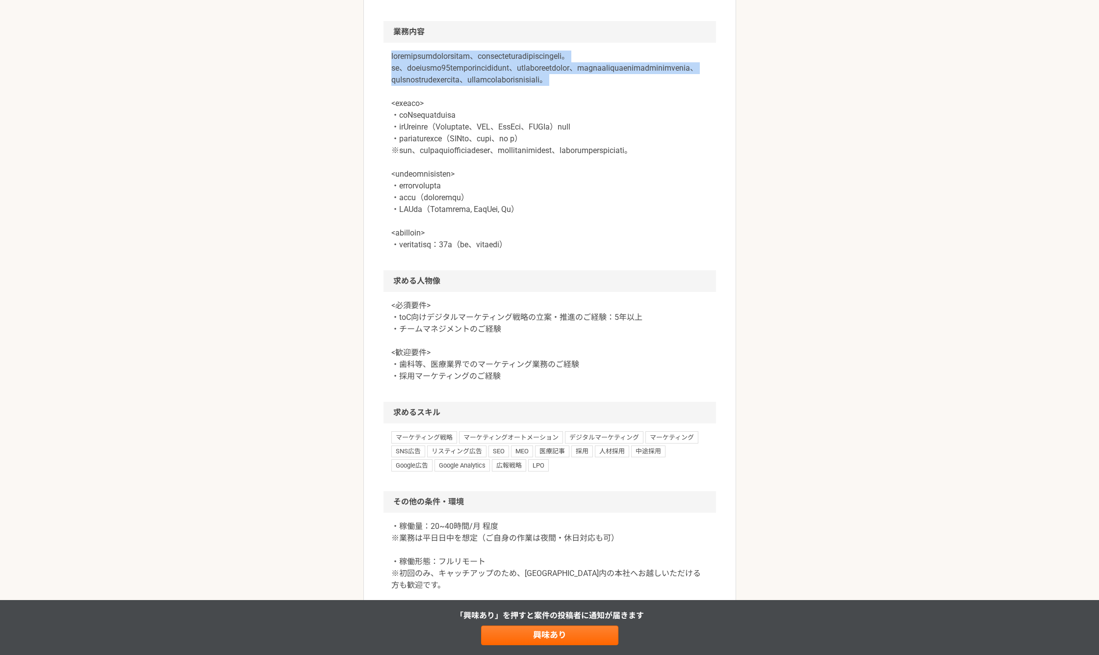
click at [684, 115] on article "マーケティング 歯科領域にて業界トップの売上規模を持つ医療法人　マーケティングアドバイザー 業務委託 平日夜の稼働も可 企業名非公開（エニィクルーによる仲介）…" at bounding box center [549, 235] width 373 height 1168
click at [684, 117] on p at bounding box center [549, 151] width 317 height 200
drag, startPoint x: 669, startPoint y: 101, endPoint x: 388, endPoint y: 53, distance: 285.4
click at [390, 53] on div at bounding box center [549, 157] width 332 height 228
click at [387, 53] on div at bounding box center [549, 157] width 332 height 228
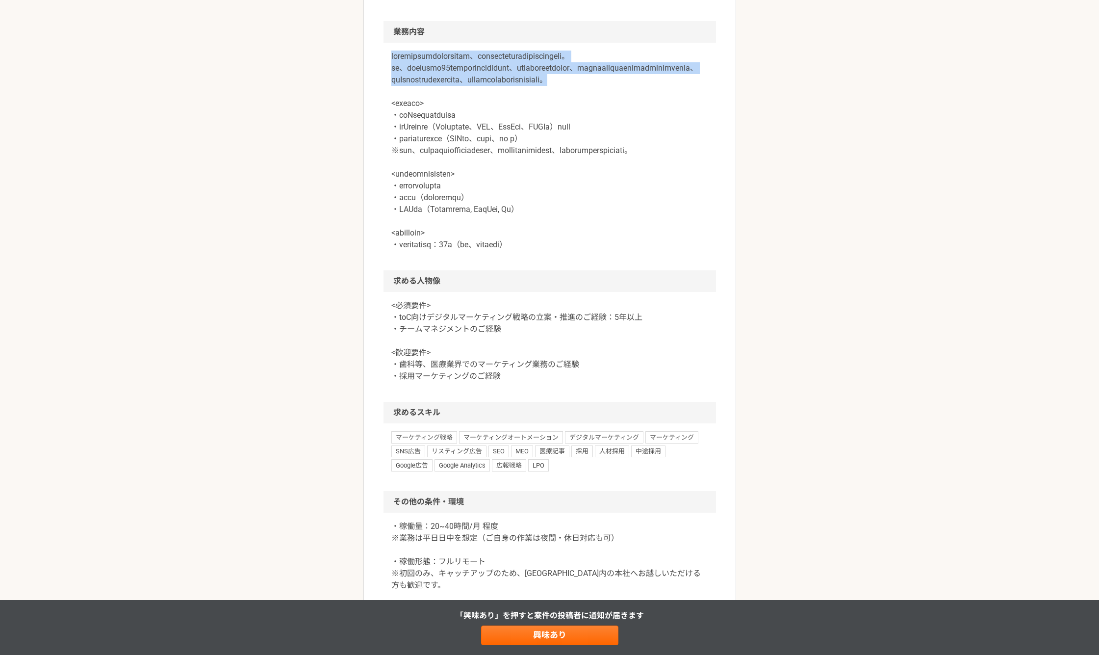
drag, startPoint x: 379, startPoint y: 56, endPoint x: 689, endPoint y: 104, distance: 314.2
click at [689, 104] on article "マーケティング 歯科領域にて業界トップの売上規模を持つ医療法人　マーケティングアドバイザー 業務委託 平日夜の稼働も可 企業名非公開（エニィクルーによる仲介）…" at bounding box center [549, 235] width 373 height 1168
click at [680, 108] on p at bounding box center [549, 151] width 317 height 200
drag, startPoint x: 581, startPoint y: 99, endPoint x: 386, endPoint y: 56, distance: 199.3
click at [388, 57] on div at bounding box center [549, 157] width 332 height 228
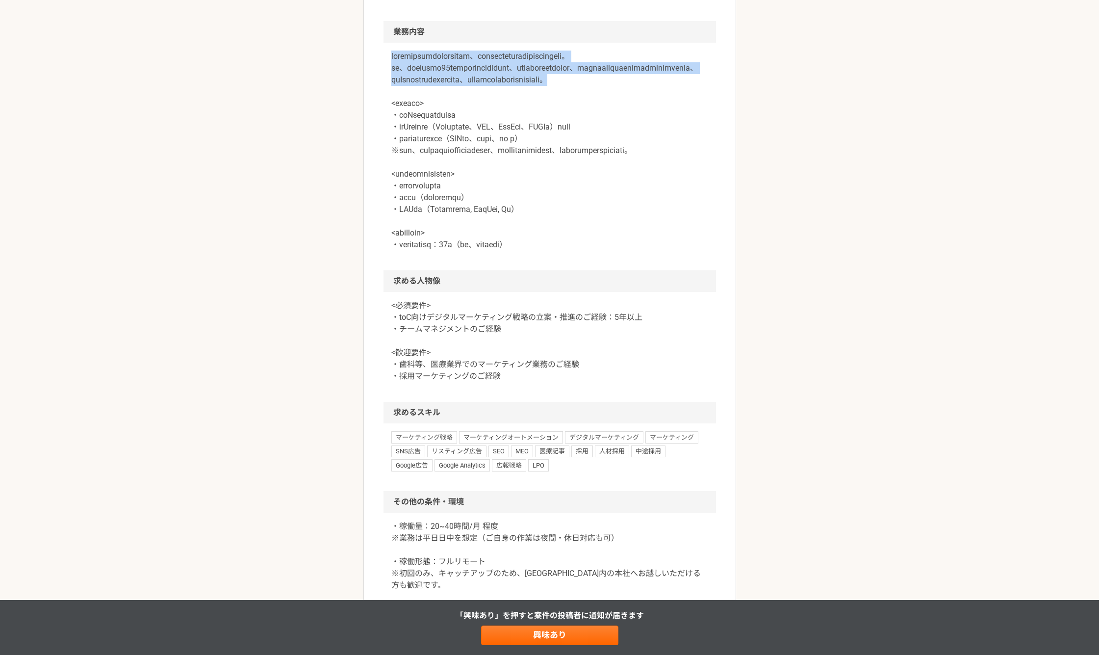
click at [377, 53] on article "マーケティング 歯科領域にて業界トップの売上規模を持つ医療法人　マーケティングアドバイザー 業務委託 平日夜の稼働も可 企業名非公開（エニィクルーによる仲介）…" at bounding box center [549, 235] width 373 height 1168
drag, startPoint x: 370, startPoint y: 61, endPoint x: 672, endPoint y: 115, distance: 307.2
click at [673, 115] on article "マーケティング 歯科領域にて業界トップの売上規模を持つ医療法人　マーケティングアドバイザー 業務委託 平日夜の稼働も可 企業名非公開（エニィクルーによる仲介）…" at bounding box center [549, 235] width 373 height 1168
click at [670, 113] on p at bounding box center [549, 151] width 317 height 200
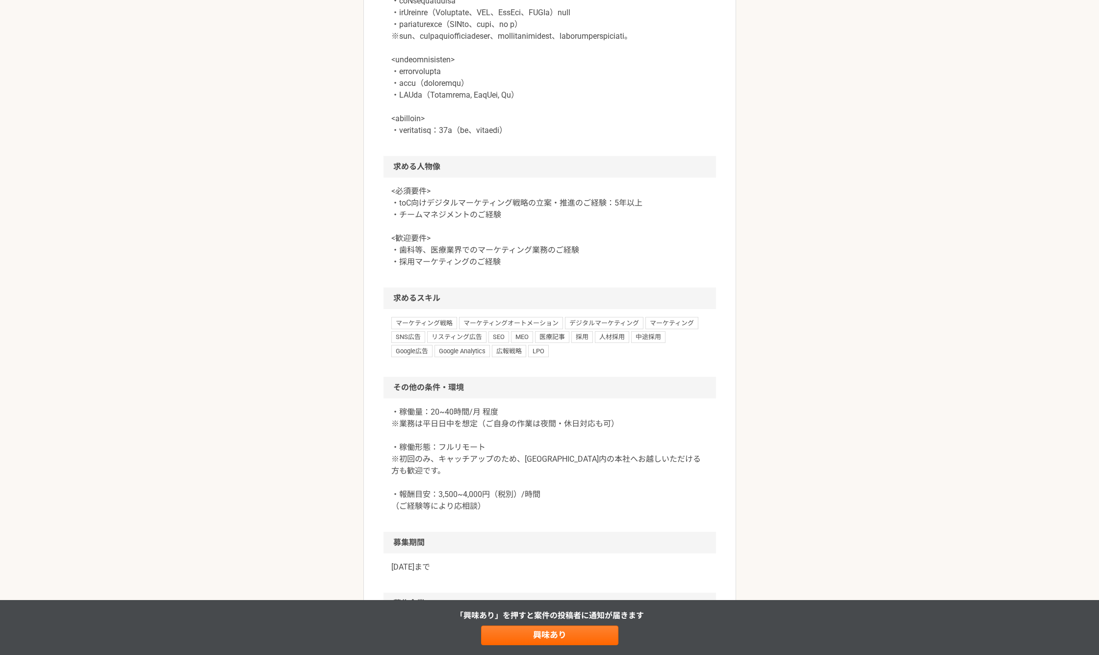
scroll to position [733, 0]
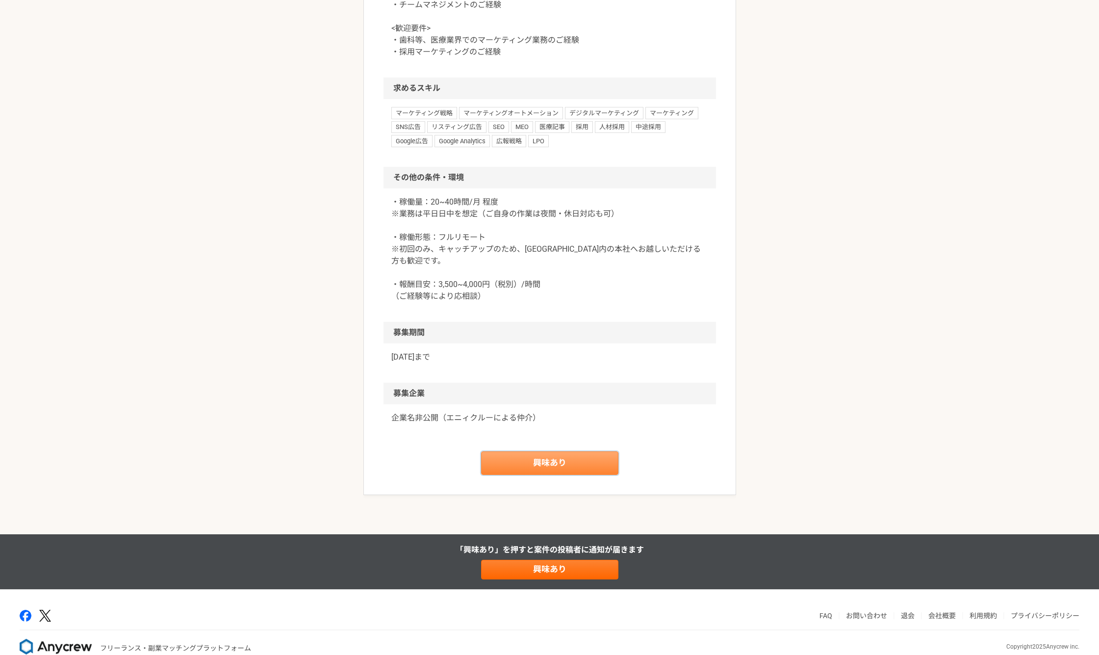
click at [520, 475] on link "興味あり" at bounding box center [549, 463] width 137 height 24
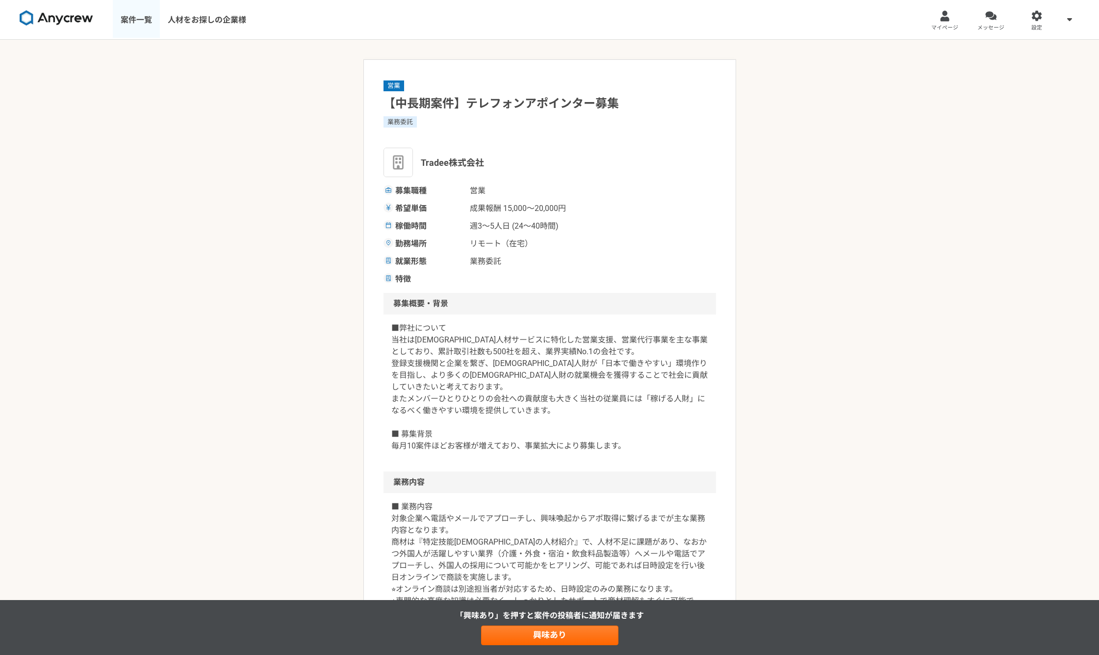
drag, startPoint x: 146, startPoint y: 24, endPoint x: 138, endPoint y: 34, distance: 12.7
click at [146, 24] on link "案件一覧" at bounding box center [136, 19] width 47 height 39
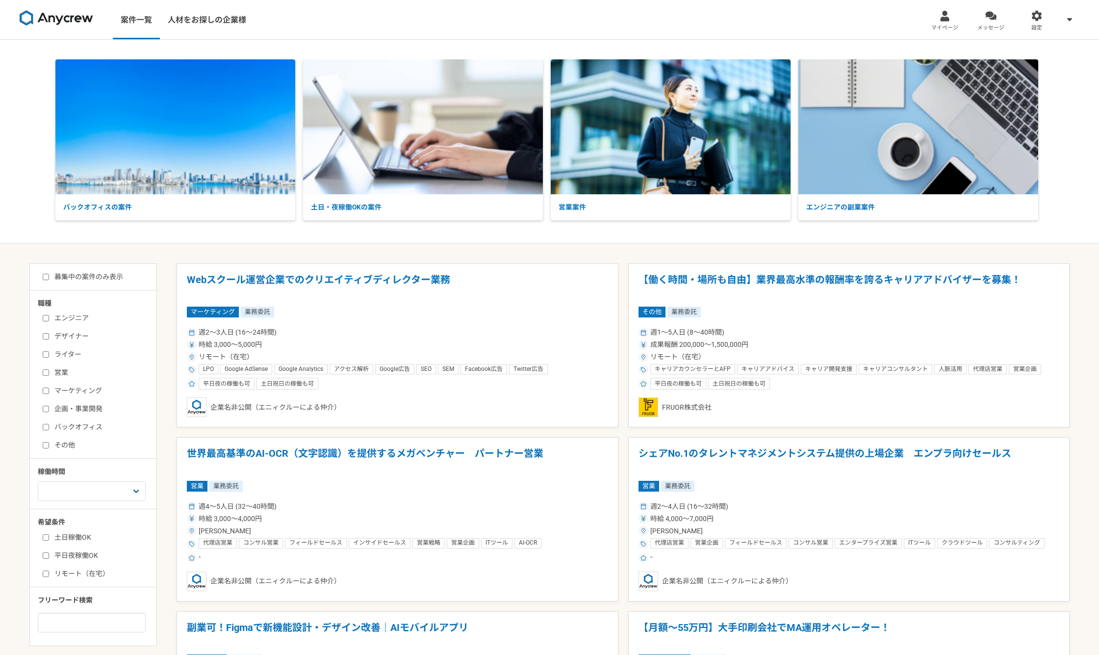
click at [49, 395] on label "マーケティング" at bounding box center [99, 390] width 113 height 10
click at [49, 394] on input "マーケティング" at bounding box center [46, 390] width 6 height 6
checkbox input "true"
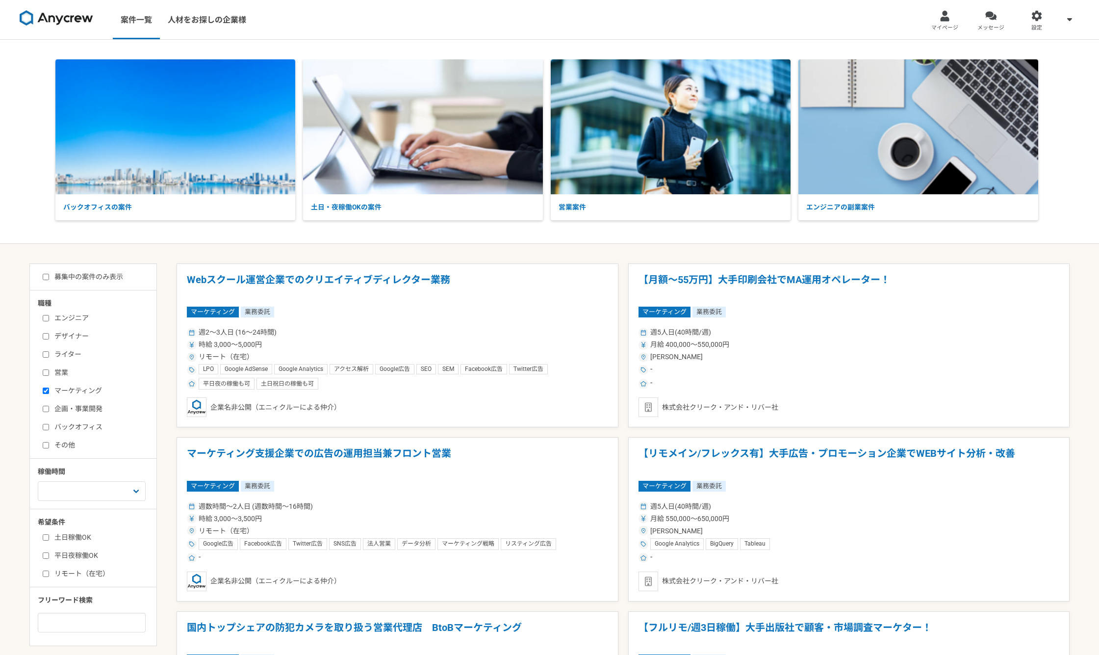
click at [50, 444] on label "その他" at bounding box center [99, 445] width 113 height 10
click at [49, 444] on input "その他" at bounding box center [46, 445] width 6 height 6
checkbox input "true"
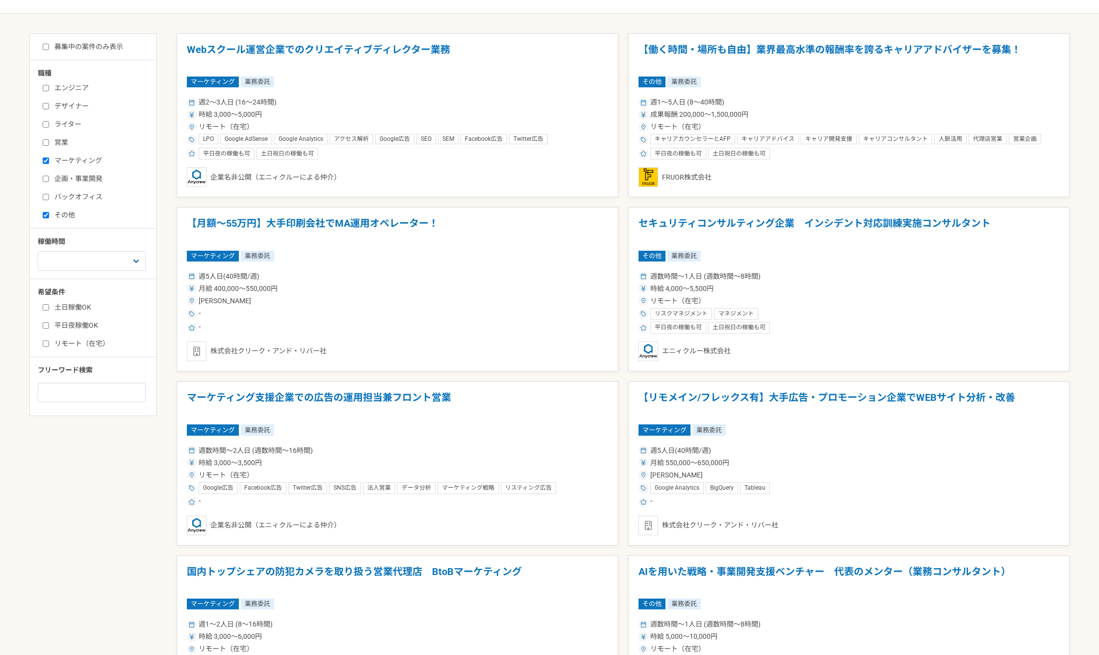
scroll to position [82, 0]
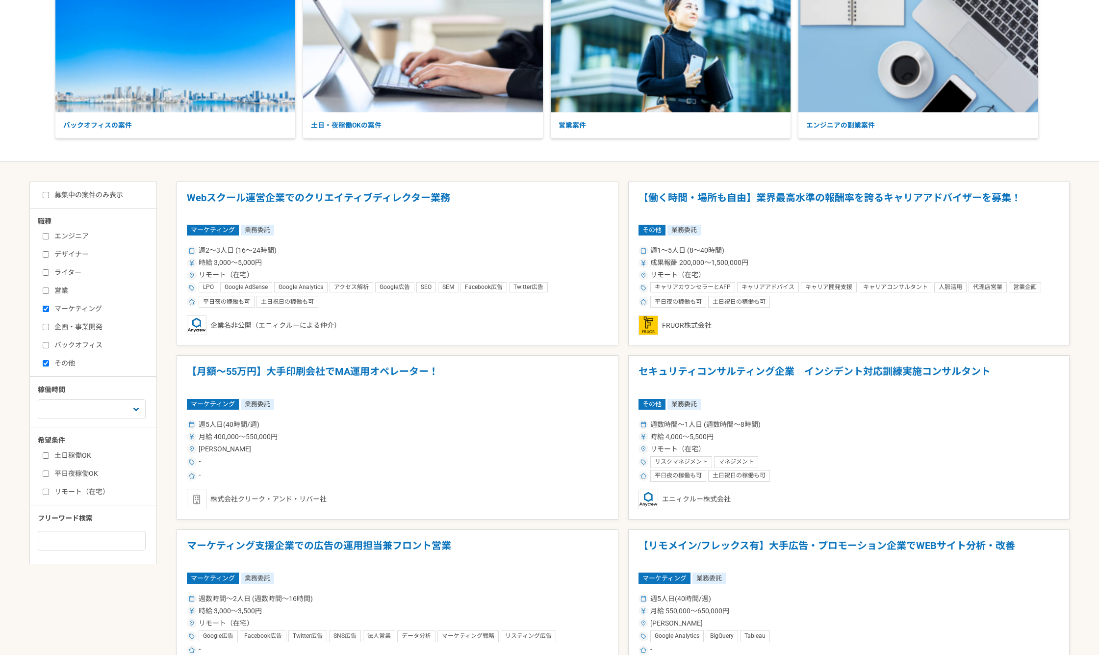
click at [61, 195] on label "募集中の案件のみ表示" at bounding box center [83, 195] width 80 height 10
click at [49, 195] on input "募集中の案件のみ表示" at bounding box center [46, 195] width 6 height 6
checkbox input "true"
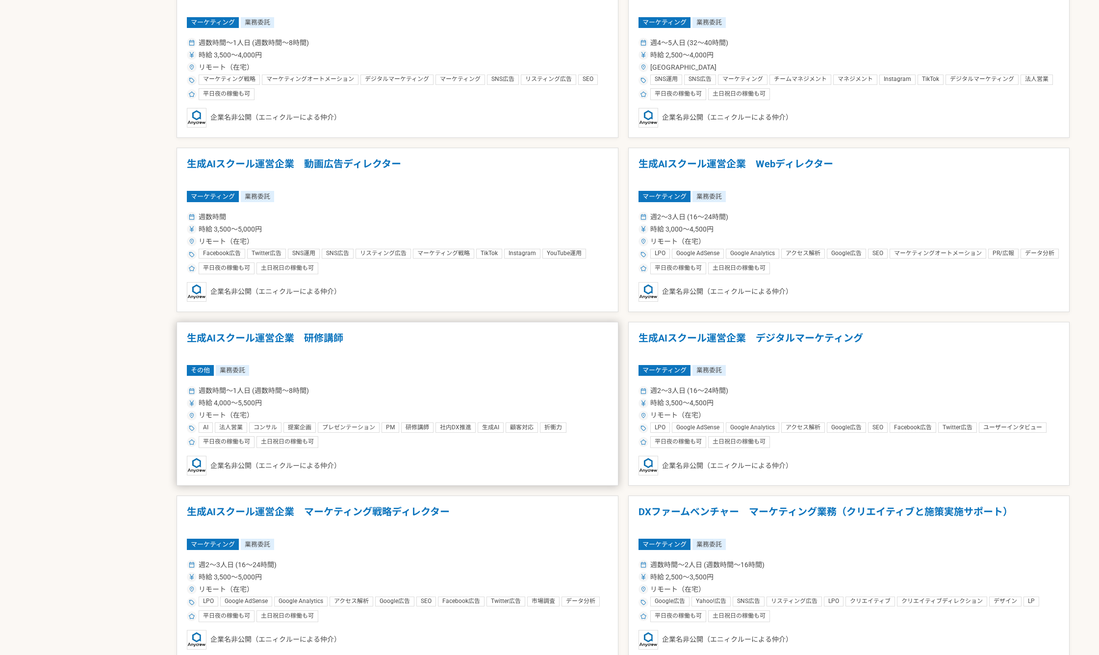
scroll to position [1389, 0]
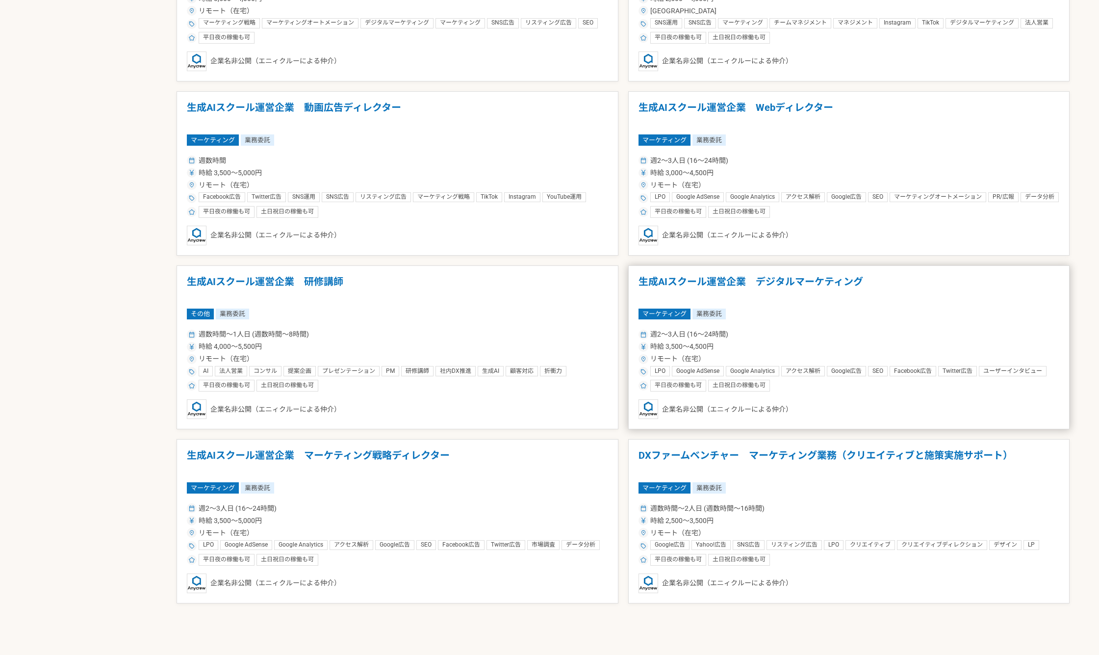
click at [837, 310] on div "マーケティング 業務委託" at bounding box center [848, 313] width 421 height 11
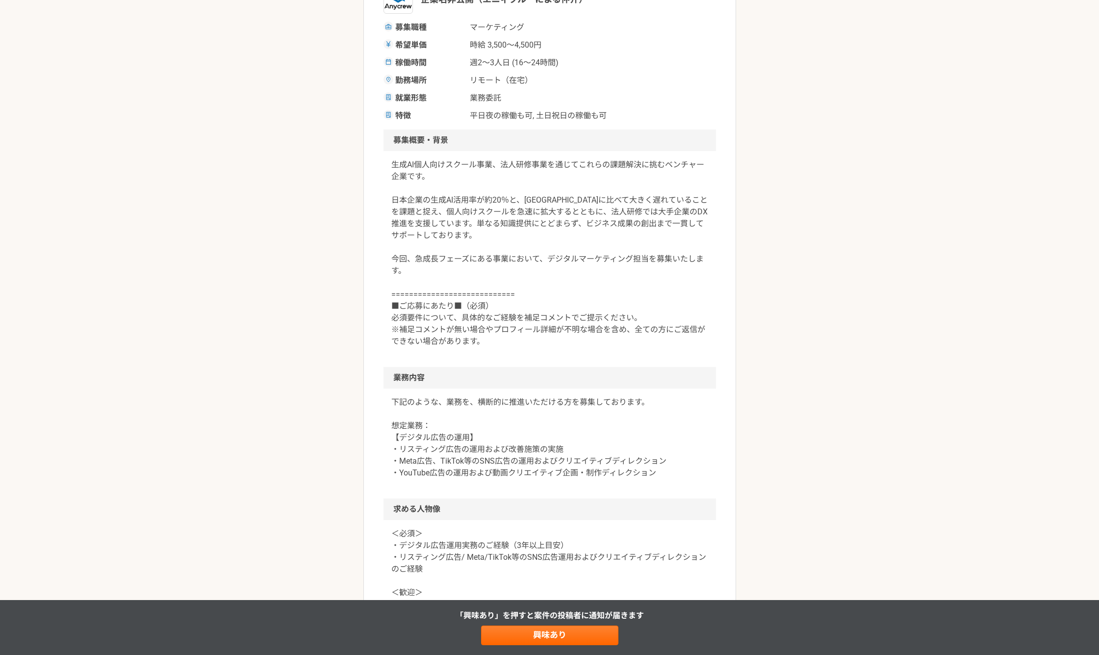
scroll to position [245, 0]
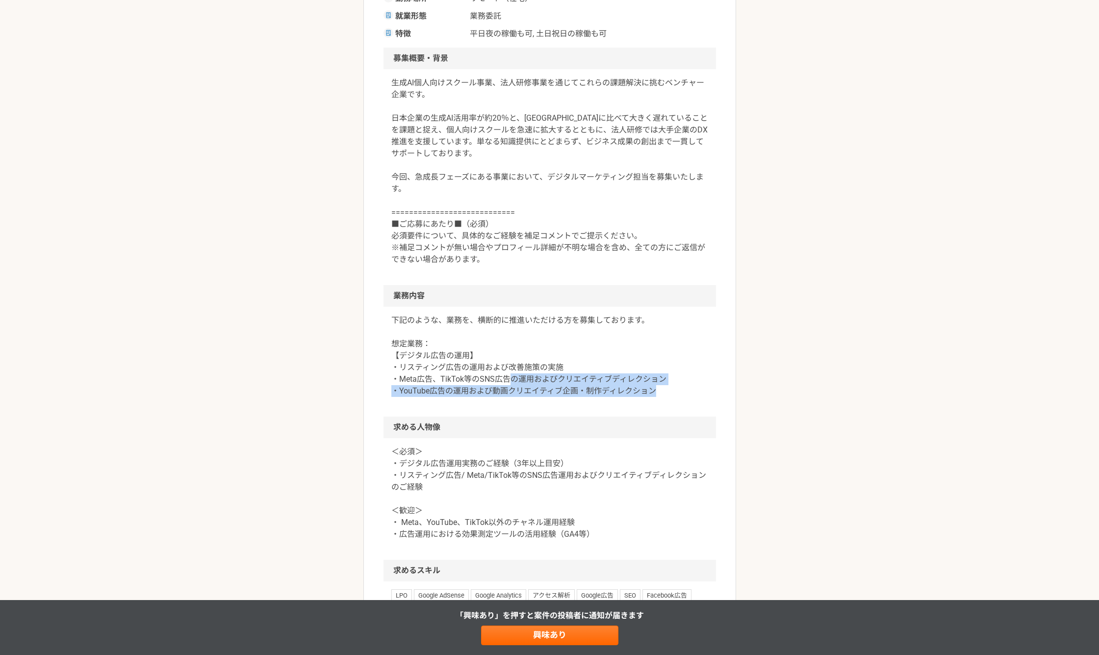
drag, startPoint x: 664, startPoint y: 395, endPoint x: 505, endPoint y: 384, distance: 159.7
click at [509, 384] on p "下記のような、業務を、横断的に推進いただける方を募集しております。 想定業務： 【デジタル広告の運用】 ・リスティング広告の運用および改善施策の実施 ・Met…" at bounding box center [549, 355] width 317 height 82
click at [326, 490] on div "マーケティング 生成AIスクール運営企業　デジタルマーケティング 業務委託 平日夜の稼働も可 土日祝日の稼働も可 企業名非公開（エニィクルーによる仲介） 募集…" at bounding box center [549, 418] width 1099 height 1247
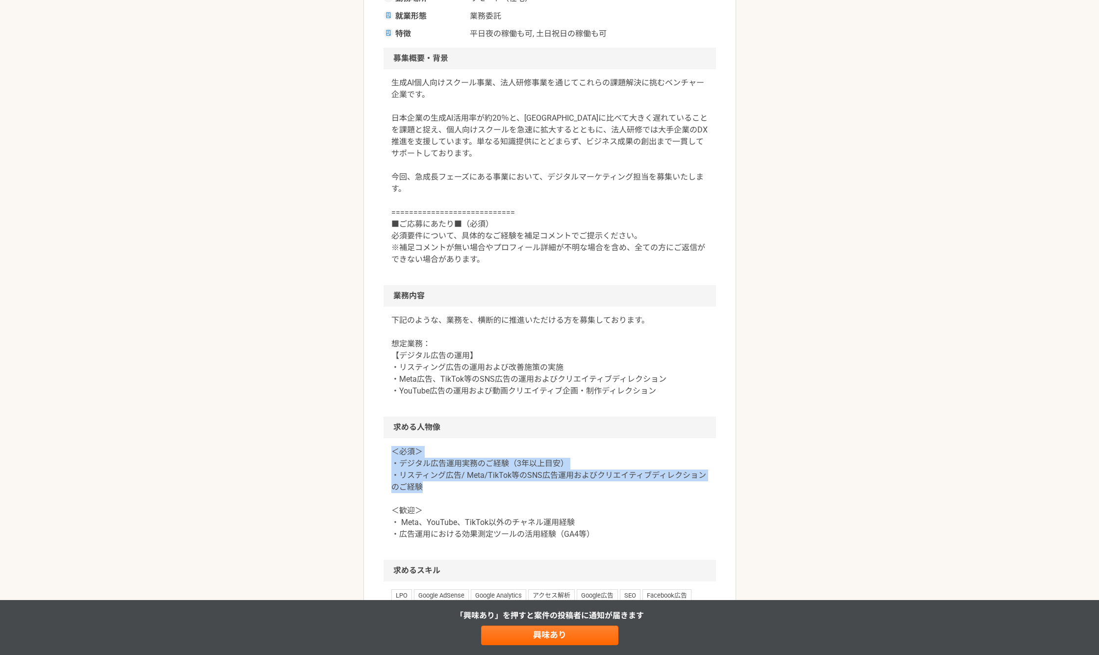
drag, startPoint x: 385, startPoint y: 452, endPoint x: 517, endPoint y: 485, distance: 136.4
click at [518, 483] on div "＜必須＞ ・デジタル広告運用実務のご経験（3年以上目安） ・リスティング広告/ Meta/TikTok等のSNS広告運用およびクリエイティブディレクションのご…" at bounding box center [549, 499] width 332 height 122
drag, startPoint x: 486, startPoint y: 501, endPoint x: 442, endPoint y: 490, distance: 45.3
click at [485, 500] on p "＜必須＞ ・デジタル広告運用実務のご経験（3年以上目安） ・リスティング広告/ Meta/TikTok等のSNS広告運用およびクリエイティブディレクションのご…" at bounding box center [549, 493] width 317 height 94
drag, startPoint x: 424, startPoint y: 484, endPoint x: 367, endPoint y: 441, distance: 71.4
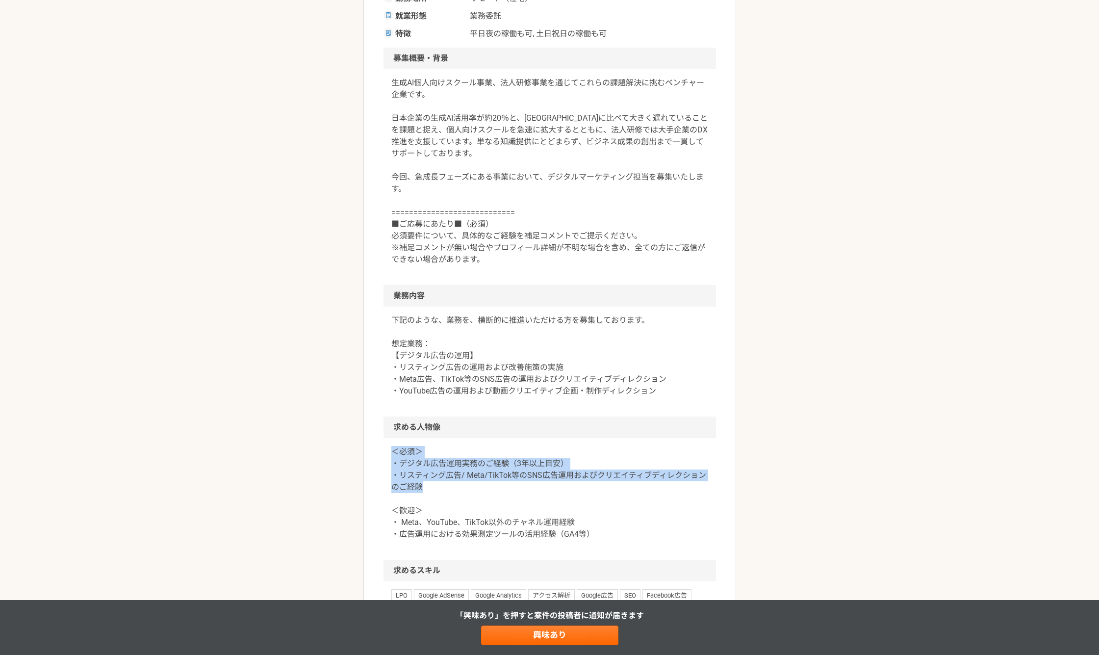
click at [367, 441] on article "マーケティング 生成AIスクール運営企業　デジタルマーケティング 業務委託 平日夜の稼働も可 土日祝日の稼働も可 企業名非公開（エニィクルーによる仲介） 募集…" at bounding box center [549, 408] width 373 height 1188
click at [386, 447] on div "＜必須＞ ・デジタル広告運用実務のご経験（3年以上目安） ・リスティング広告/ Meta/TikTok等のSNS広告運用およびクリエイティブディレクションのご…" at bounding box center [549, 499] width 332 height 122
drag, startPoint x: 382, startPoint y: 453, endPoint x: 523, endPoint y: 497, distance: 147.2
click at [526, 497] on article "マーケティング 生成AIスクール運営企業　デジタルマーケティング 業務委託 平日夜の稼働も可 土日祝日の稼働も可 企業名非公開（エニィクルーによる仲介） 募集…" at bounding box center [549, 408] width 373 height 1188
click at [523, 497] on p "＜必須＞ ・デジタル広告運用実務のご経験（3年以上目安） ・リスティング広告/ Meta/TikTok等のSNS広告運用およびクリエイティブディレクションのご…" at bounding box center [549, 493] width 317 height 94
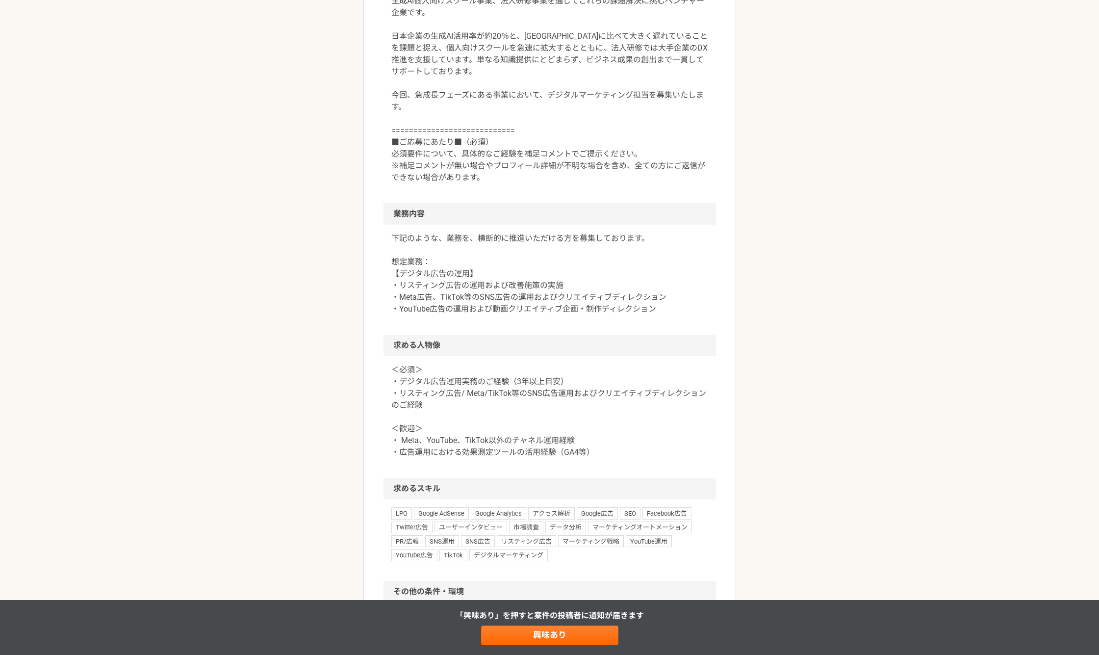
scroll to position [408, 0]
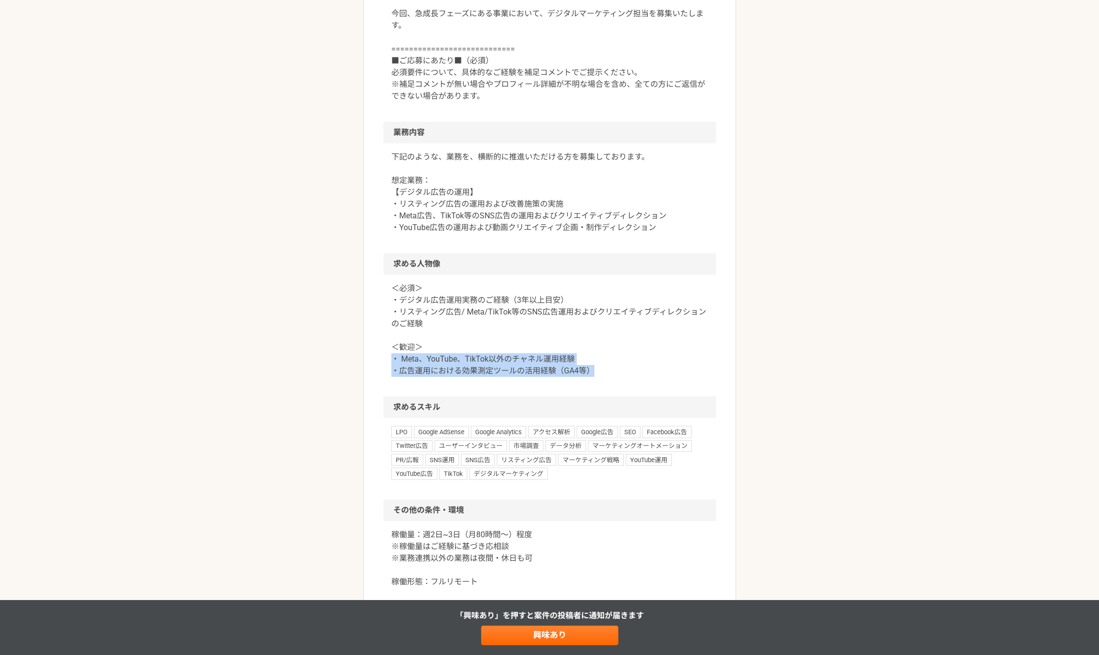
drag, startPoint x: 383, startPoint y: 354, endPoint x: 650, endPoint y: 378, distance: 268.3
click at [657, 375] on div "＜必須＞ ・デジタル広告運用実務のご経験（3年以上目安） ・リスティング広告/ Meta/TikTok等のSNS広告運用およびクリエイティブディレクションのご…" at bounding box center [549, 336] width 332 height 122
click at [650, 378] on div "＜必須＞ ・デジタル広告運用実務のご経験（3年以上目安） ・リスティング広告/ Meta/TikTok等のSNS広告運用およびクリエイティブディレクションのご…" at bounding box center [549, 336] width 332 height 122
click at [578, 374] on p "＜必須＞ ・デジタル広告運用実務のご経験（3年以上目安） ・リスティング広告/ Meta/TikTok等のSNS広告運用およびクリエイティブディレクションのご…" at bounding box center [549, 329] width 317 height 94
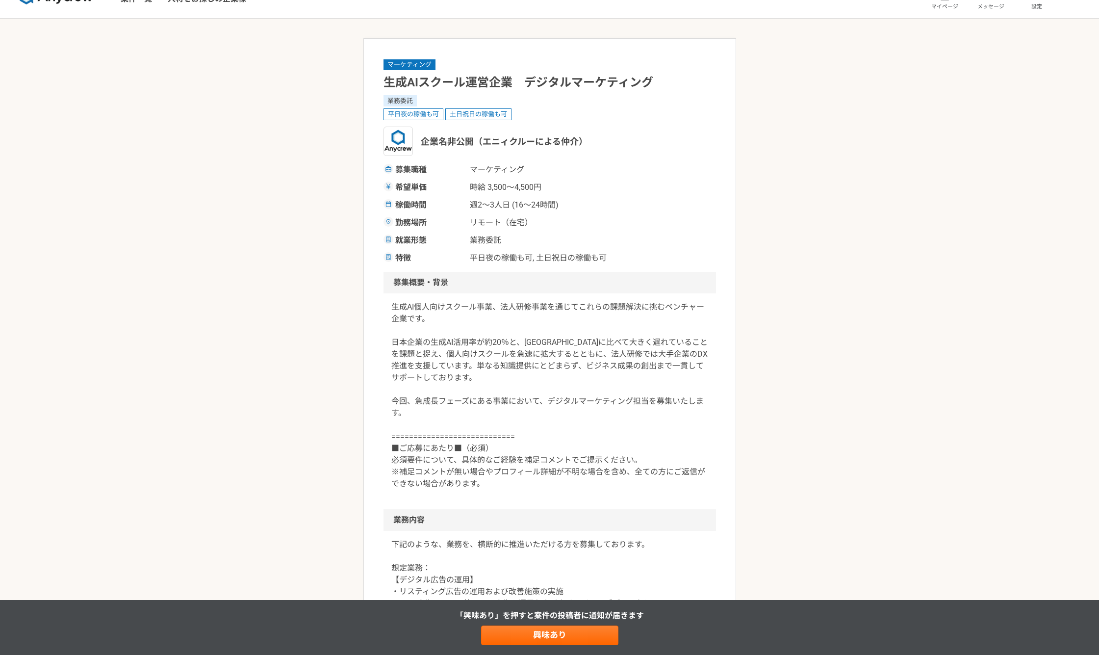
scroll to position [0, 0]
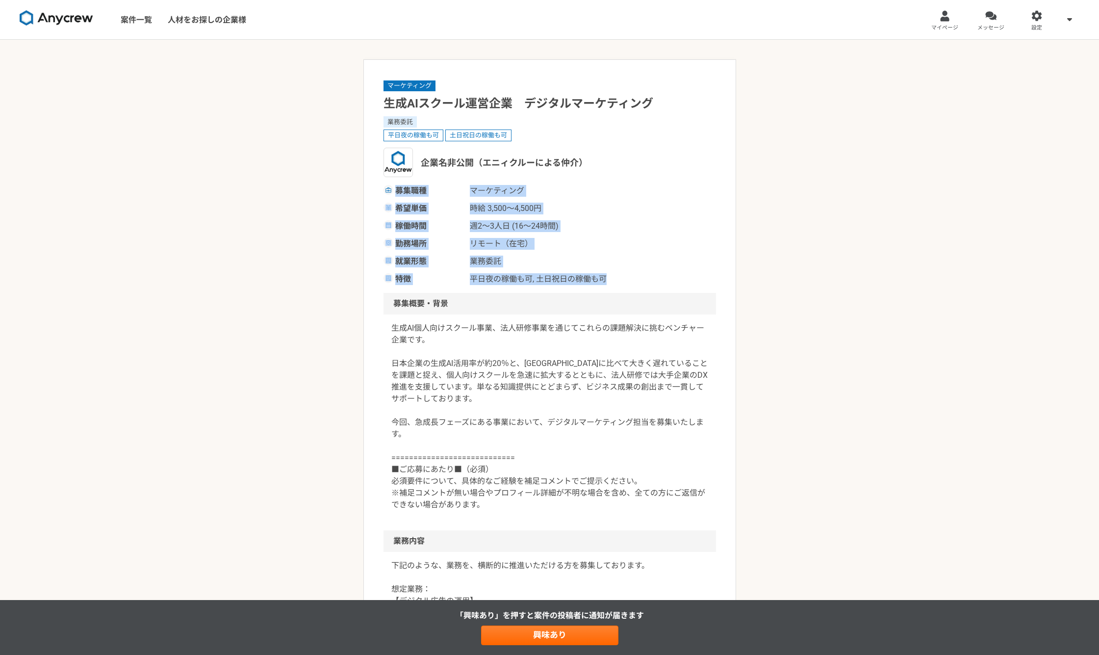
drag, startPoint x: 396, startPoint y: 192, endPoint x: 636, endPoint y: 280, distance: 255.3
click at [636, 280] on div "募集職種 マーケティング 希望単価 時給 3,500〜4,500円 稼働時間 週2〜3人日 (16〜24時間) 勤務場所 リモート（在宅） 就業形態 業務委託…" at bounding box center [549, 235] width 332 height 100
click at [636, 280] on div "特徴 平日夜の稼働も可, 土日祝日の稼働も可" at bounding box center [549, 279] width 332 height 12
drag, startPoint x: 618, startPoint y: 278, endPoint x: 400, endPoint y: 187, distance: 236.3
click at [400, 187] on div "募集職種 マーケティング 希望単価 時給 3,500〜4,500円 稼働時間 週2〜3人日 (16〜24時間) 勤務場所 リモート（在宅） 就業形態 業務委託…" at bounding box center [549, 235] width 332 height 100
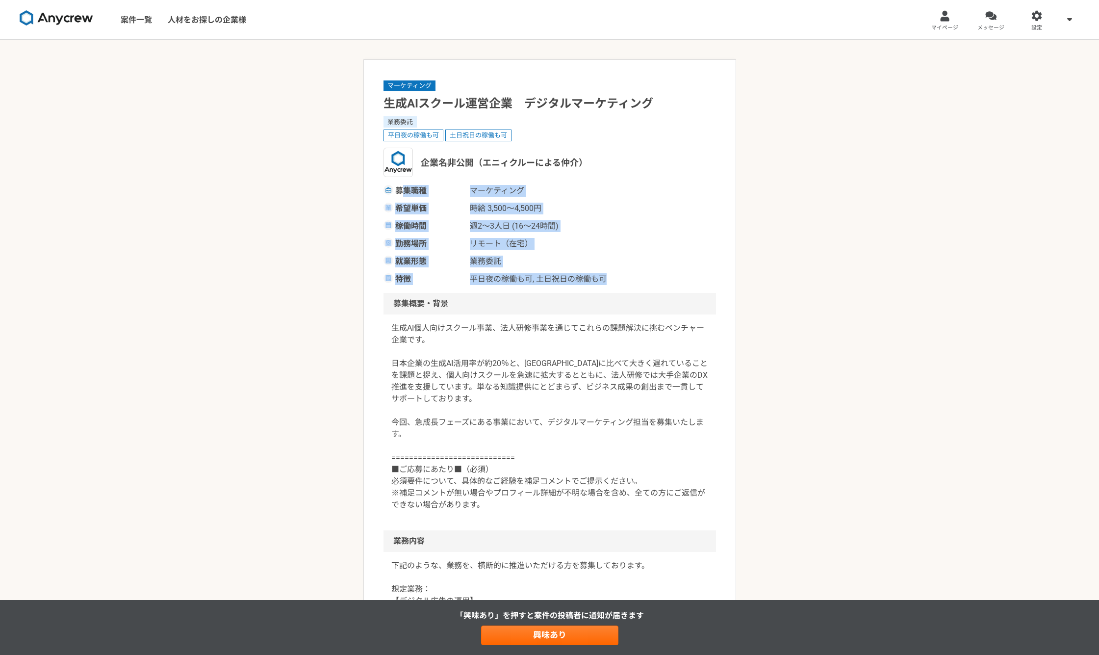
click at [400, 188] on span "募集職種" at bounding box center [429, 191] width 69 height 12
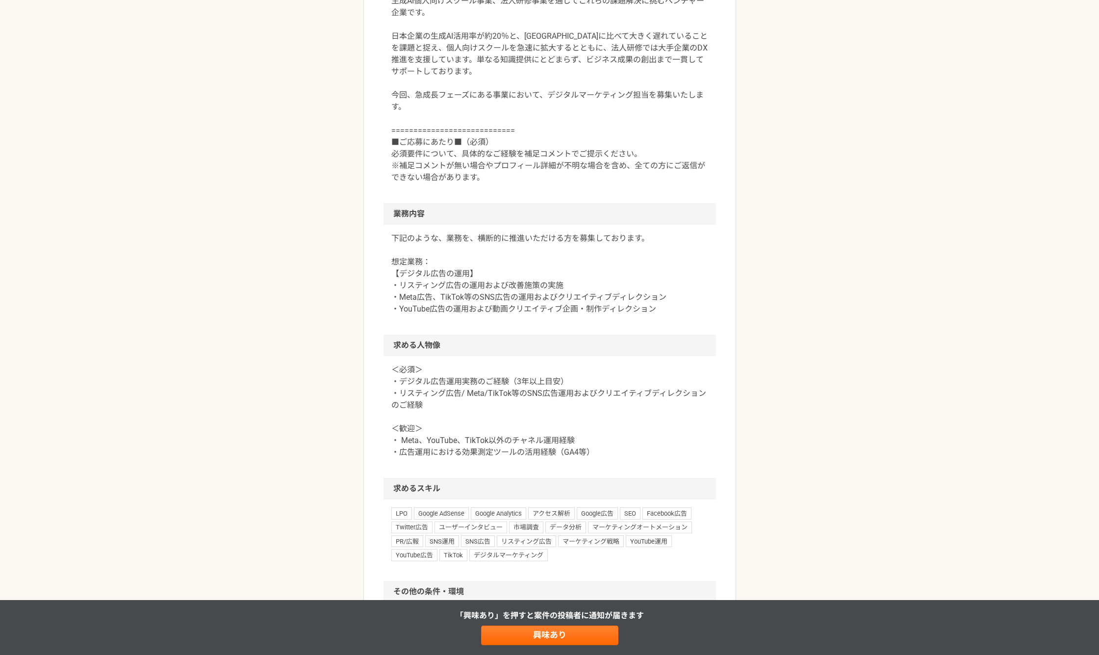
scroll to position [163, 0]
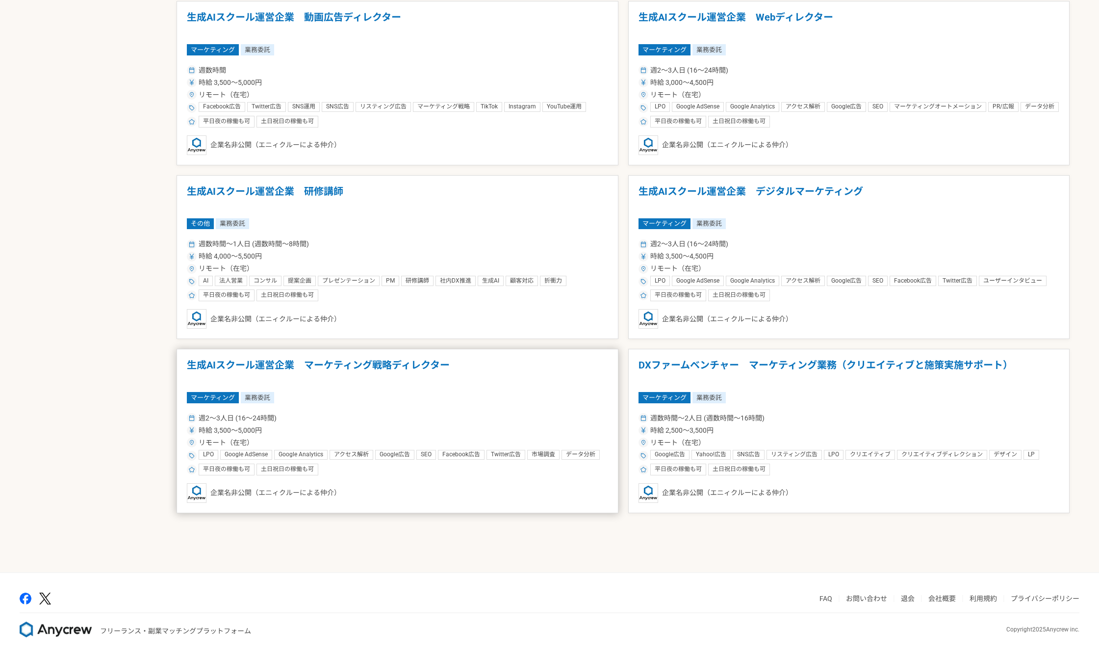
scroll to position [1482, 0]
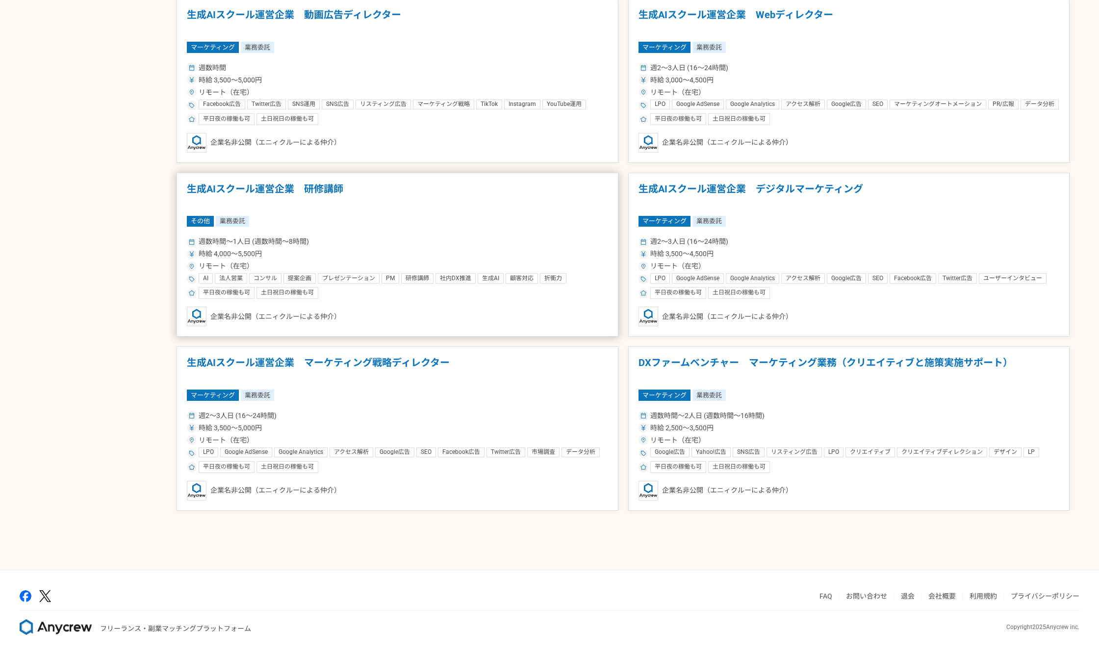
click at [362, 213] on article "生成AIスクール運営企業　研修講師 その他 業務委託 週数時間〜1人日 (週数時間〜8時間) 時給 4,000〜5,500円 リモート（在宅） AI 法人営業…" at bounding box center [398, 255] width 442 height 164
